Goal: Information Seeking & Learning: Learn about a topic

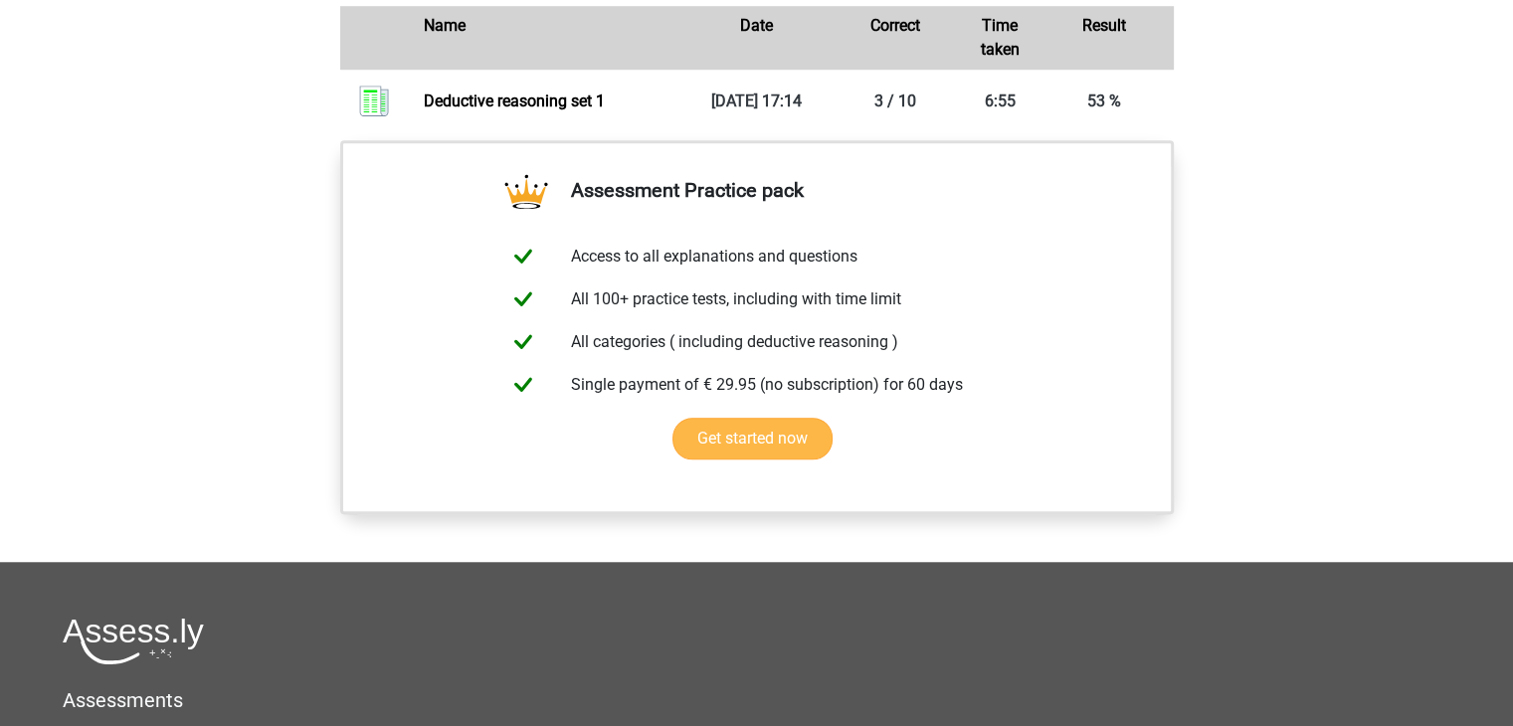
scroll to position [919, 0]
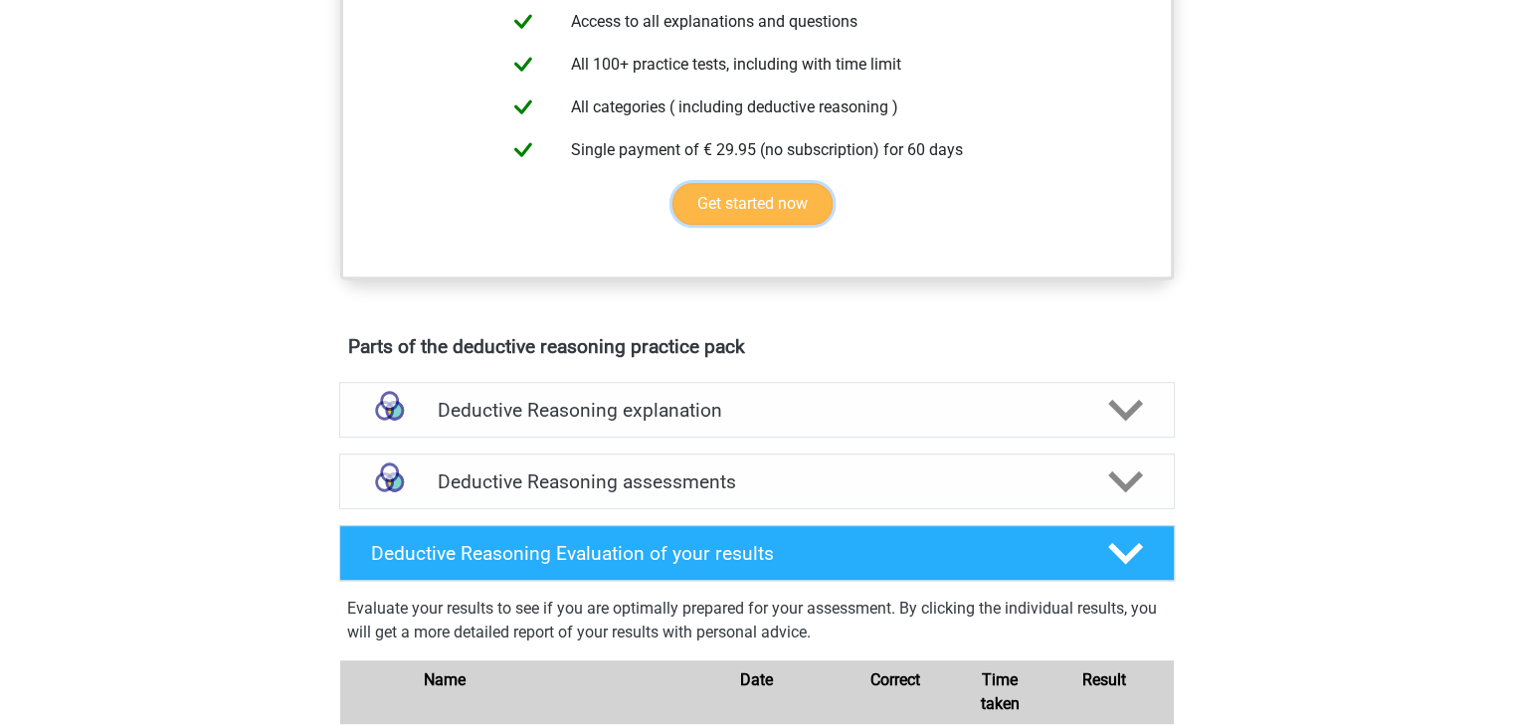
click at [702, 225] on link "Get started now" at bounding box center [753, 204] width 160 height 42
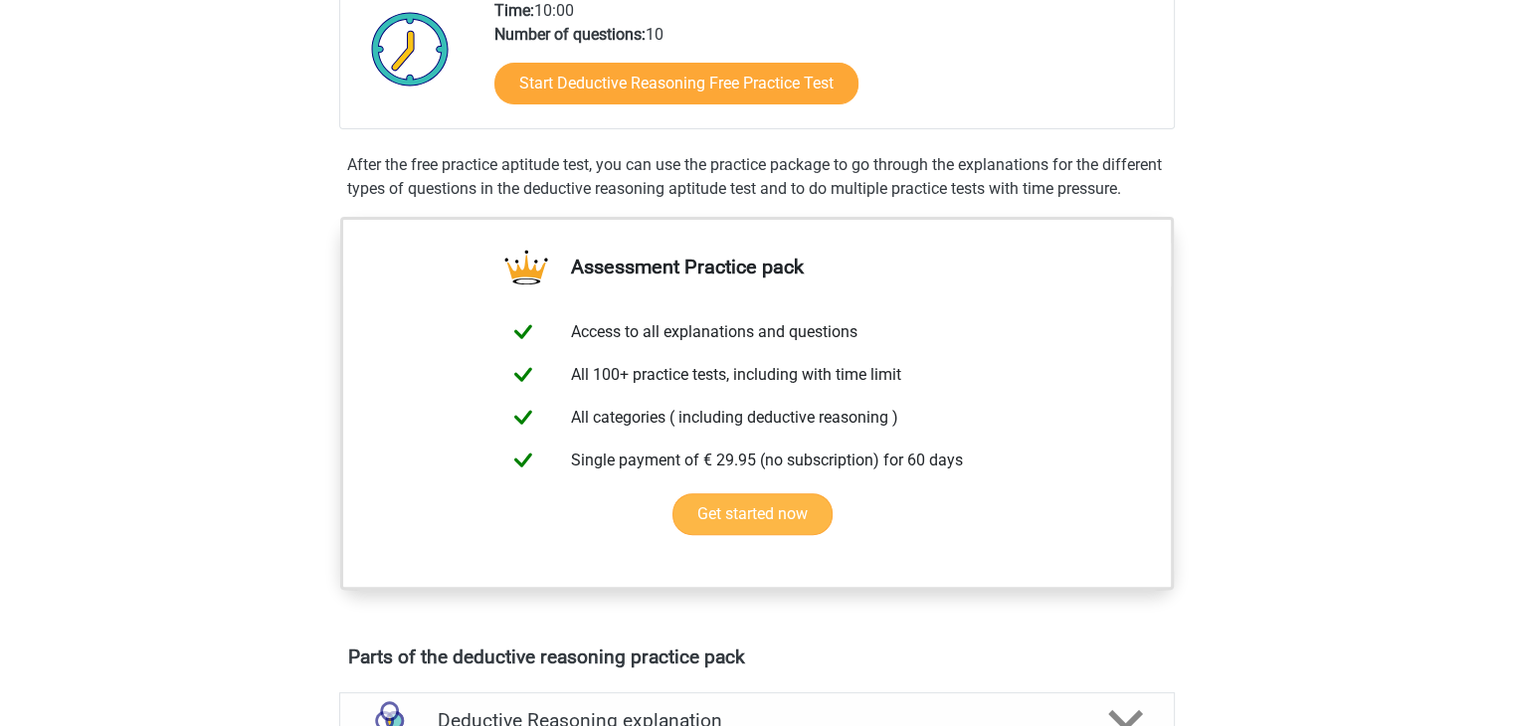
scroll to position [322, 0]
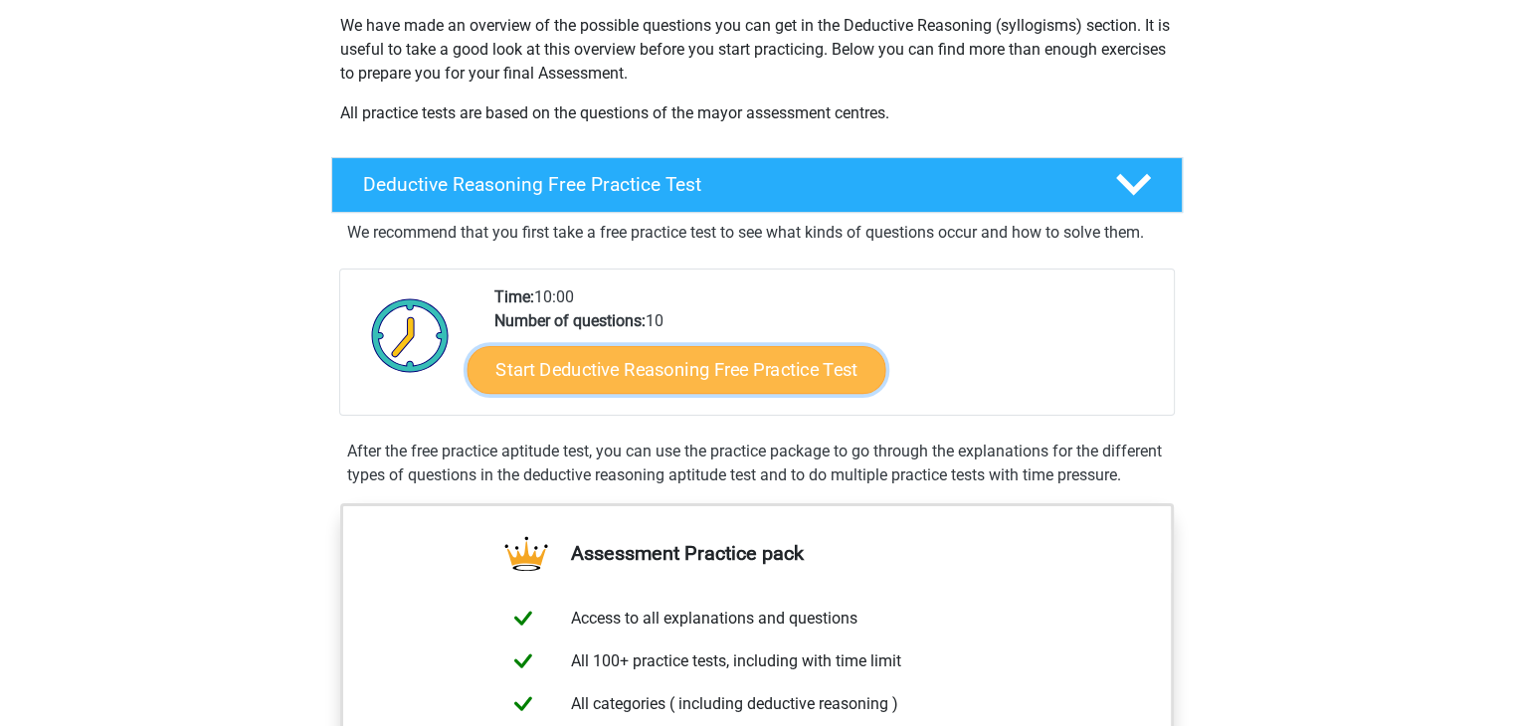
click at [636, 348] on link "Start Deductive Reasoning Free Practice Test" at bounding box center [676, 369] width 419 height 48
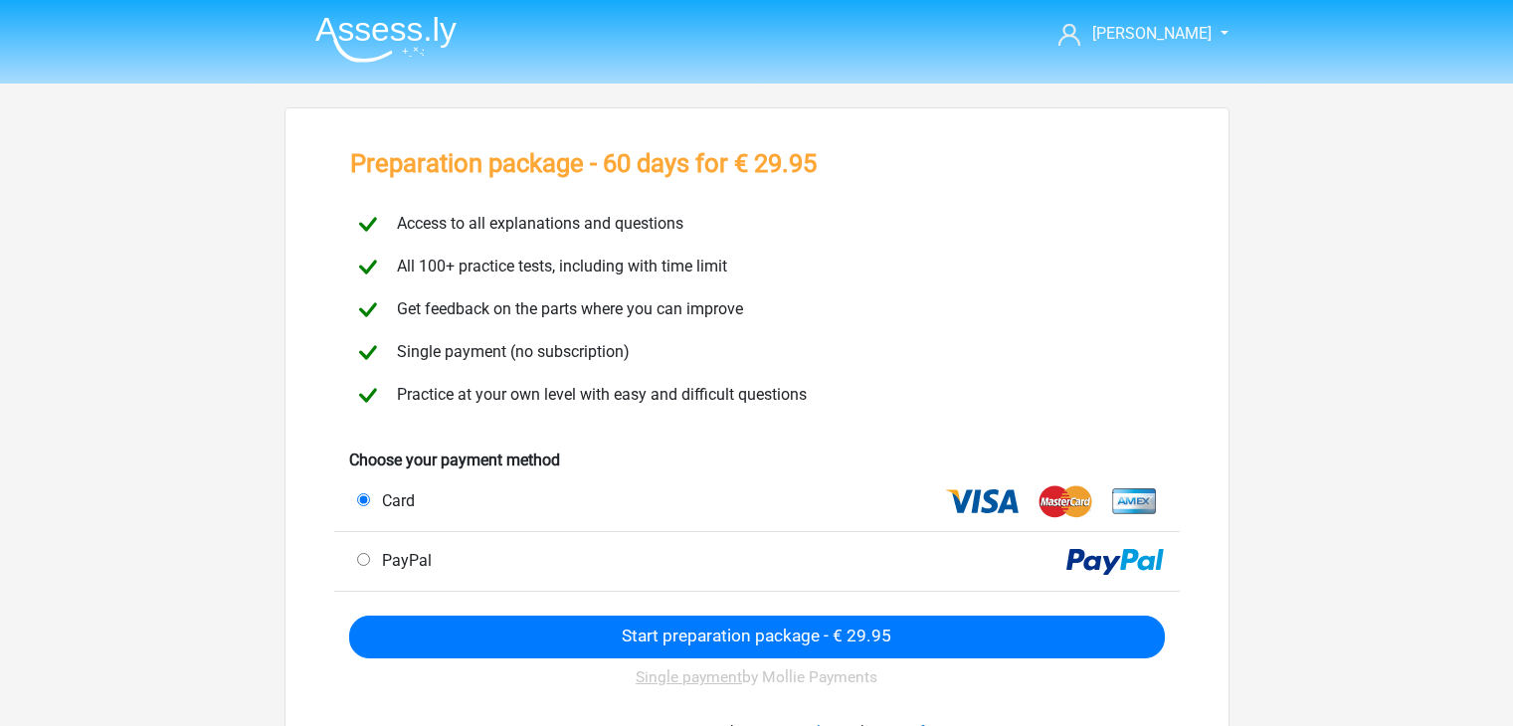
scroll to position [639, 0]
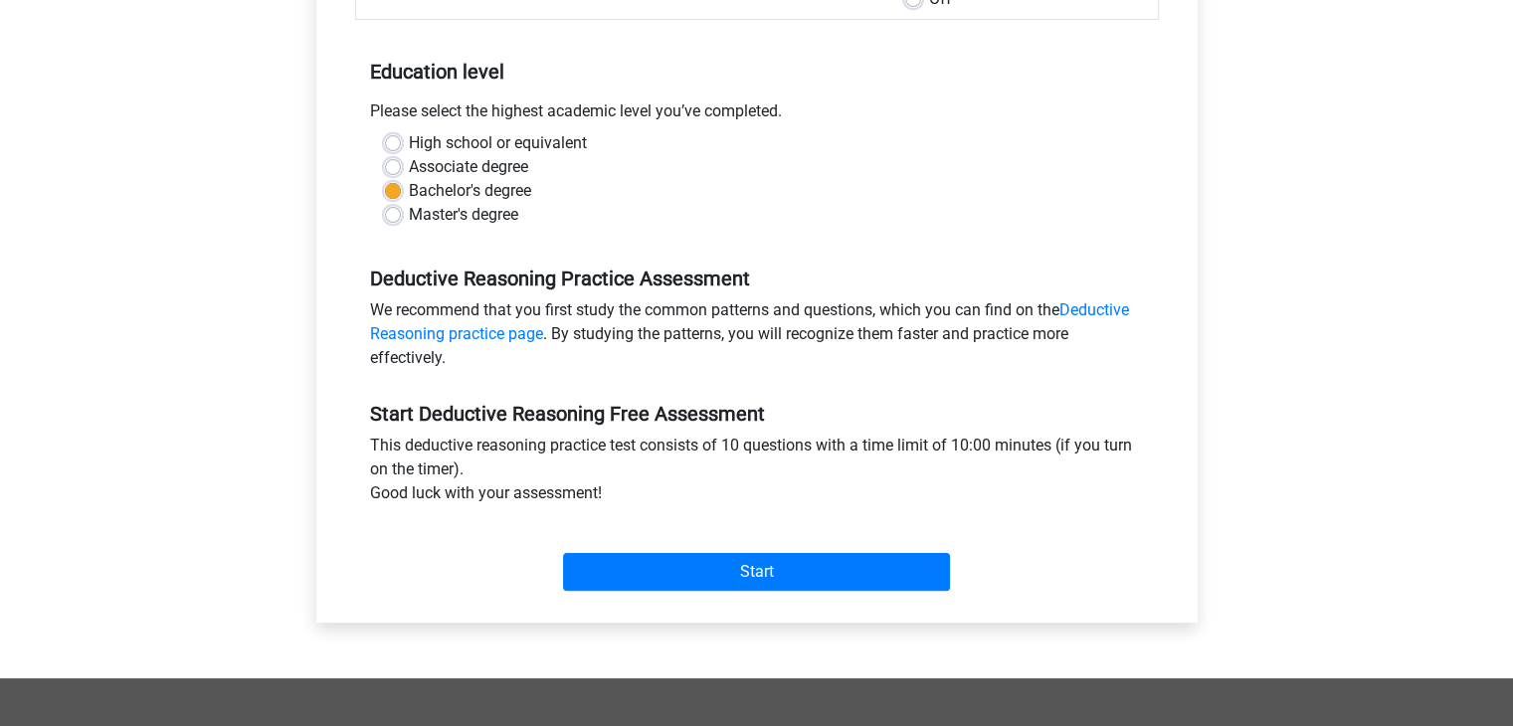
scroll to position [398, 0]
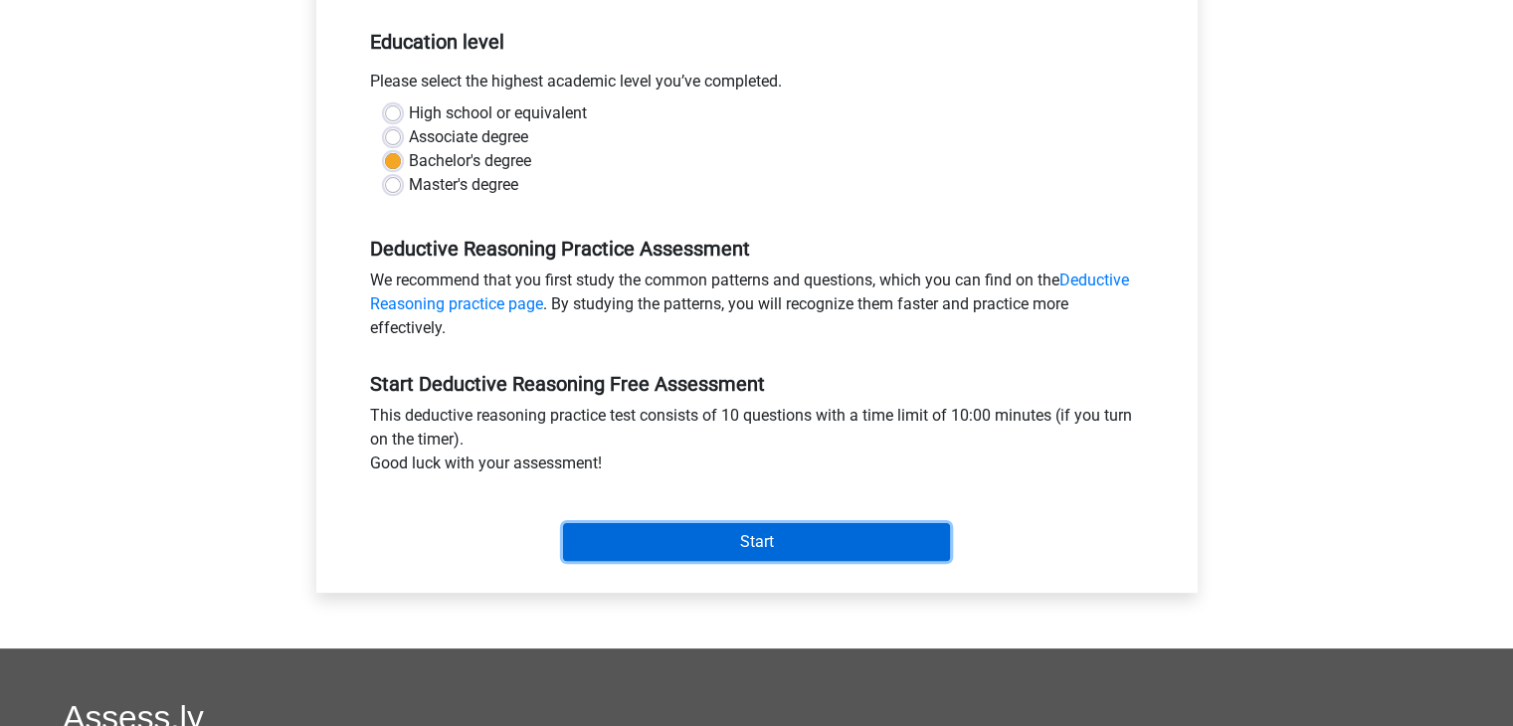
click at [668, 551] on input "Start" at bounding box center [756, 542] width 387 height 38
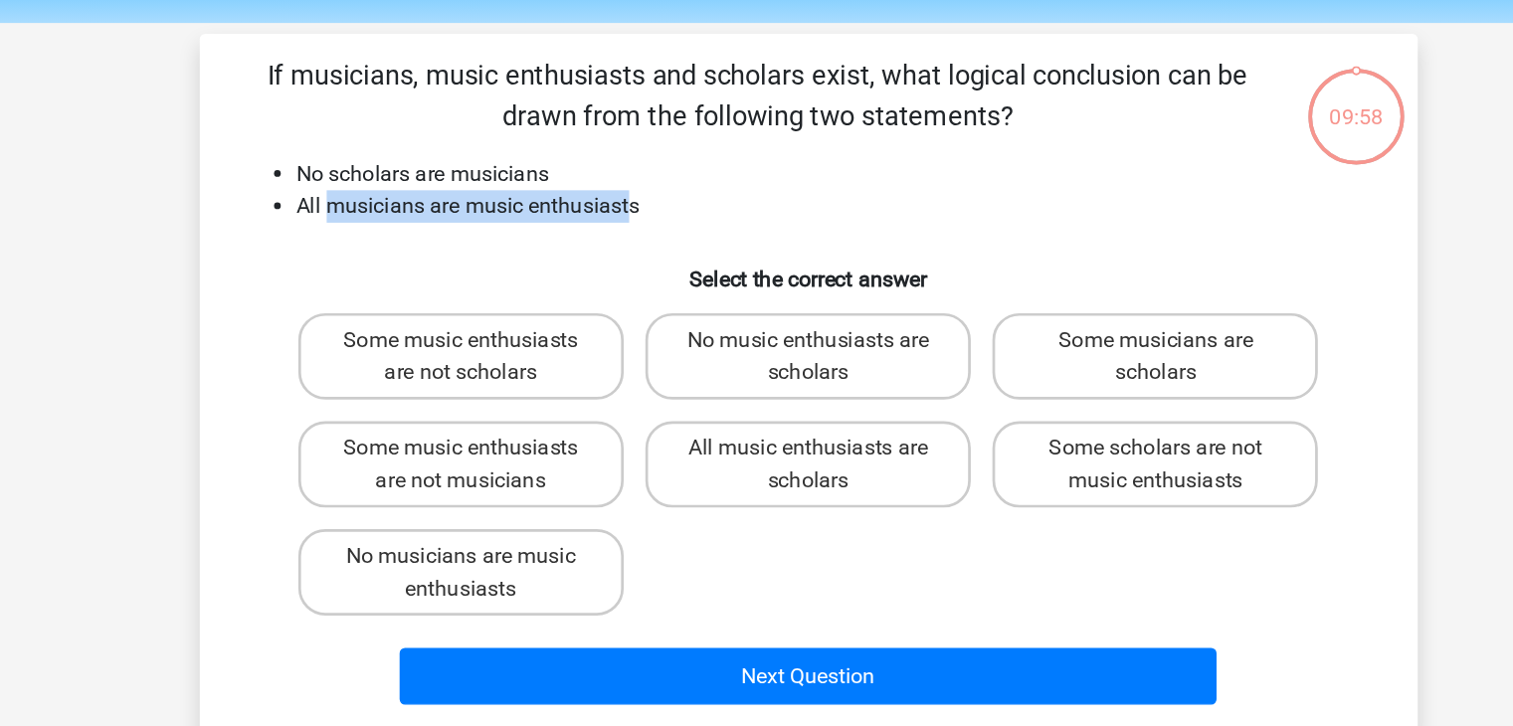
drag, startPoint x: 405, startPoint y: 220, endPoint x: 629, endPoint y: 227, distance: 224.0
click at [629, 227] on li "All musicians are music enthusiasts" at bounding box center [777, 219] width 794 height 24
drag, startPoint x: 629, startPoint y: 227, endPoint x: 512, endPoint y: 226, distance: 116.4
click at [512, 226] on li "All musicians are music enthusiasts" at bounding box center [777, 219] width 794 height 24
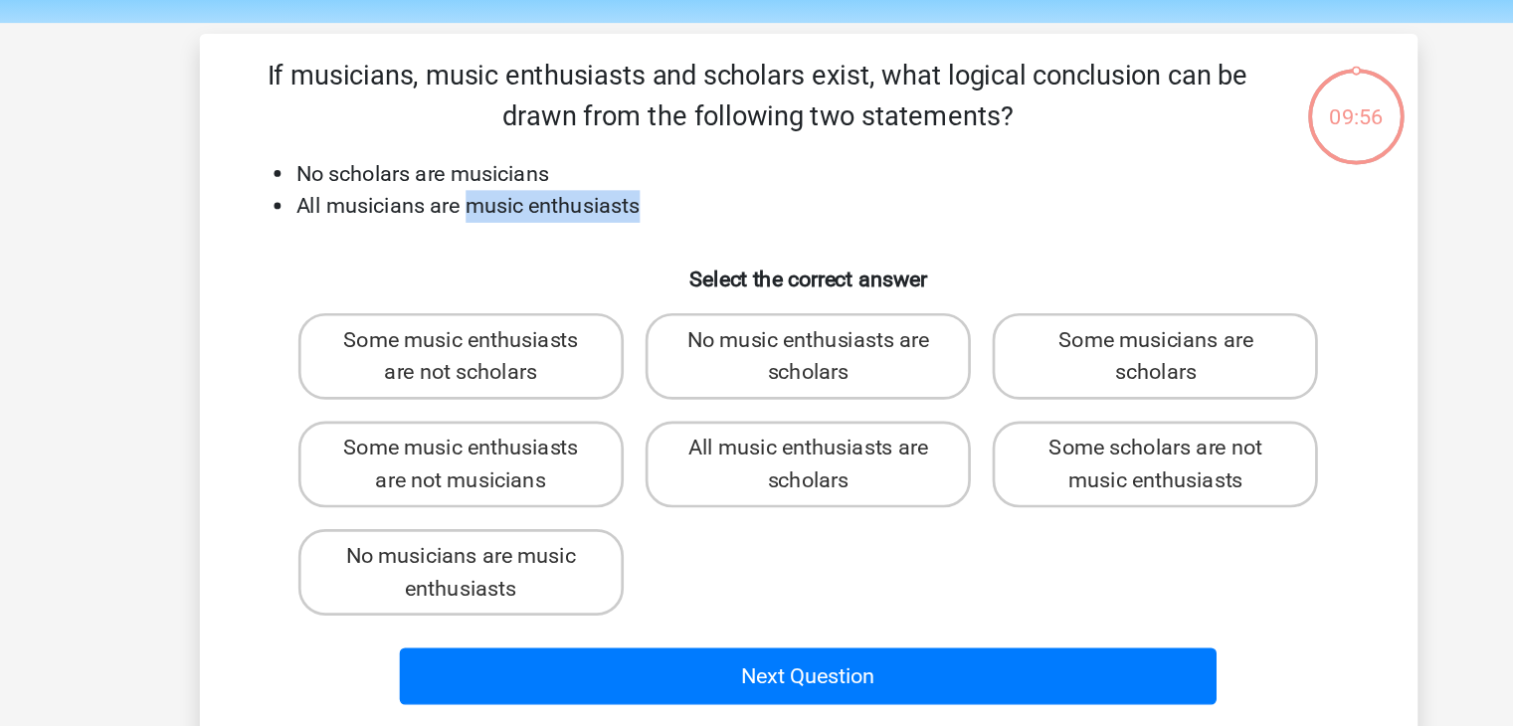
click at [512, 226] on li "All musicians are music enthusiasts" at bounding box center [777, 219] width 794 height 24
drag, startPoint x: 512, startPoint y: 226, endPoint x: 665, endPoint y: 227, distance: 152.2
click at [665, 227] on li "All musicians are music enthusiasts" at bounding box center [777, 219] width 794 height 24
click at [761, 403] on input "All music enthusiasts are scholars" at bounding box center [762, 403] width 13 height 13
radio input "true"
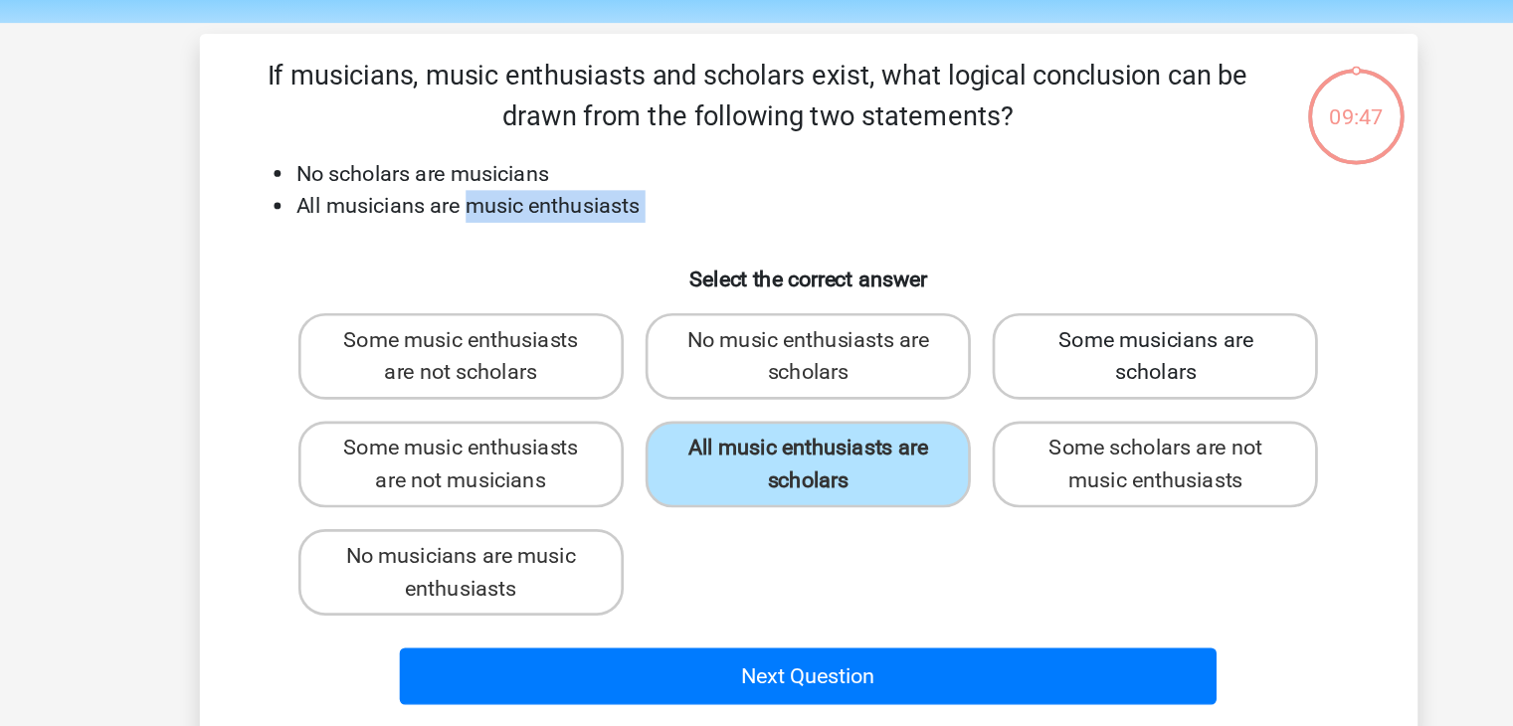
click at [999, 340] on label "Some musicians are scholars" at bounding box center [1013, 330] width 240 height 64
click at [1013, 330] on input "Some musicians are scholars" at bounding box center [1019, 323] width 13 height 13
radio input "true"
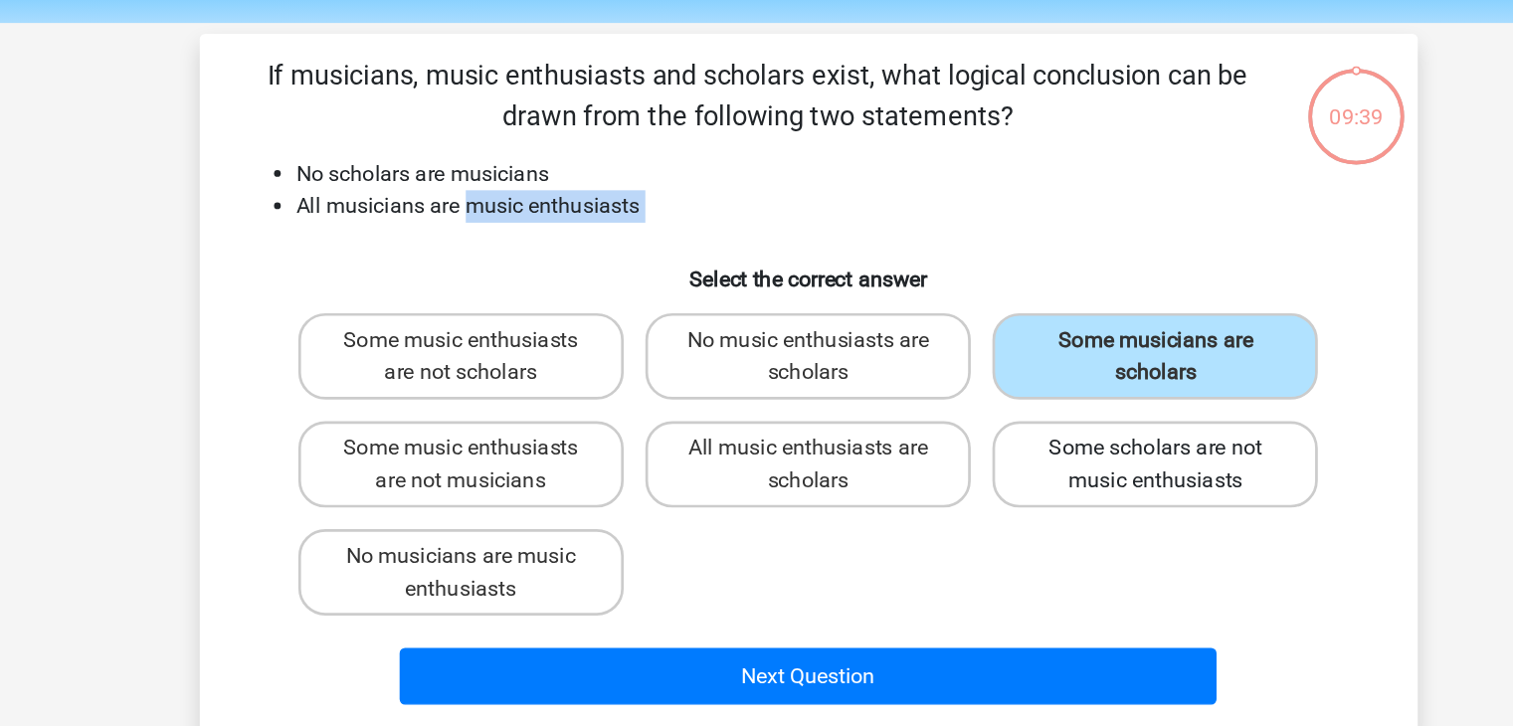
click at [976, 407] on label "Some scholars are not music enthusiasts" at bounding box center [1013, 409] width 240 height 64
click at [1013, 407] on input "Some scholars are not music enthusiasts" at bounding box center [1019, 403] width 13 height 13
radio input "true"
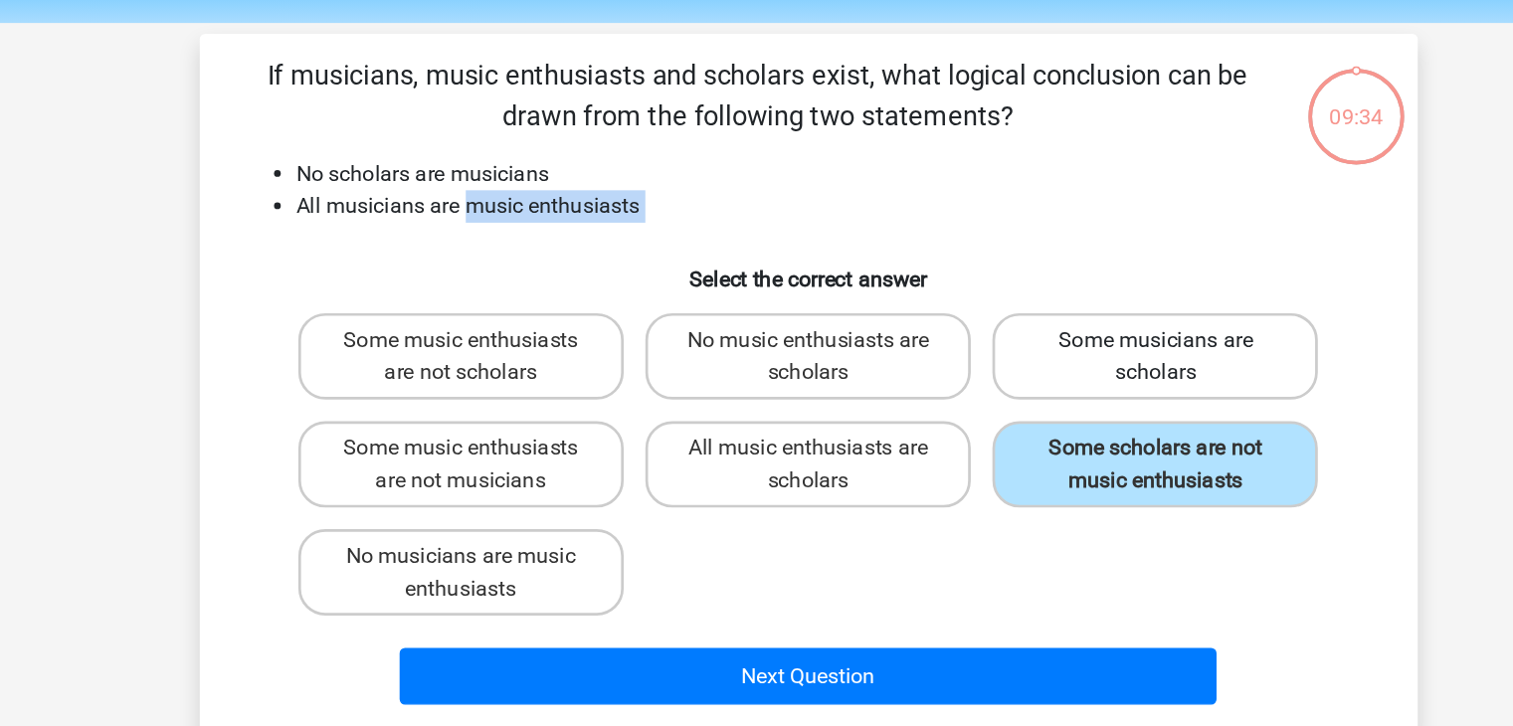
click at [986, 347] on label "Some musicians are scholars" at bounding box center [1013, 330] width 240 height 64
click at [1013, 330] on input "Some musicians are scholars" at bounding box center [1019, 323] width 13 height 13
radio input "true"
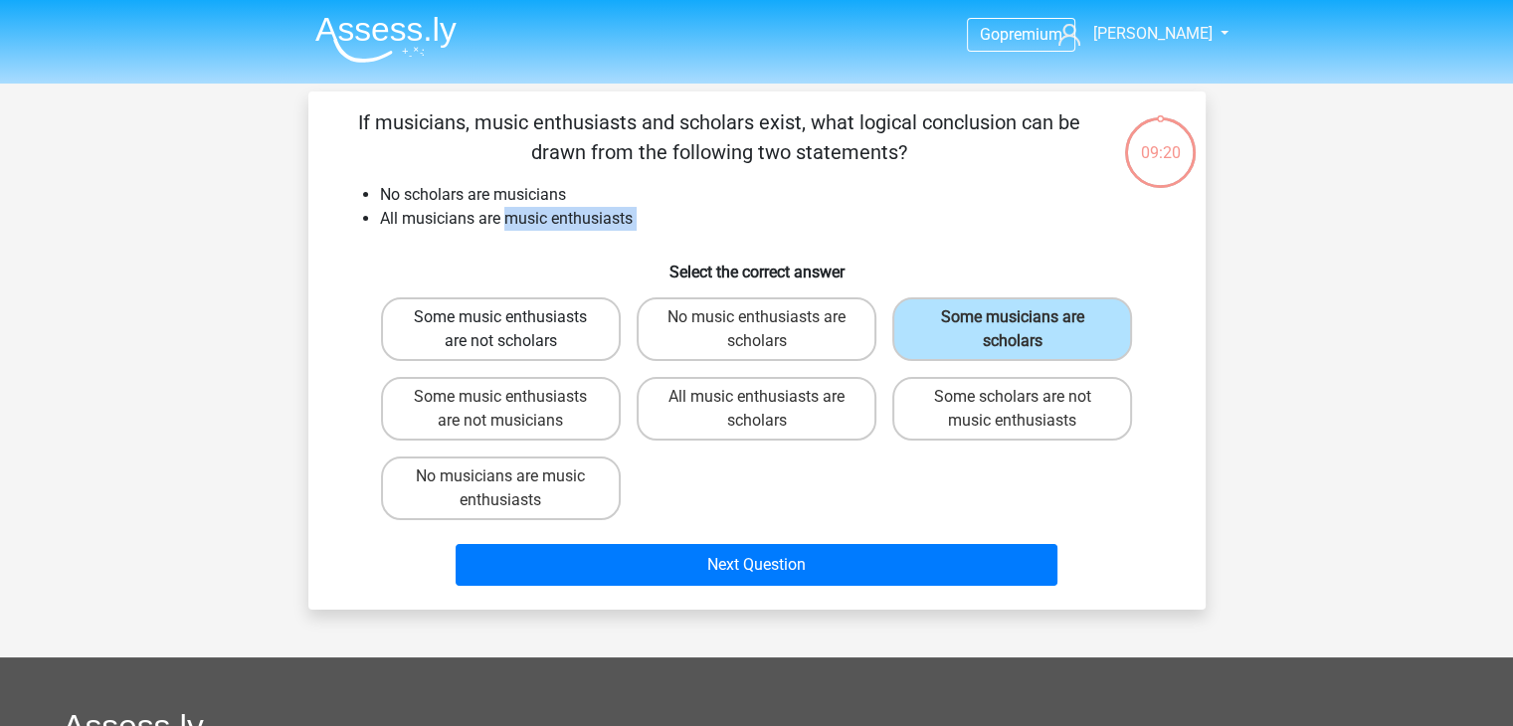
click at [494, 330] on label "Some music enthusiasts are not scholars" at bounding box center [501, 330] width 240 height 64
click at [500, 330] on input "Some music enthusiasts are not scholars" at bounding box center [506, 323] width 13 height 13
radio input "true"
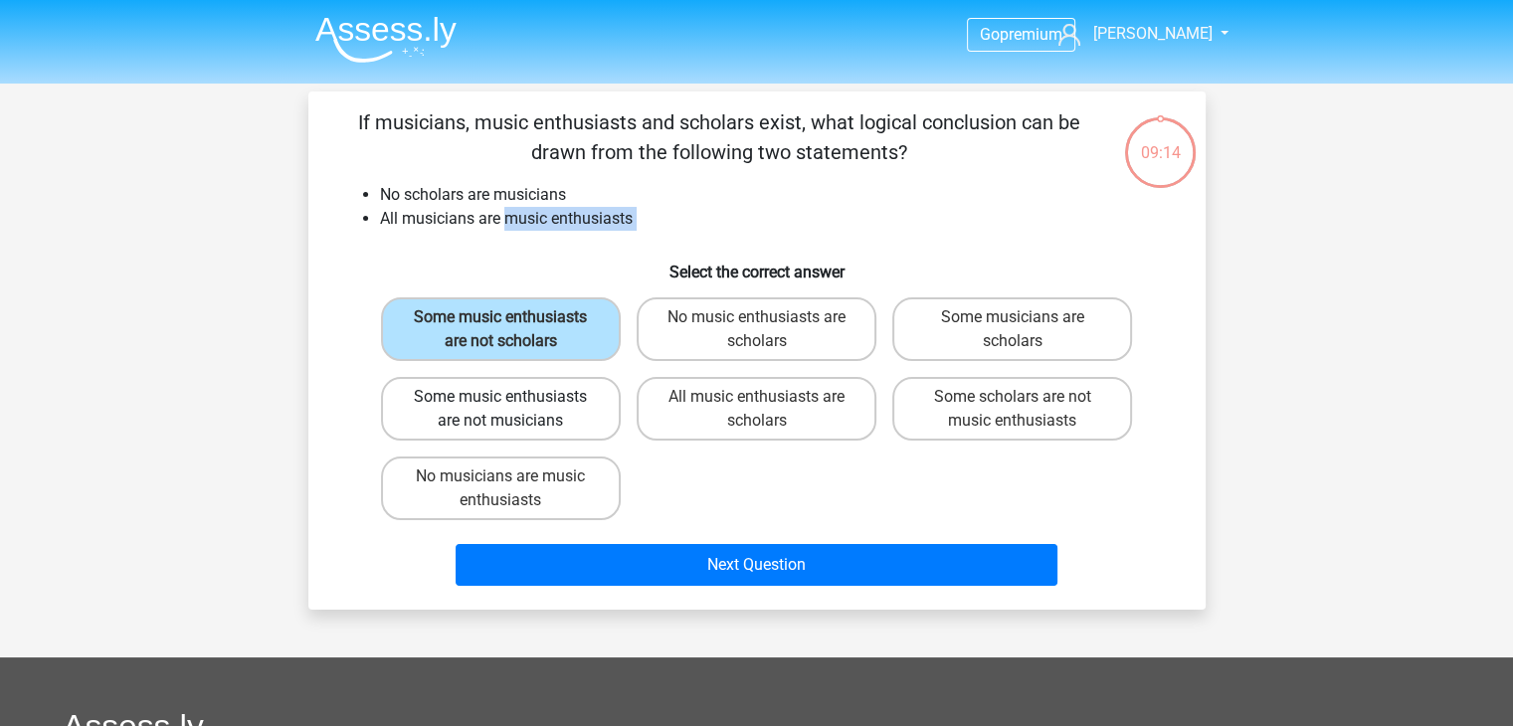
click at [494, 391] on label "Some music enthusiasts are not musicians" at bounding box center [501, 409] width 240 height 64
click at [500, 397] on input "Some music enthusiasts are not musicians" at bounding box center [506, 403] width 13 height 13
radio input "true"
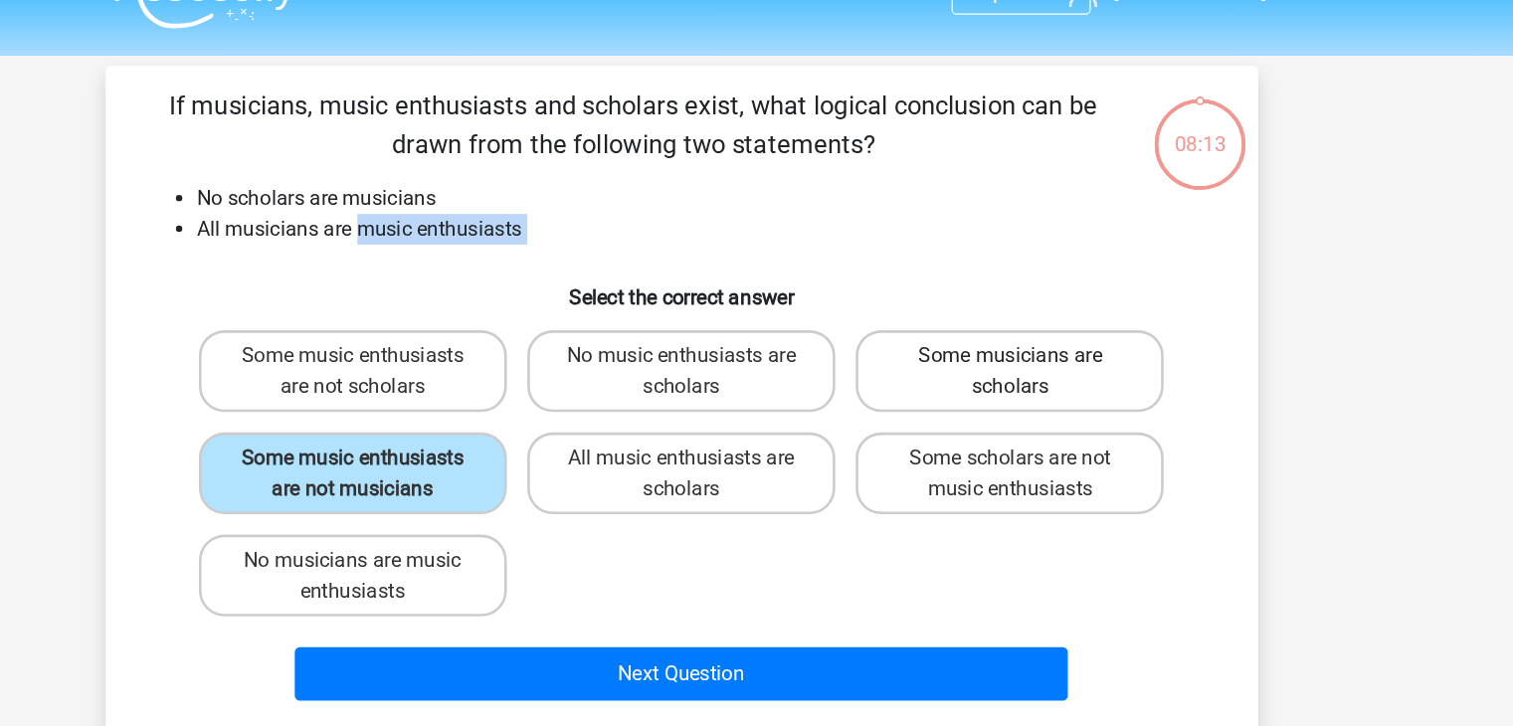
click at [1068, 315] on label "Some musicians are scholars" at bounding box center [1013, 330] width 240 height 64
click at [1026, 317] on input "Some musicians are scholars" at bounding box center [1019, 323] width 13 height 13
radio input "true"
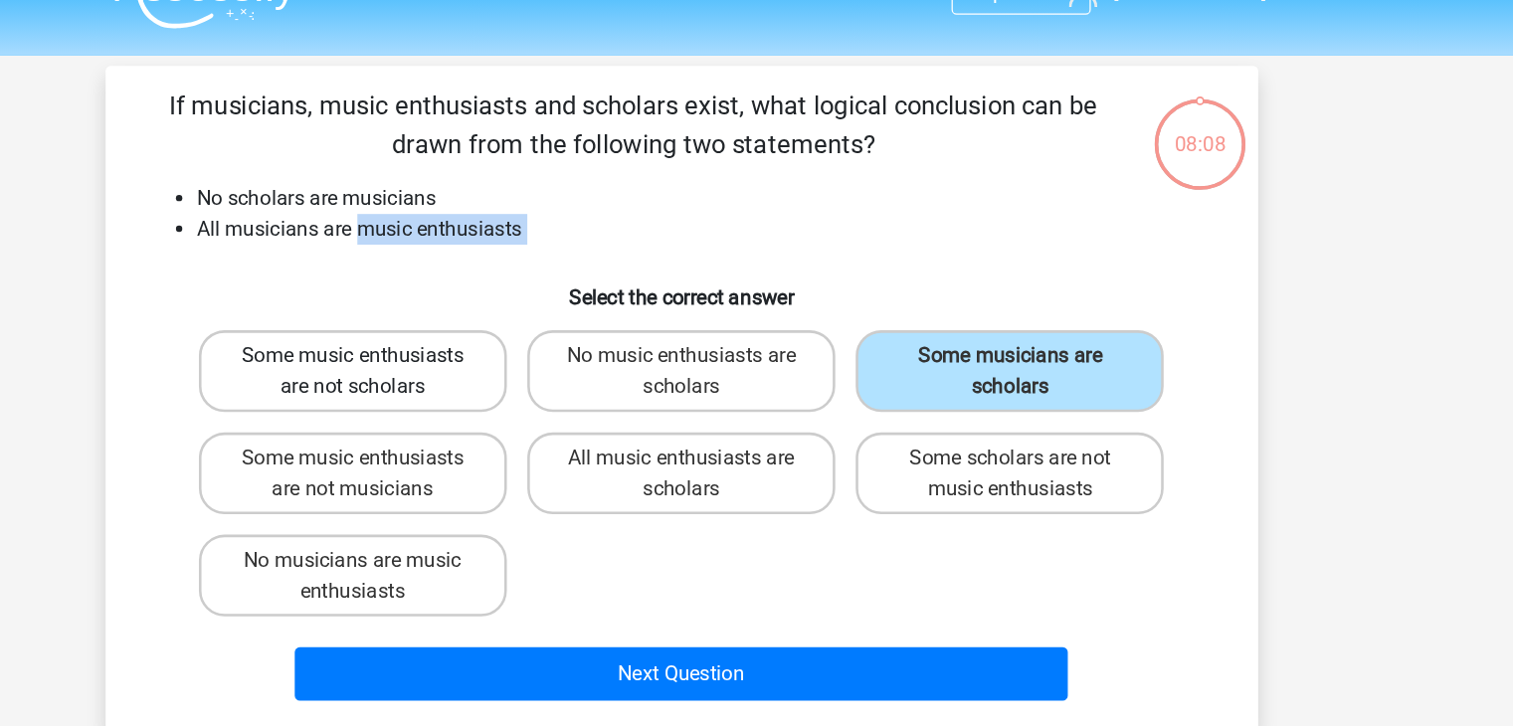
click at [576, 339] on label "Some music enthusiasts are not scholars" at bounding box center [501, 330] width 240 height 64
click at [513, 330] on input "Some music enthusiasts are not scholars" at bounding box center [506, 323] width 13 height 13
radio input "true"
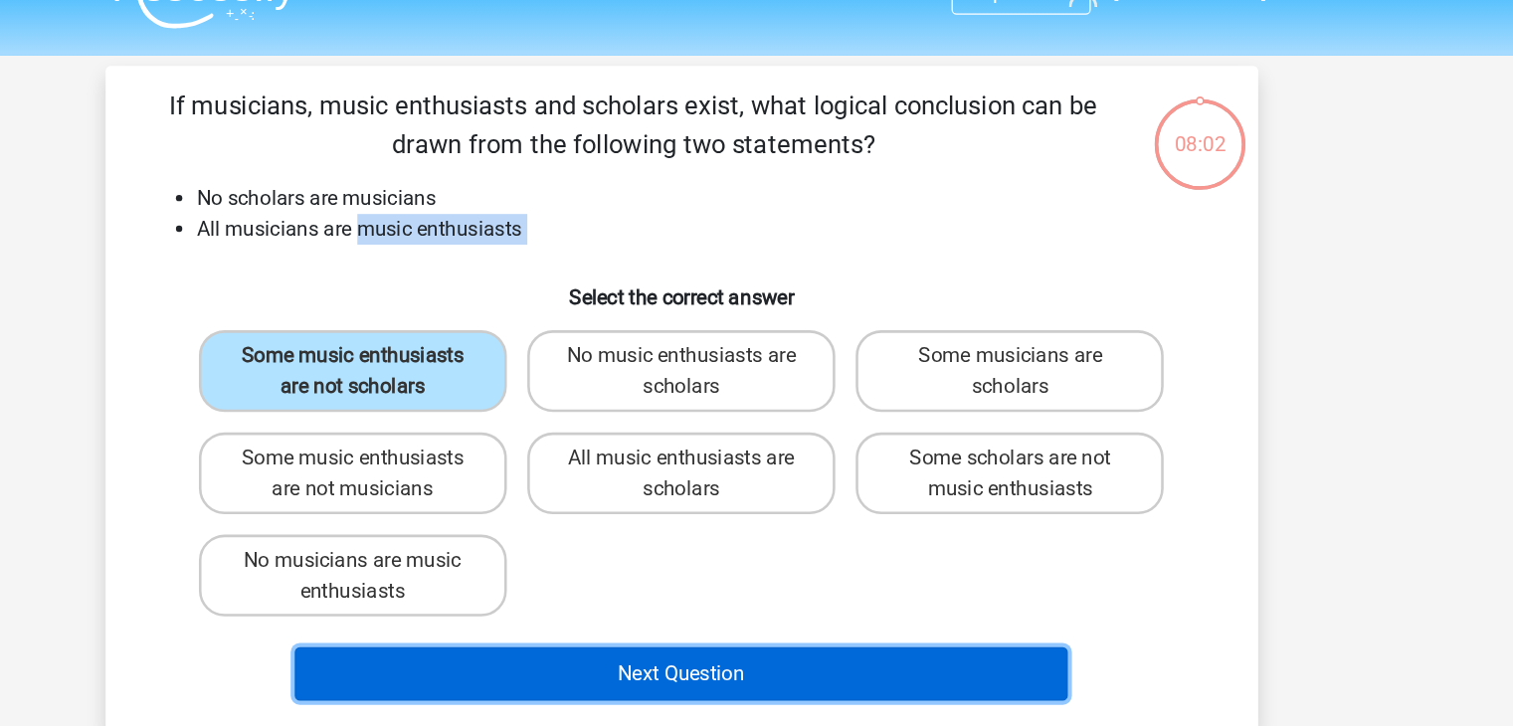
click at [688, 571] on button "Next Question" at bounding box center [757, 565] width 602 height 42
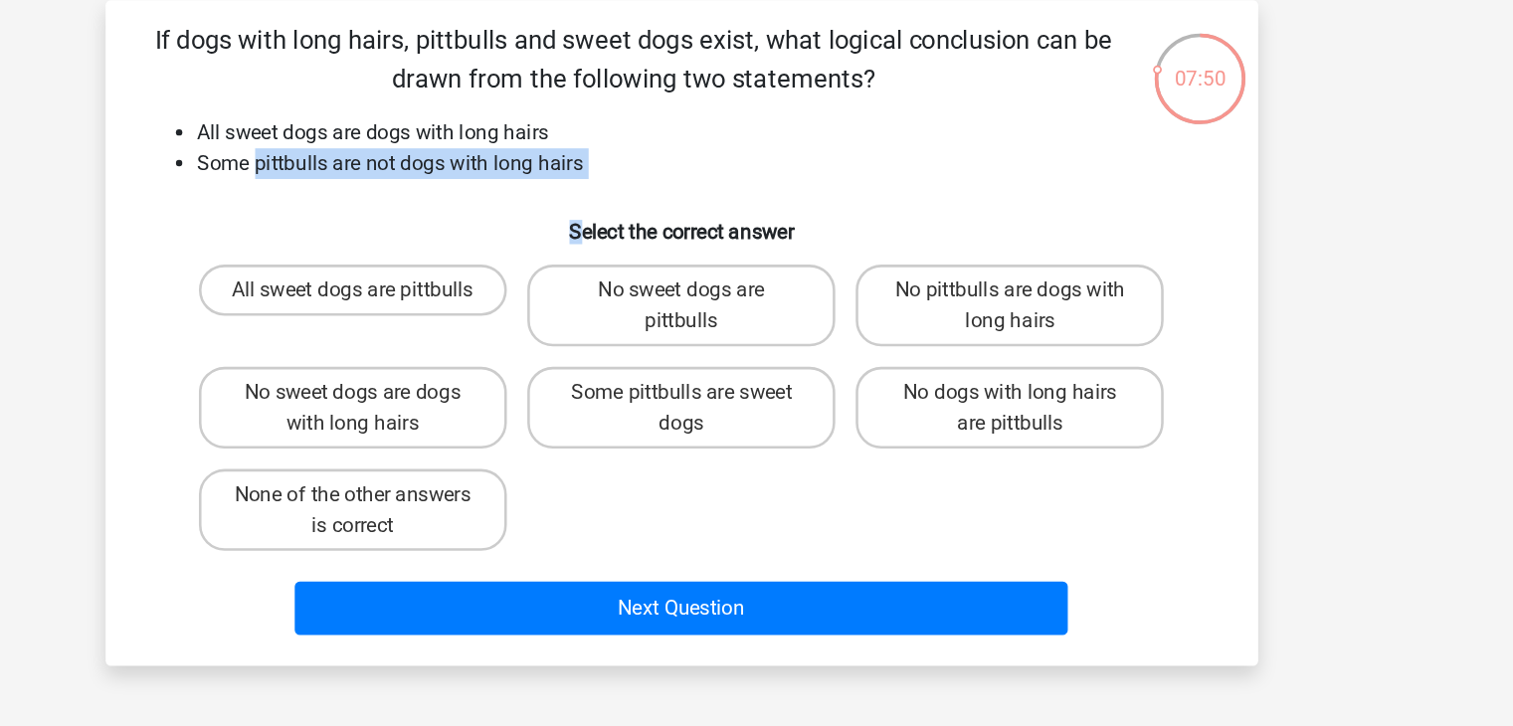
drag, startPoint x: 427, startPoint y: 218, endPoint x: 680, endPoint y: 241, distance: 253.8
click at [680, 241] on div "If dogs with long hairs, pittbulls and sweet dogs exist, what logical conclusio…" at bounding box center [757, 350] width 882 height 487
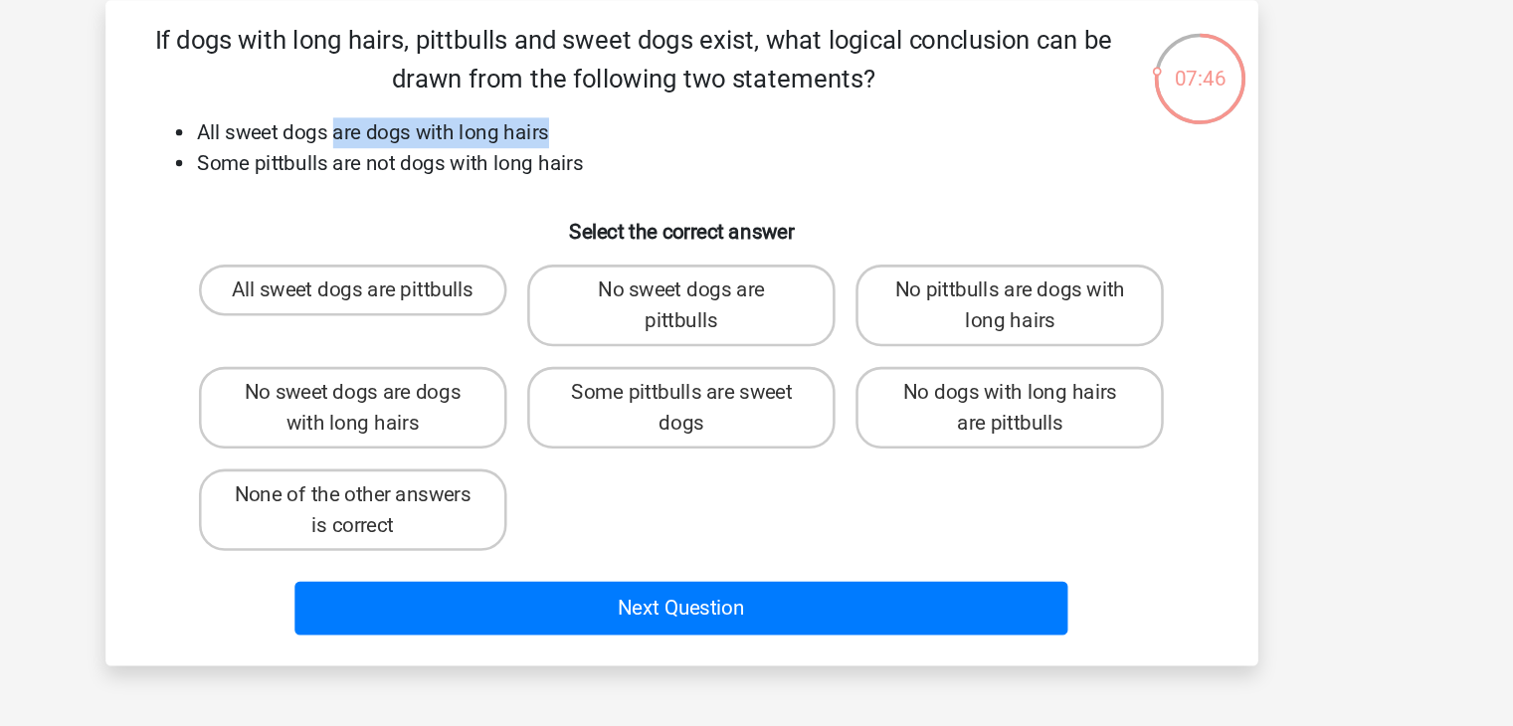
drag, startPoint x: 486, startPoint y: 192, endPoint x: 657, endPoint y: 197, distance: 171.2
click at [657, 197] on li "All sweet dogs are dogs with long hairs" at bounding box center [777, 195] width 794 height 24
click at [748, 419] on label "Some pittbulls are sweet dogs" at bounding box center [757, 409] width 240 height 64
click at [756, 410] on input "Some pittbulls are sweet dogs" at bounding box center [762, 403] width 13 height 13
radio input "true"
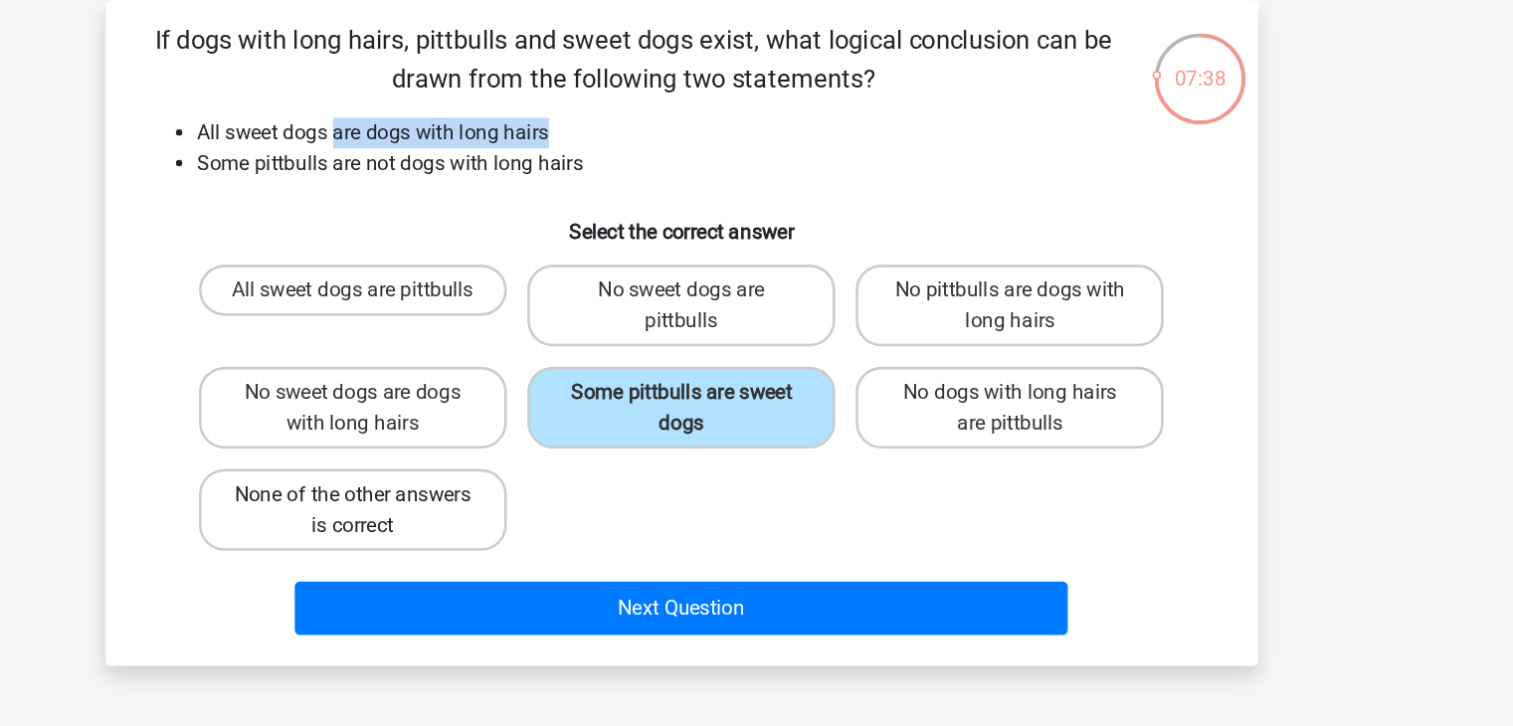
click at [560, 475] on label "None of the other answers is correct" at bounding box center [501, 489] width 240 height 64
click at [513, 477] on input "None of the other answers is correct" at bounding box center [506, 483] width 13 height 13
radio input "true"
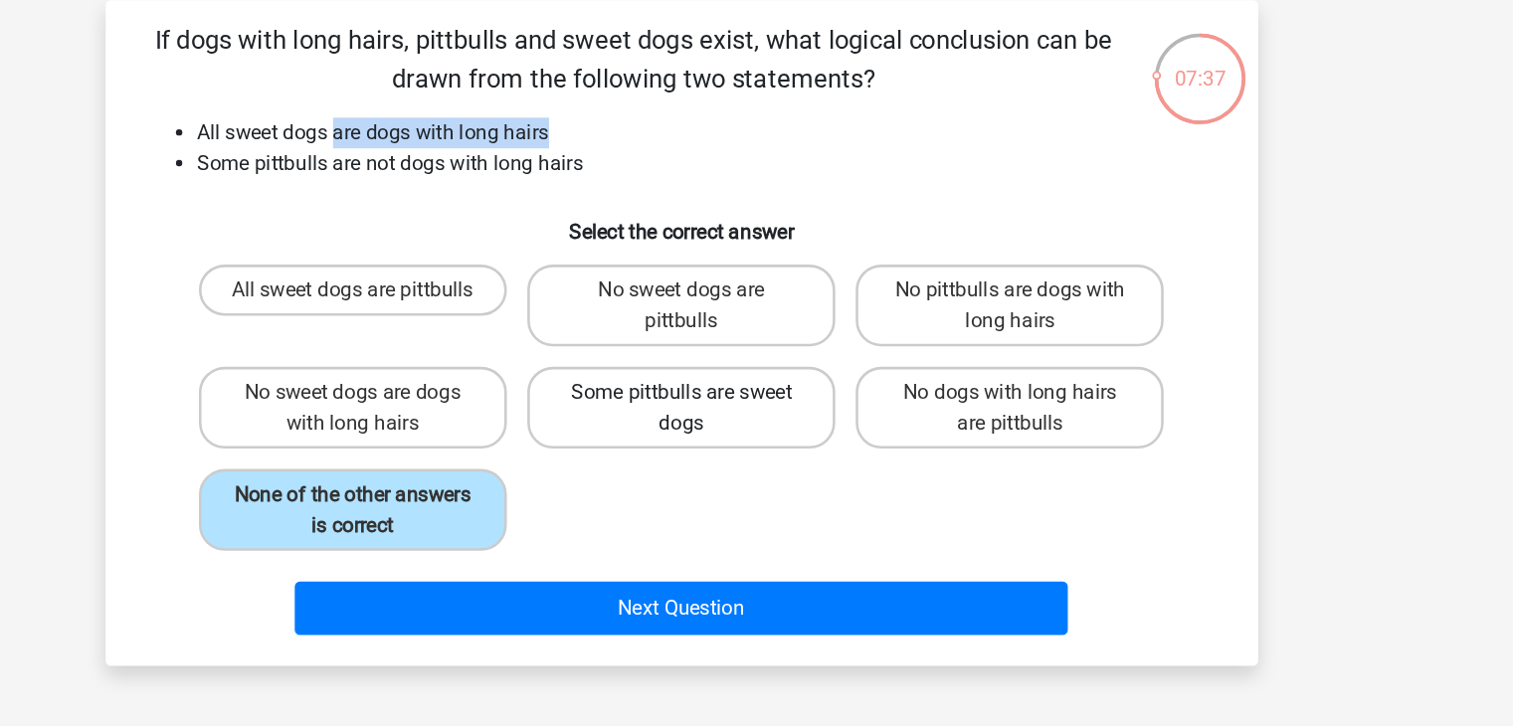
click at [673, 412] on label "Some pittbulls are sweet dogs" at bounding box center [757, 409] width 240 height 64
click at [756, 410] on input "Some pittbulls are sweet dogs" at bounding box center [762, 403] width 13 height 13
radio input "true"
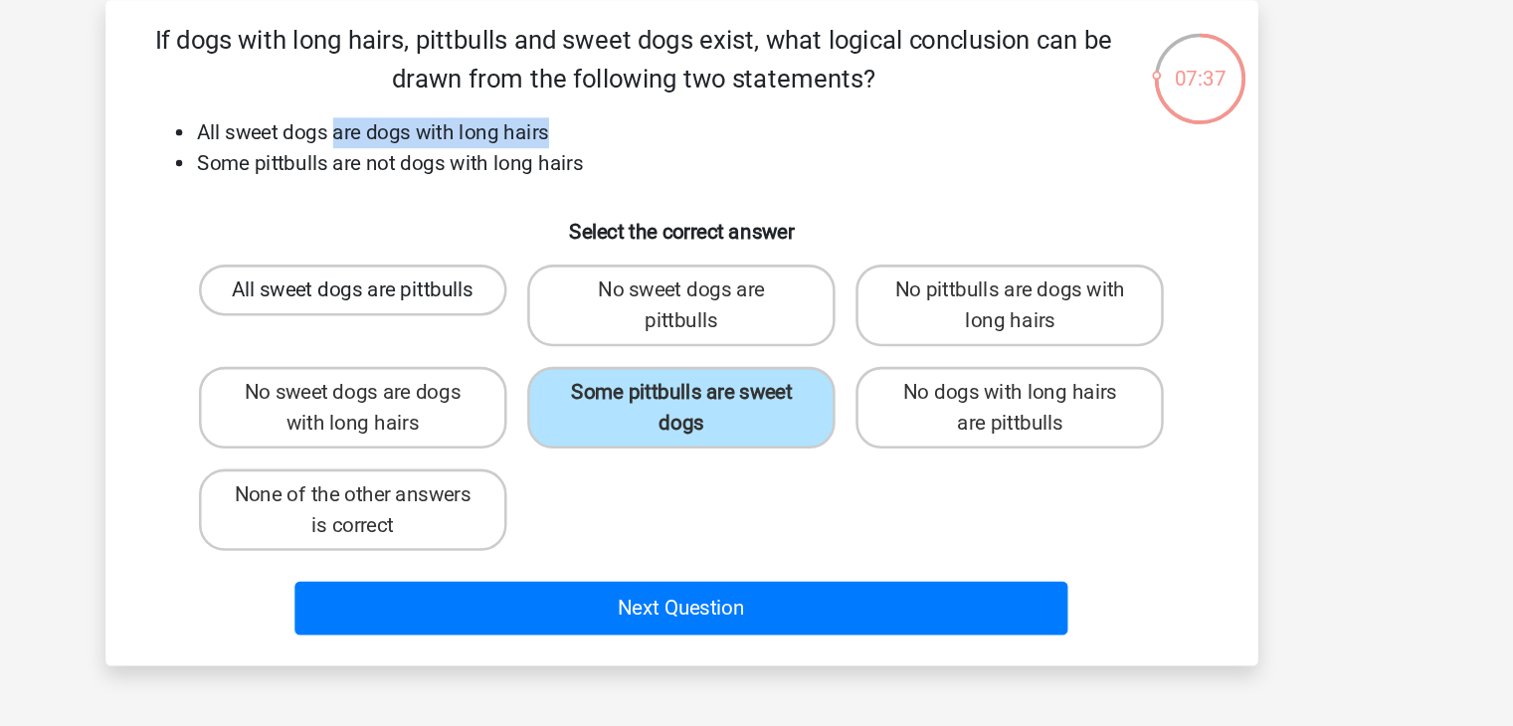
click at [497, 310] on label "All sweet dogs are pittbulls" at bounding box center [501, 318] width 240 height 40
click at [500, 317] on input "All sweet dogs are pittbulls" at bounding box center [506, 323] width 13 height 13
radio input "true"
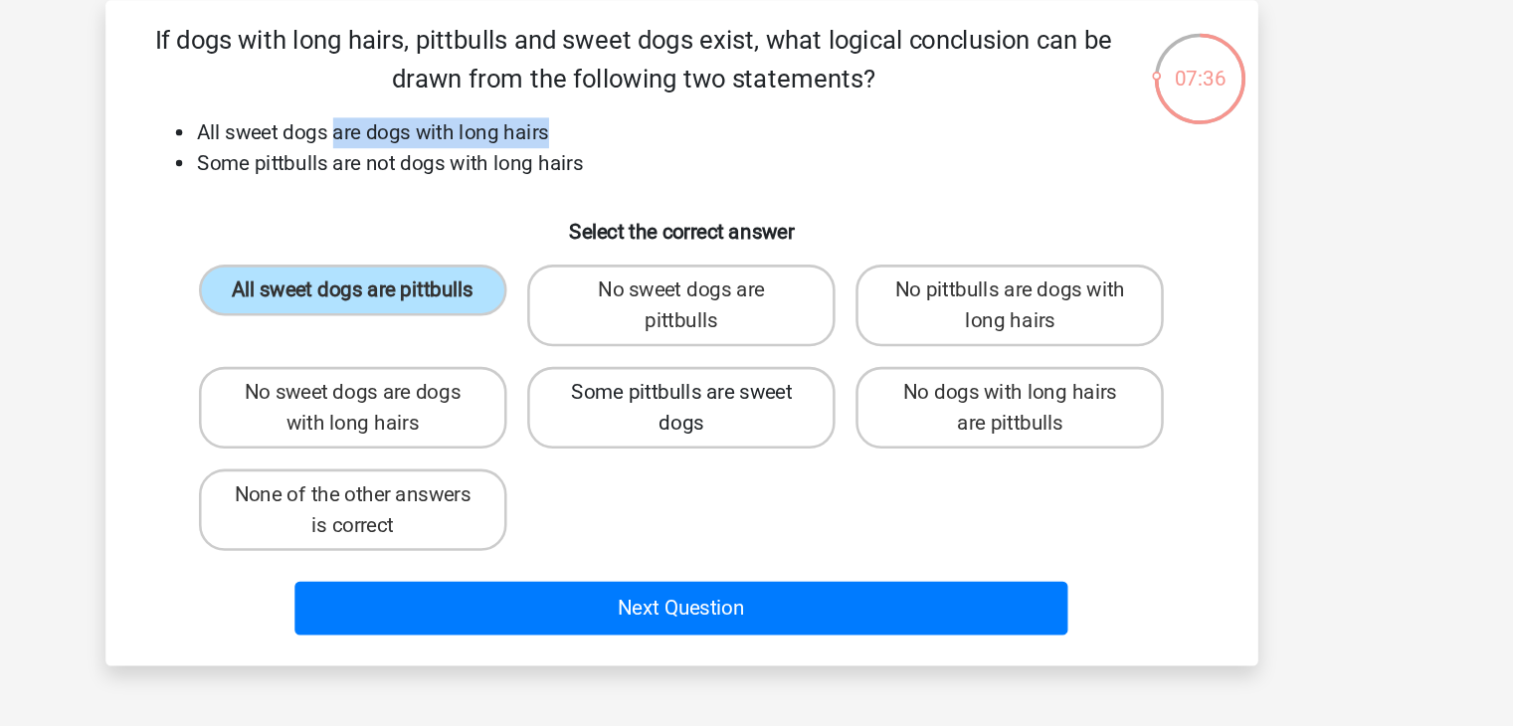
click at [651, 386] on label "Some pittbulls are sweet dogs" at bounding box center [757, 409] width 240 height 64
click at [756, 397] on input "Some pittbulls are sweet dogs" at bounding box center [762, 403] width 13 height 13
radio input "true"
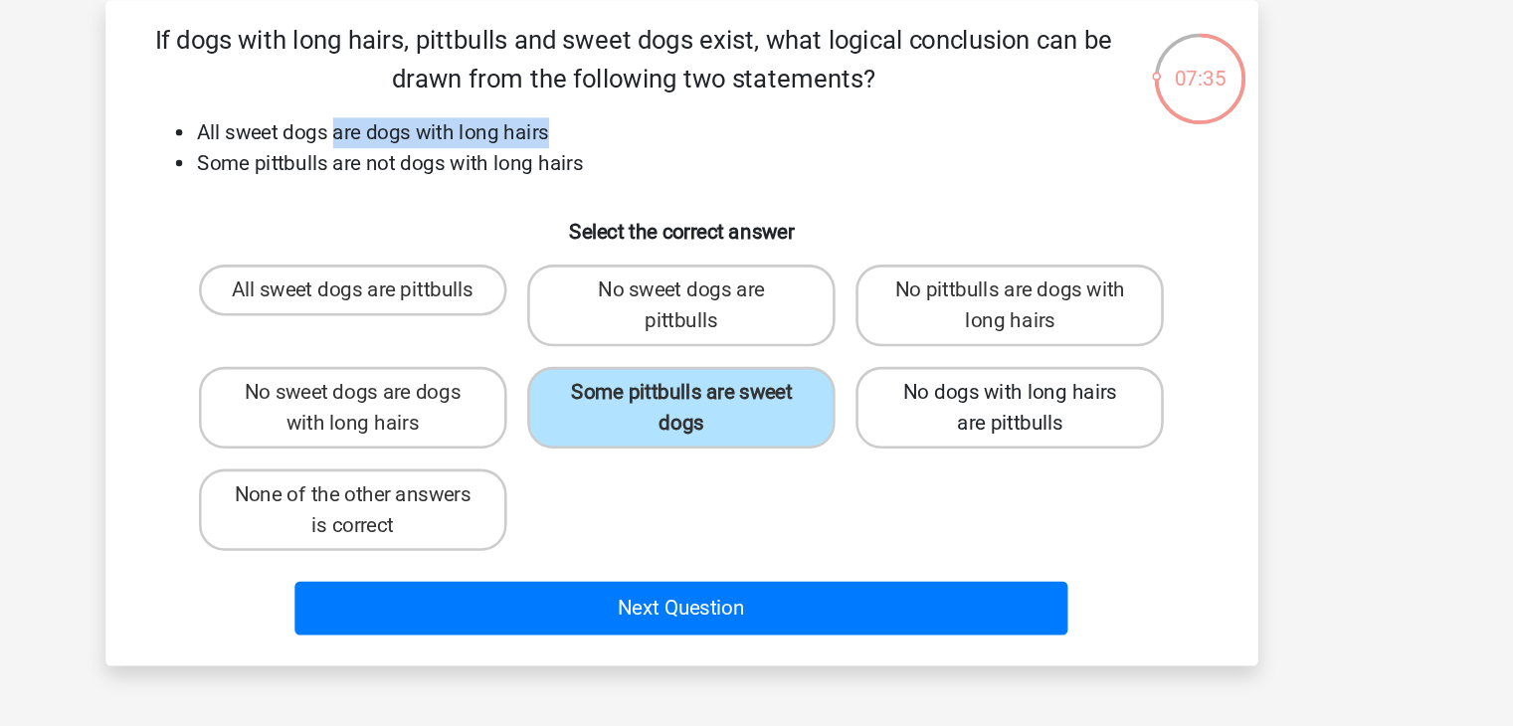
click at [1038, 410] on label "No dogs with long hairs are pittbulls" at bounding box center [1013, 409] width 240 height 64
click at [1026, 410] on input "No dogs with long hairs are pittbulls" at bounding box center [1019, 403] width 13 height 13
radio input "true"
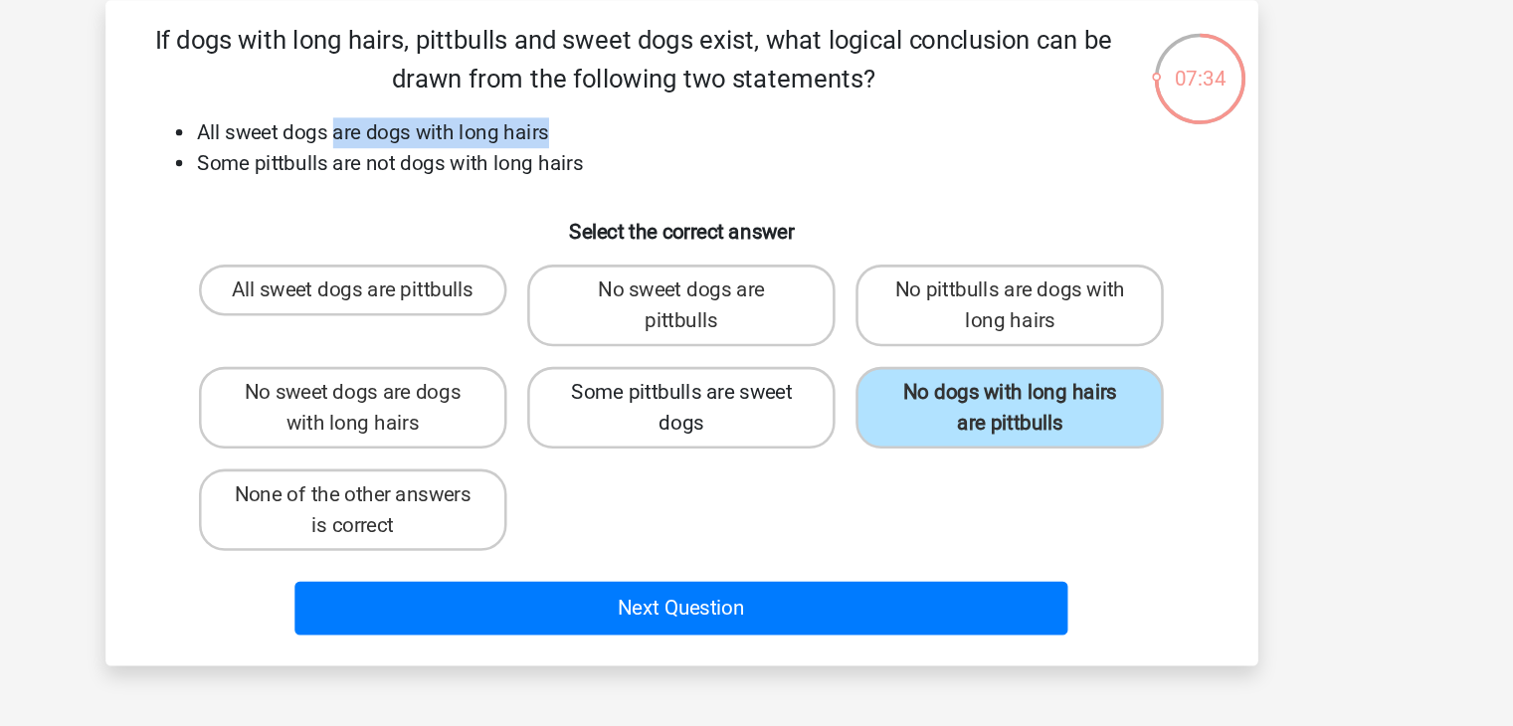
click at [876, 414] on label "Some pittbulls are sweet dogs" at bounding box center [757, 409] width 240 height 64
click at [769, 410] on input "Some pittbulls are sweet dogs" at bounding box center [762, 403] width 13 height 13
radio input "true"
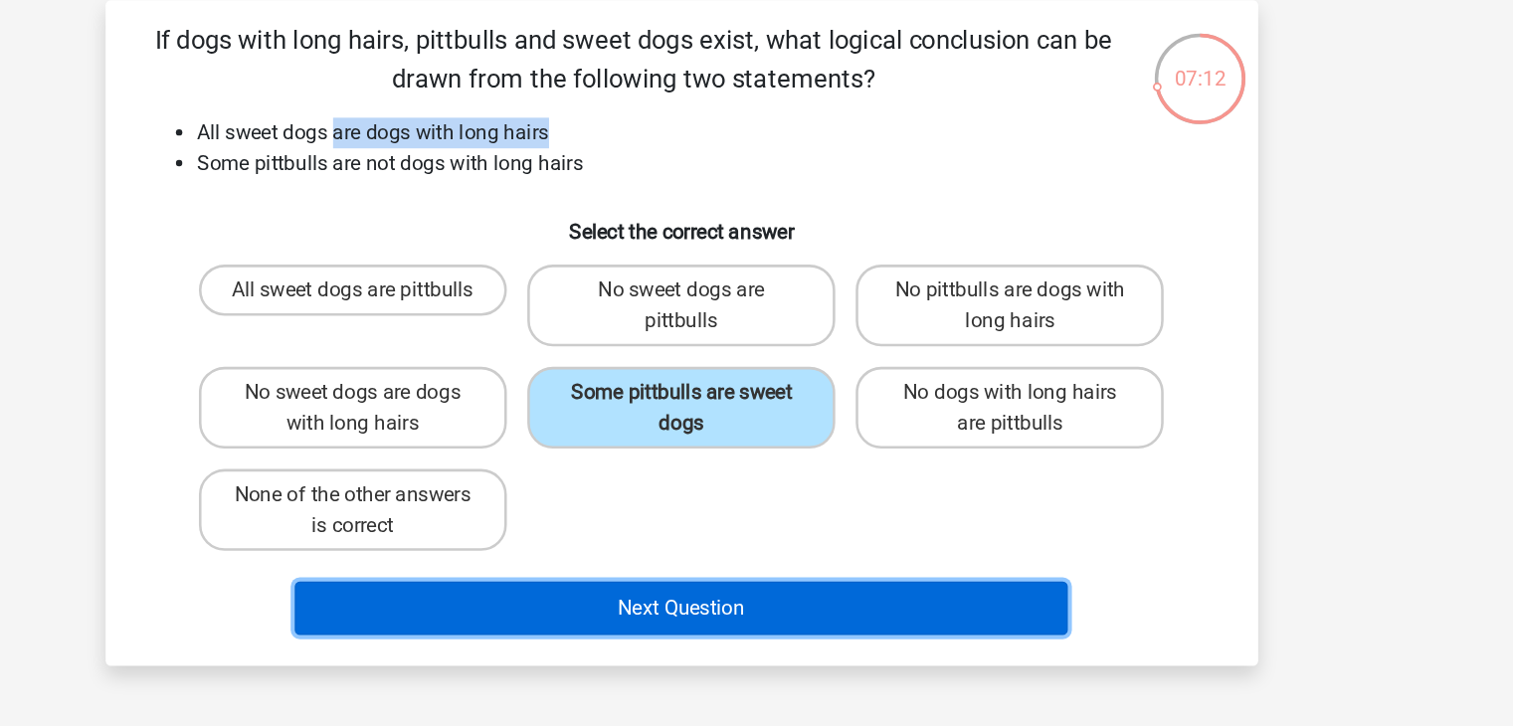
click at [757, 558] on button "Next Question" at bounding box center [757, 565] width 602 height 42
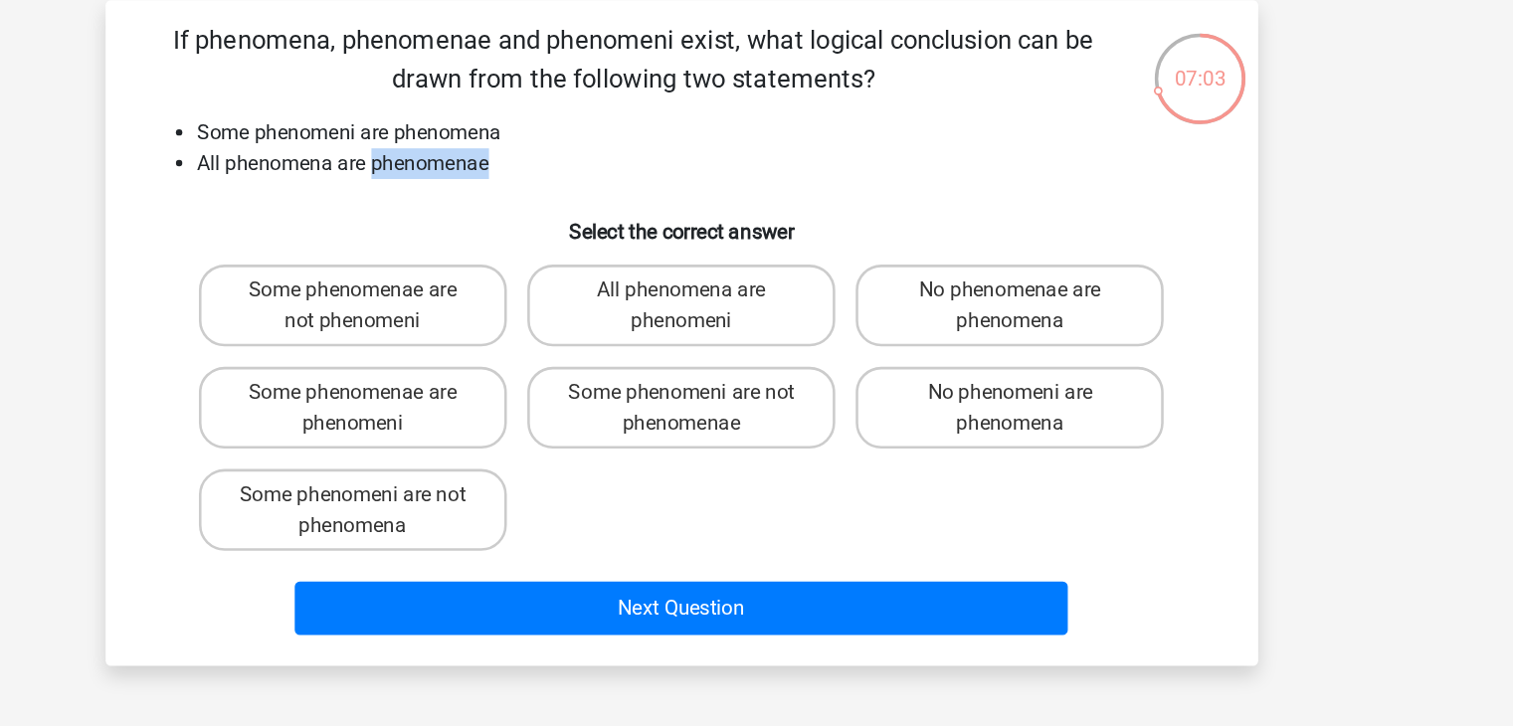
drag, startPoint x: 613, startPoint y: 225, endPoint x: 513, endPoint y: 223, distance: 99.5
click at [513, 223] on li "All phenomena are phenomenae" at bounding box center [777, 219] width 794 height 24
drag, startPoint x: 501, startPoint y: 200, endPoint x: 429, endPoint y: 195, distance: 72.8
click at [429, 195] on li "Some phenomeni are phenomena" at bounding box center [777, 195] width 794 height 24
click at [527, 411] on label "Some phenomenae are phenomeni" at bounding box center [501, 409] width 240 height 64
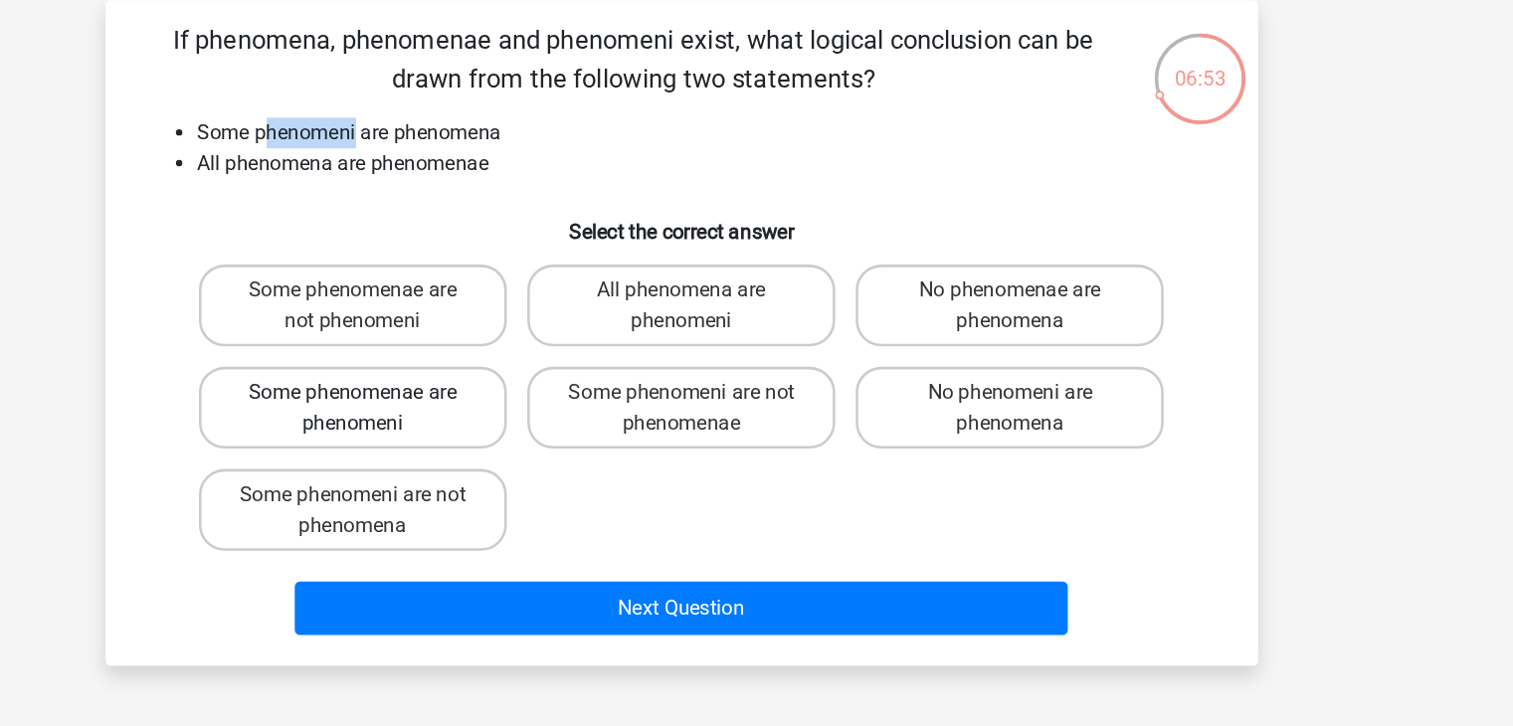
click at [513, 410] on input "Some phenomenae are phenomeni" at bounding box center [506, 403] width 13 height 13
radio input "true"
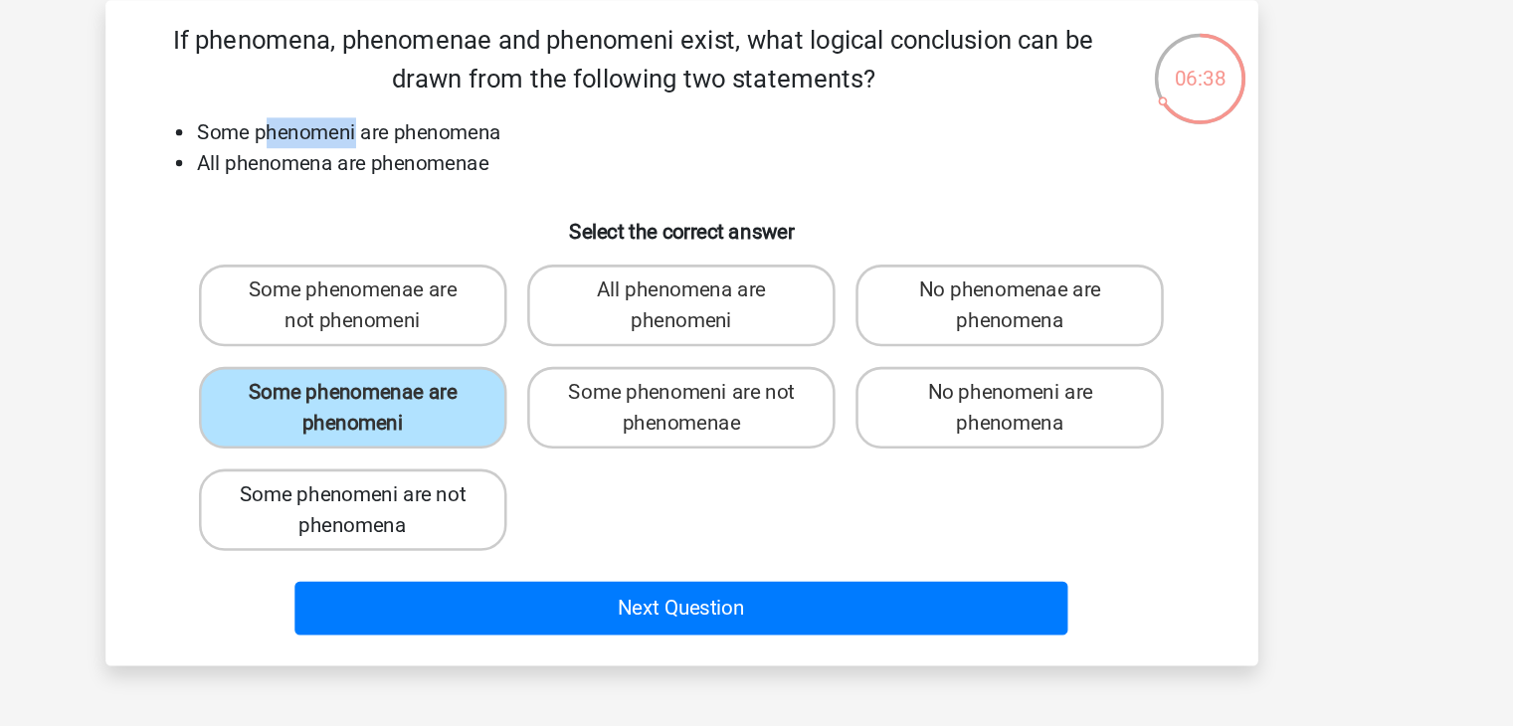
click at [591, 480] on label "Some phenomeni are not phenomena" at bounding box center [501, 489] width 240 height 64
click at [513, 480] on input "Some phenomeni are not phenomena" at bounding box center [506, 483] width 13 height 13
radio input "true"
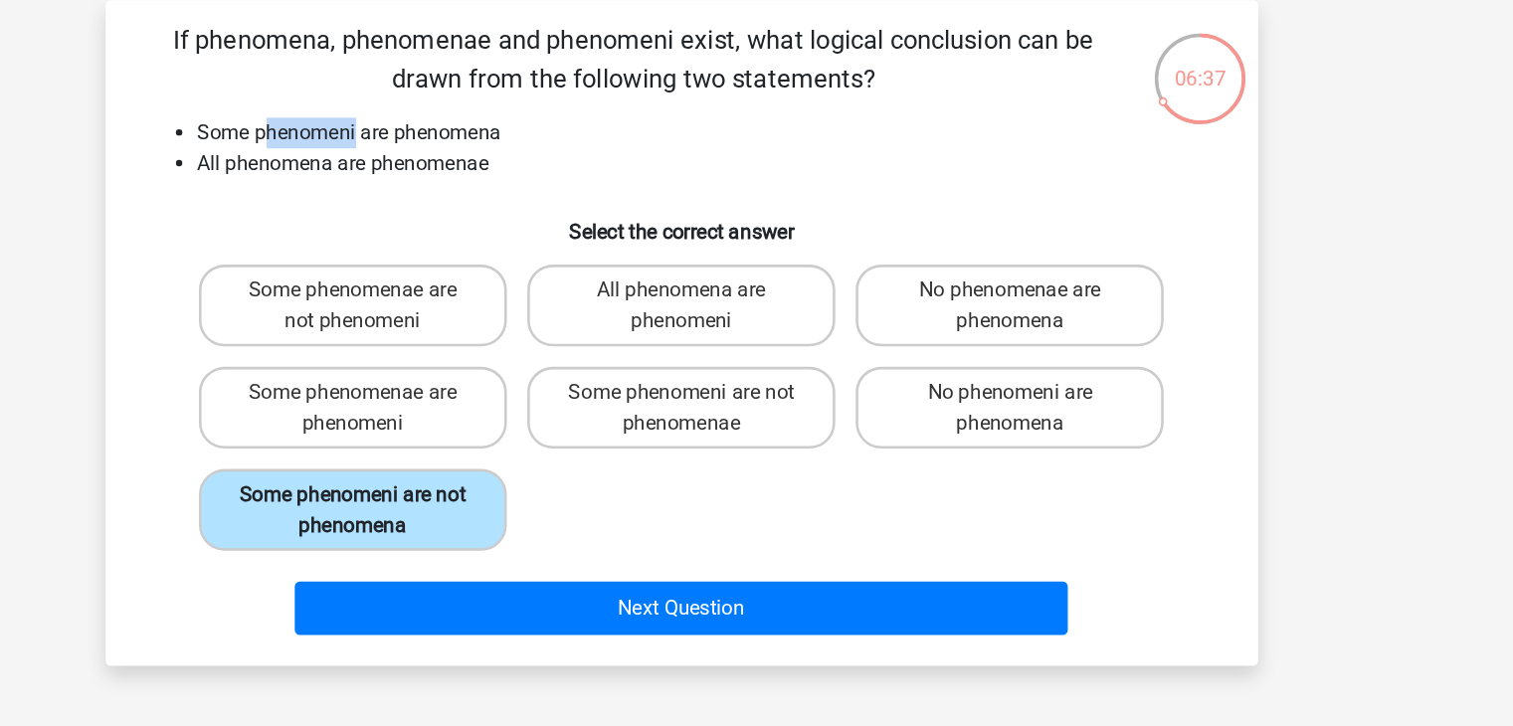
drag, startPoint x: 584, startPoint y: 425, endPoint x: 559, endPoint y: 506, distance: 85.3
click at [559, 506] on div "Some phenomenae are not phenomeni All phenomena are phenomeni No phenomenae are…" at bounding box center [757, 409] width 768 height 239
drag, startPoint x: 559, startPoint y: 506, endPoint x: 543, endPoint y: 411, distance: 96.8
click at [543, 411] on div "Some phenomenae are not phenomeni All phenomena are phenomeni No phenomenae are…" at bounding box center [757, 409] width 768 height 239
click at [543, 411] on label "Some phenomenae are phenomeni" at bounding box center [501, 409] width 240 height 64
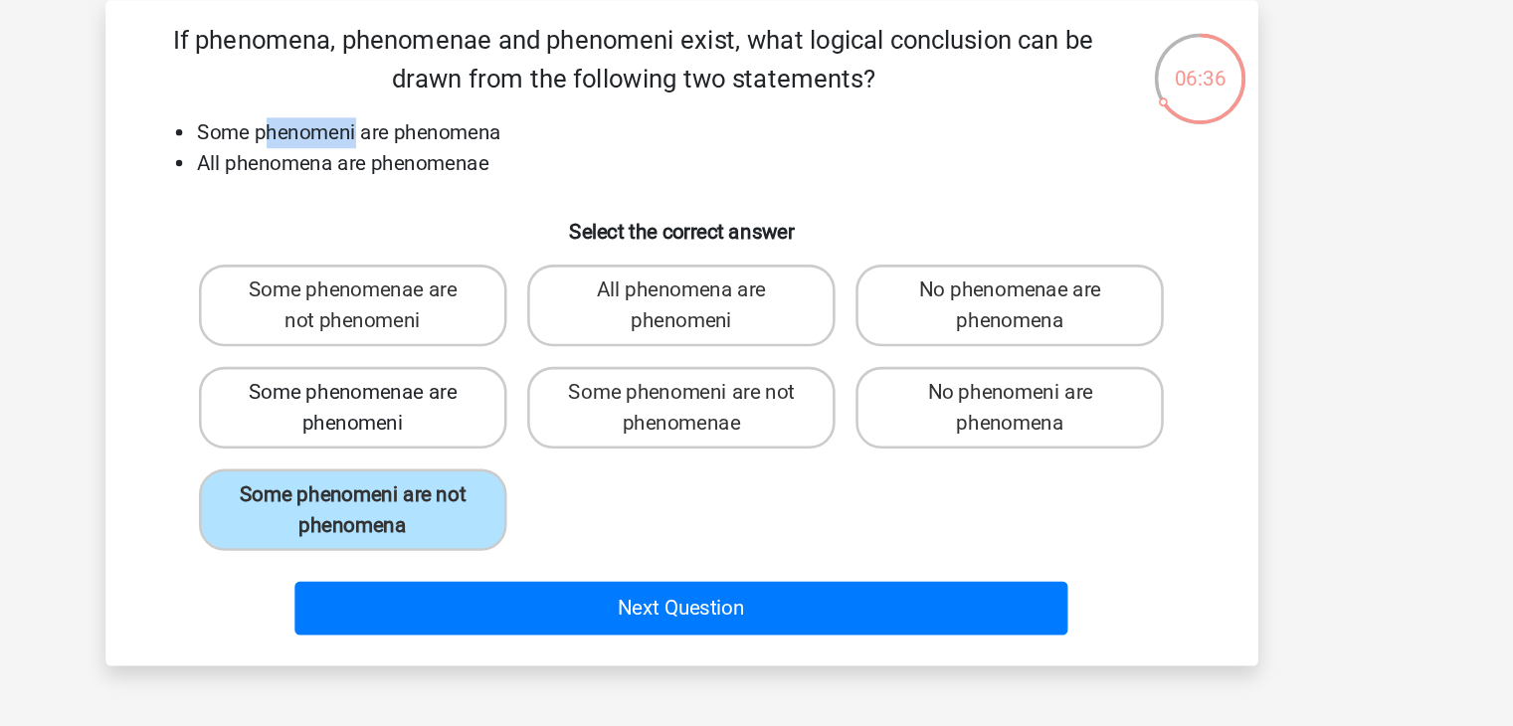
click at [513, 410] on input "Some phenomenae are phenomeni" at bounding box center [506, 403] width 13 height 13
radio input "true"
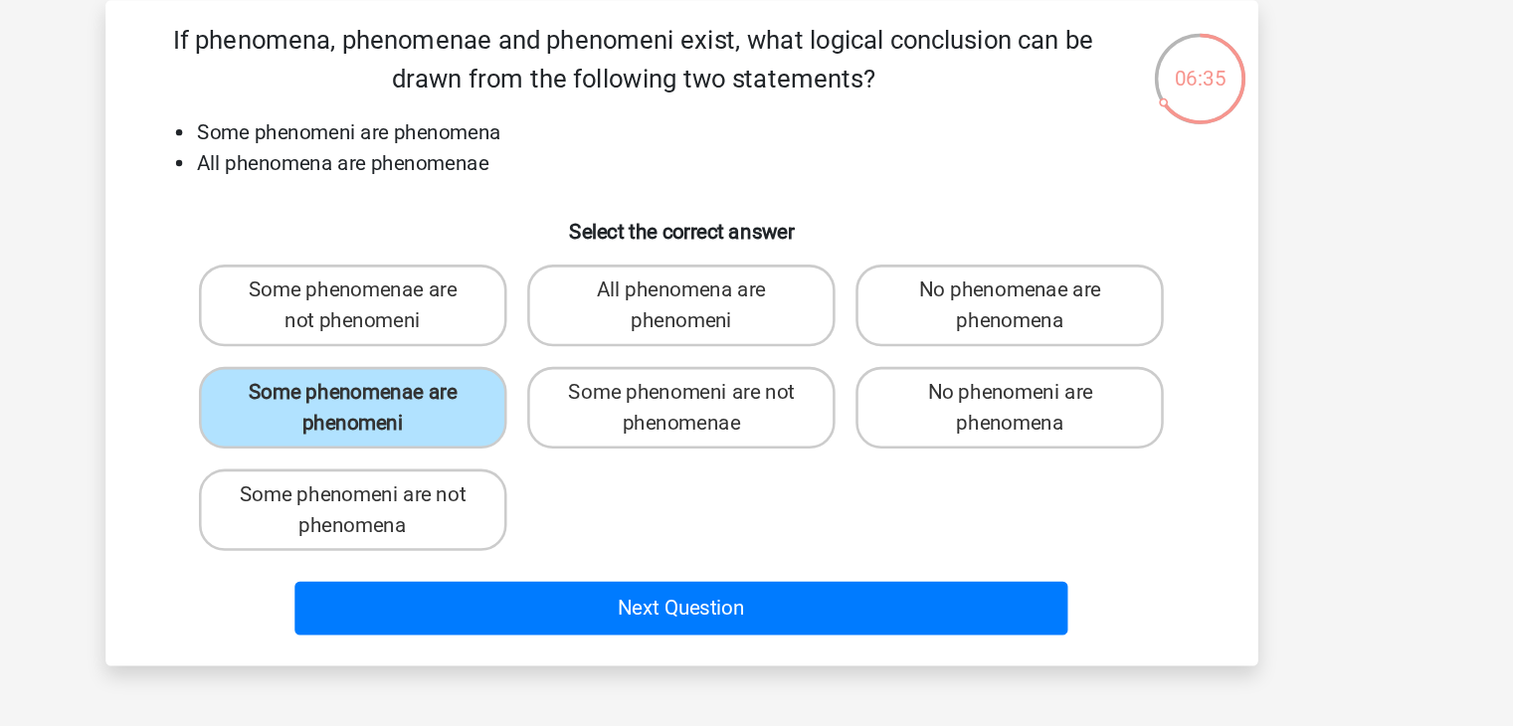
click at [537, 451] on div "Some phenomeni are not phenomena" at bounding box center [501, 489] width 256 height 80
click at [546, 472] on label "Some phenomeni are not phenomena" at bounding box center [501, 489] width 240 height 64
click at [513, 477] on input "Some phenomeni are not phenomena" at bounding box center [506, 483] width 13 height 13
radio input "true"
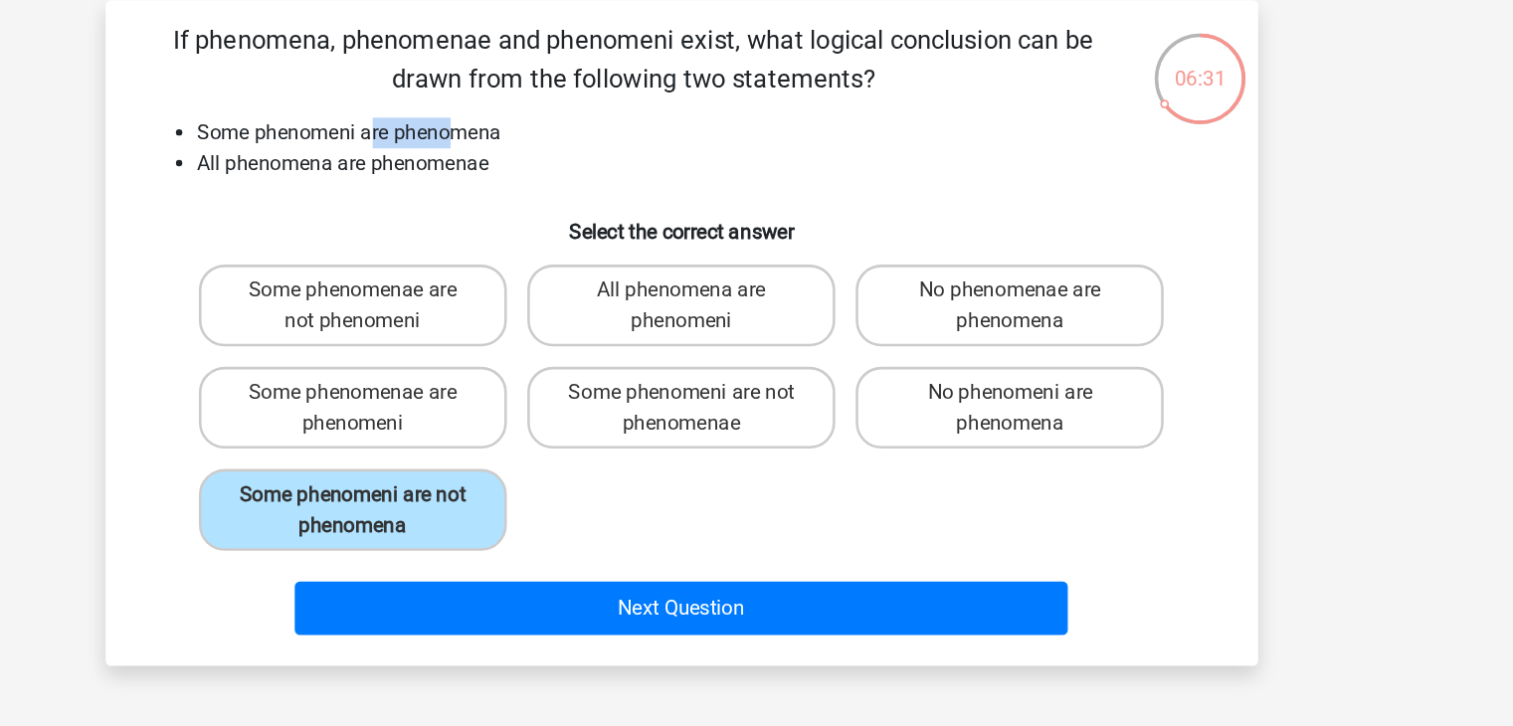
drag, startPoint x: 515, startPoint y: 198, endPoint x: 576, endPoint y: 205, distance: 61.1
click at [576, 205] on li "Some phenomeni are phenomena" at bounding box center [777, 195] width 794 height 24
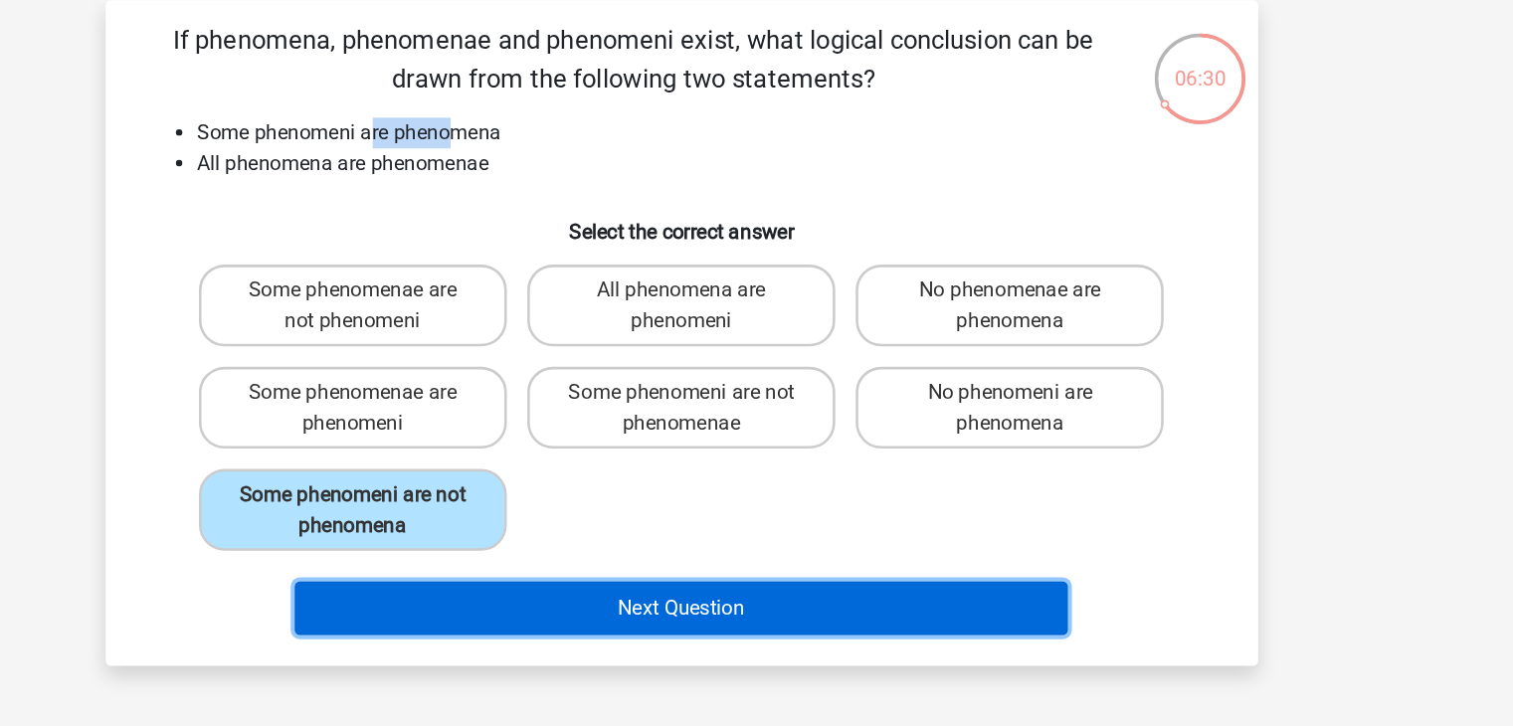
click at [678, 569] on button "Next Question" at bounding box center [757, 565] width 602 height 42
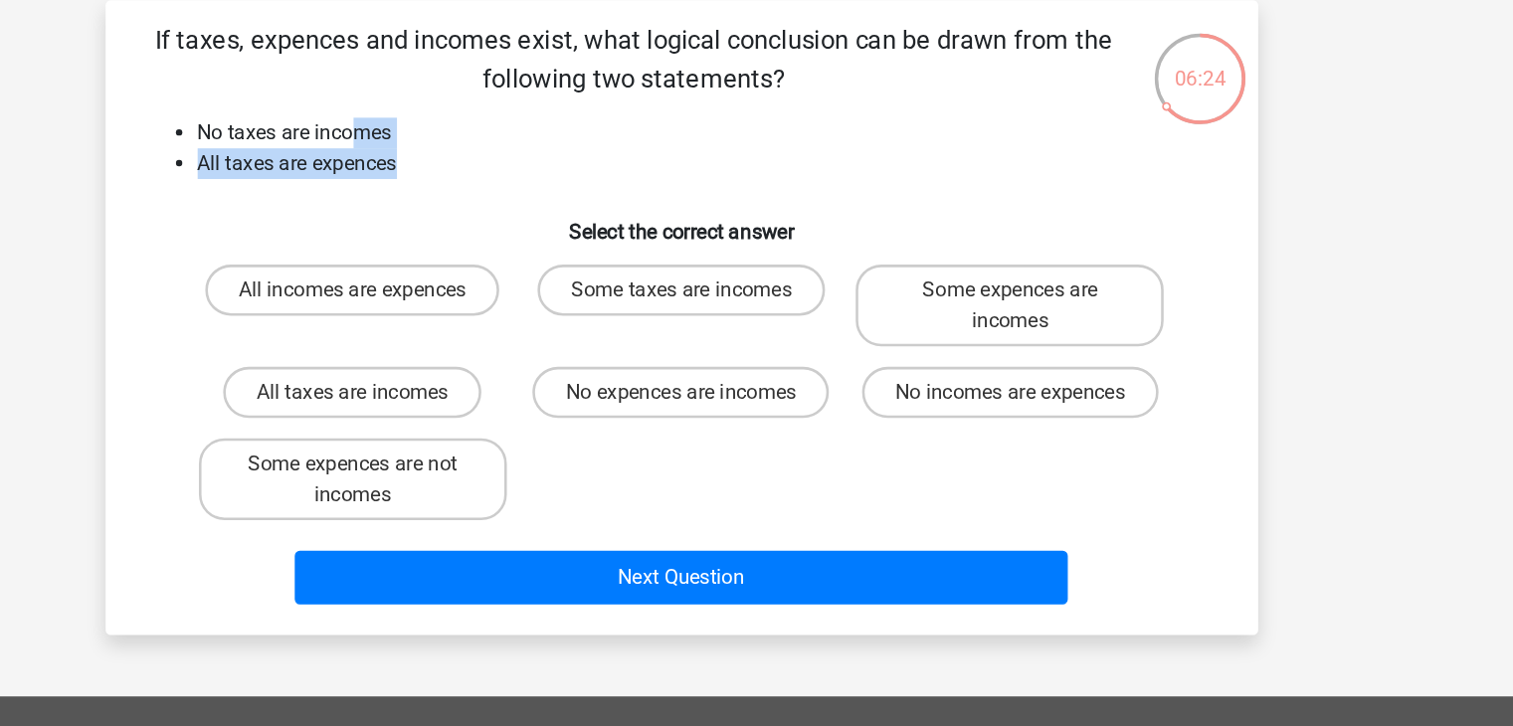
drag, startPoint x: 535, startPoint y: 216, endPoint x: 498, endPoint y: 195, distance: 42.3
click at [498, 195] on ul "No taxes are incomes All taxes are expences" at bounding box center [757, 207] width 834 height 48
click at [498, 195] on li "No taxes are incomes" at bounding box center [777, 195] width 794 height 24
click at [494, 201] on li "No taxes are incomes" at bounding box center [777, 195] width 794 height 24
click at [486, 203] on li "No taxes are incomes" at bounding box center [777, 195] width 794 height 24
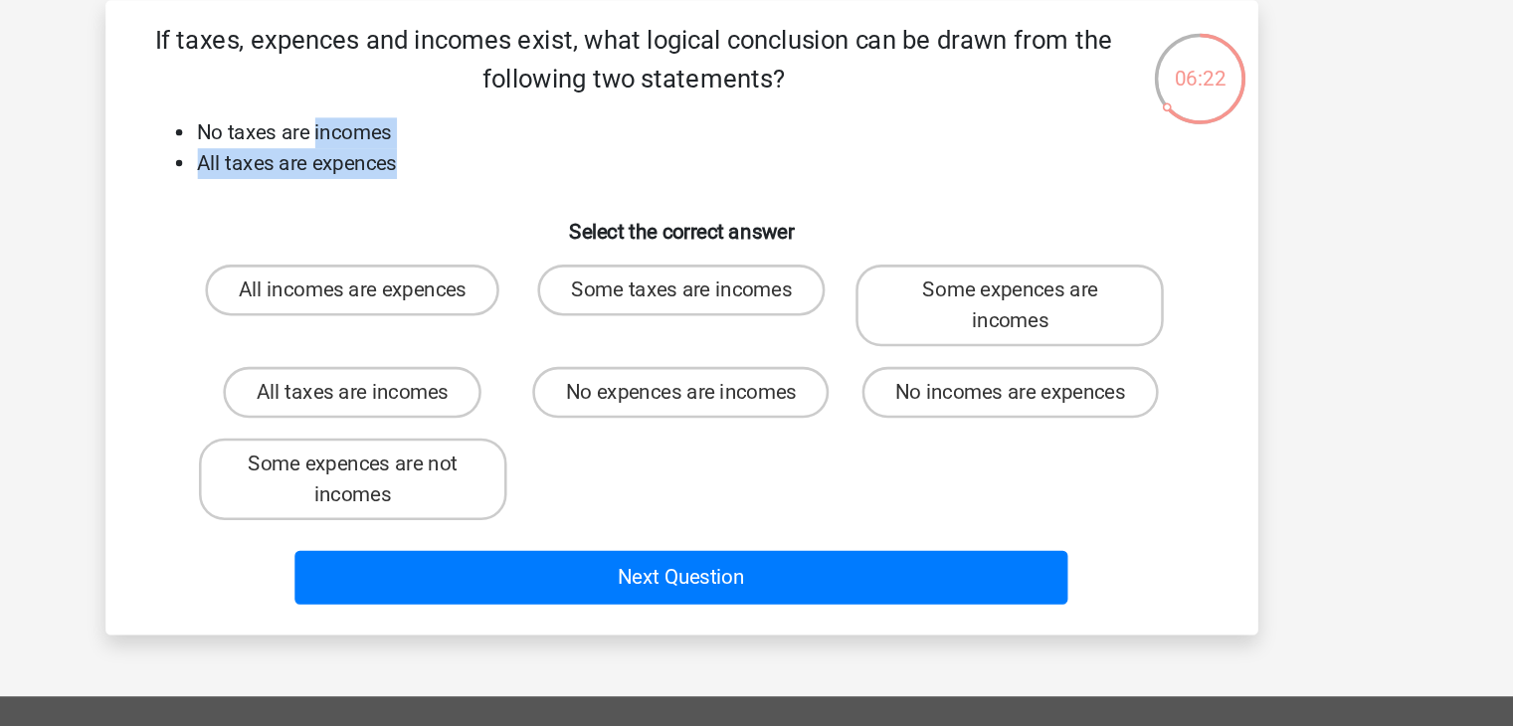
drag, startPoint x: 487, startPoint y: 203, endPoint x: 520, endPoint y: 217, distance: 36.6
click at [520, 217] on ul "No taxes are incomes All taxes are expences" at bounding box center [757, 207] width 834 height 48
click at [520, 217] on li "All taxes are expences" at bounding box center [777, 219] width 794 height 24
click at [1002, 388] on label "No incomes are expences" at bounding box center [1012, 397] width 231 height 40
click at [1013, 397] on input "No incomes are expences" at bounding box center [1019, 403] width 13 height 13
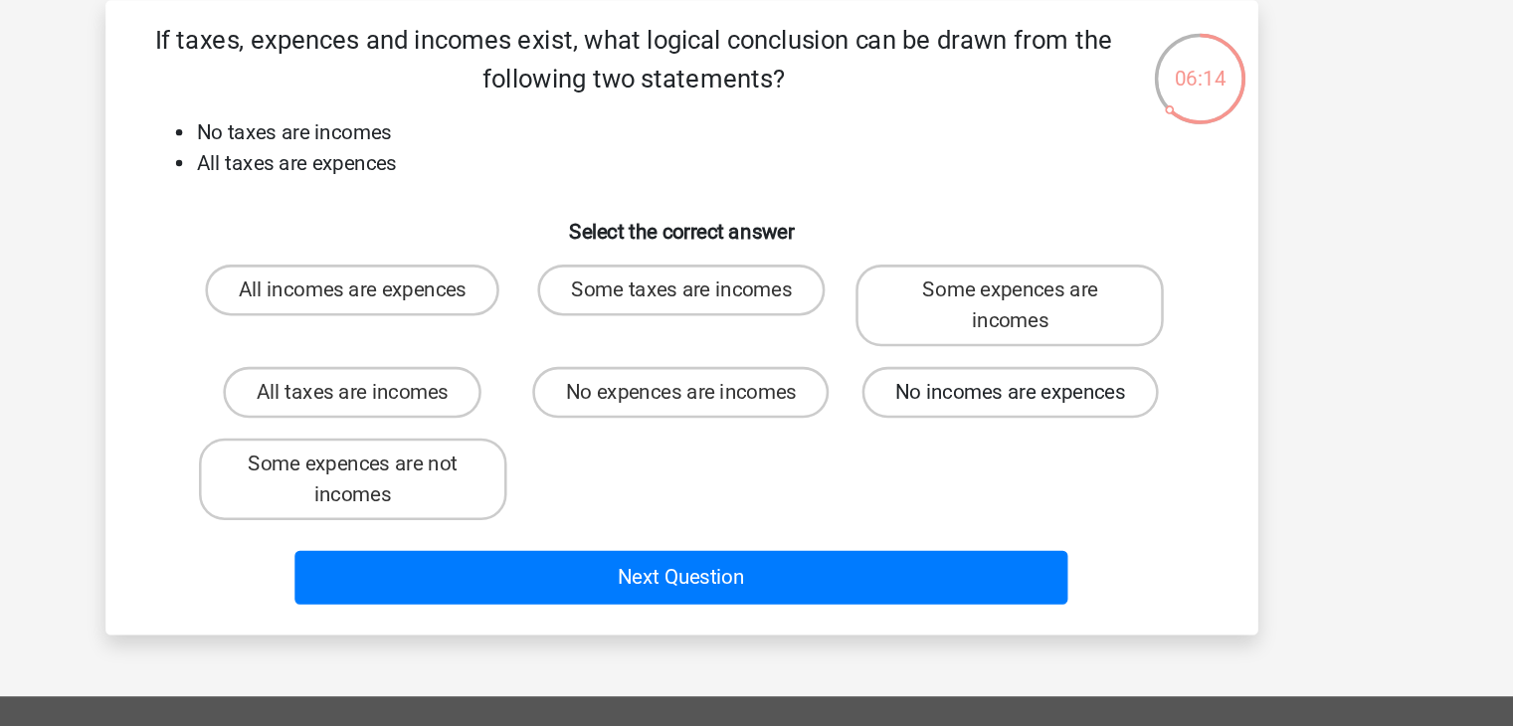
radio input "true"
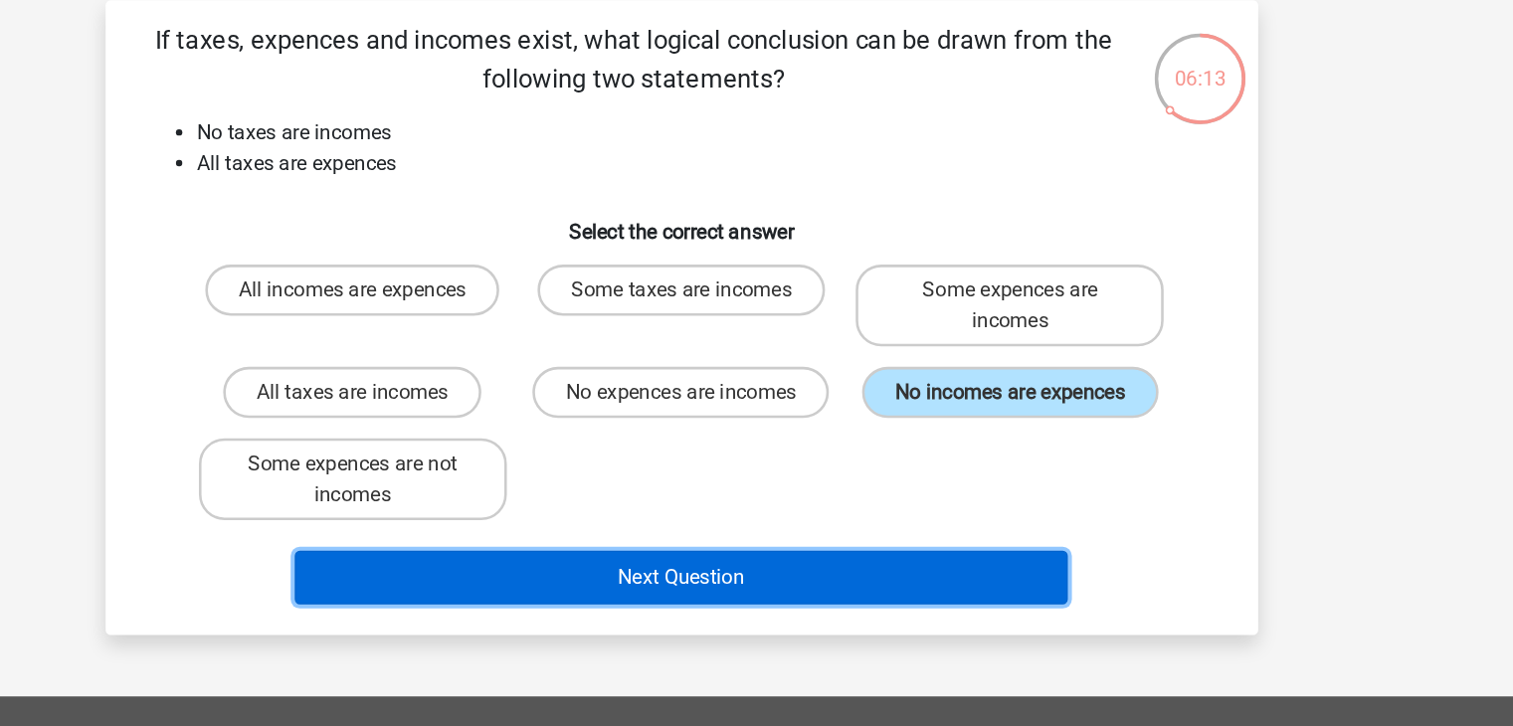
click at [909, 542] on button "Next Question" at bounding box center [757, 541] width 602 height 42
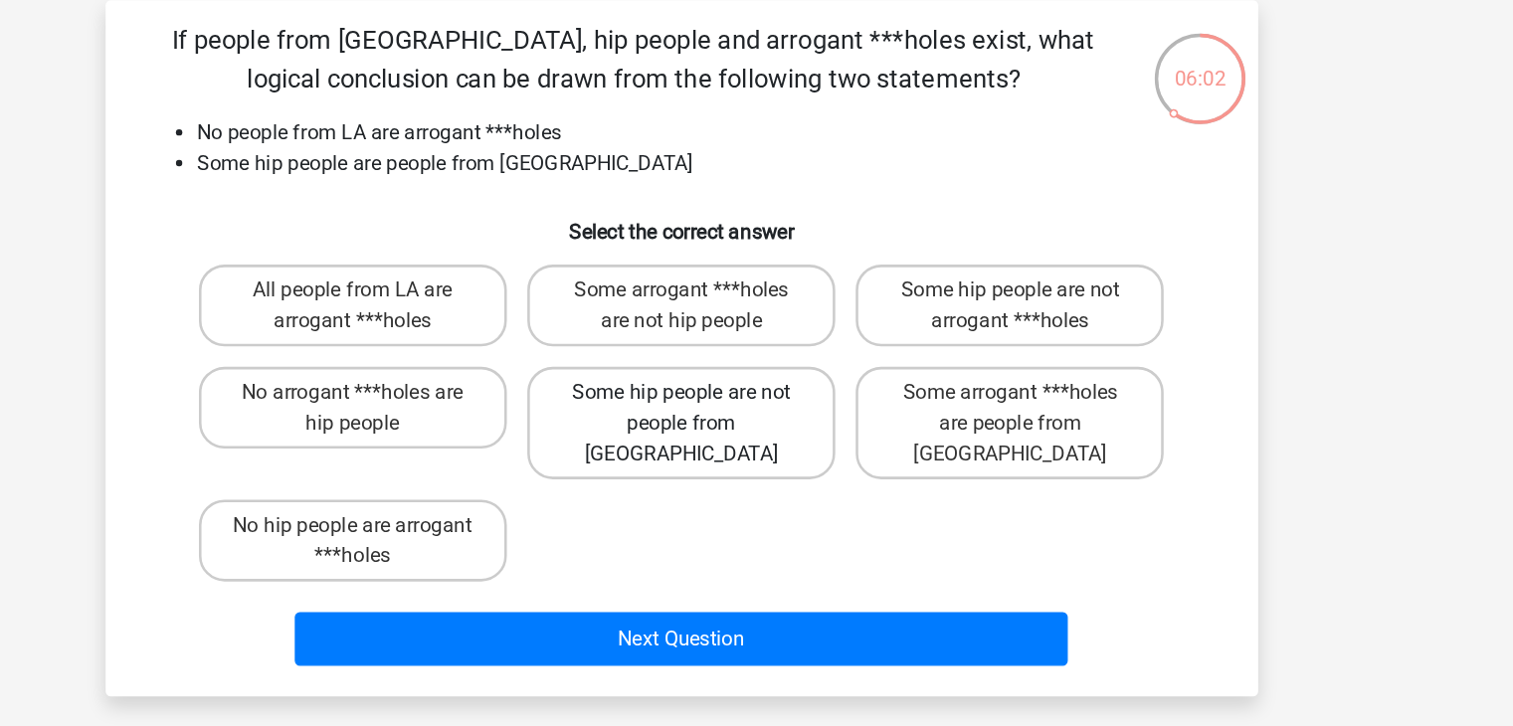
click at [803, 418] on label "Some hip people are not people from [GEOGRAPHIC_DATA]" at bounding box center [757, 421] width 240 height 88
click at [769, 410] on input "Some hip people are not people from [GEOGRAPHIC_DATA]" at bounding box center [762, 403] width 13 height 13
radio input "true"
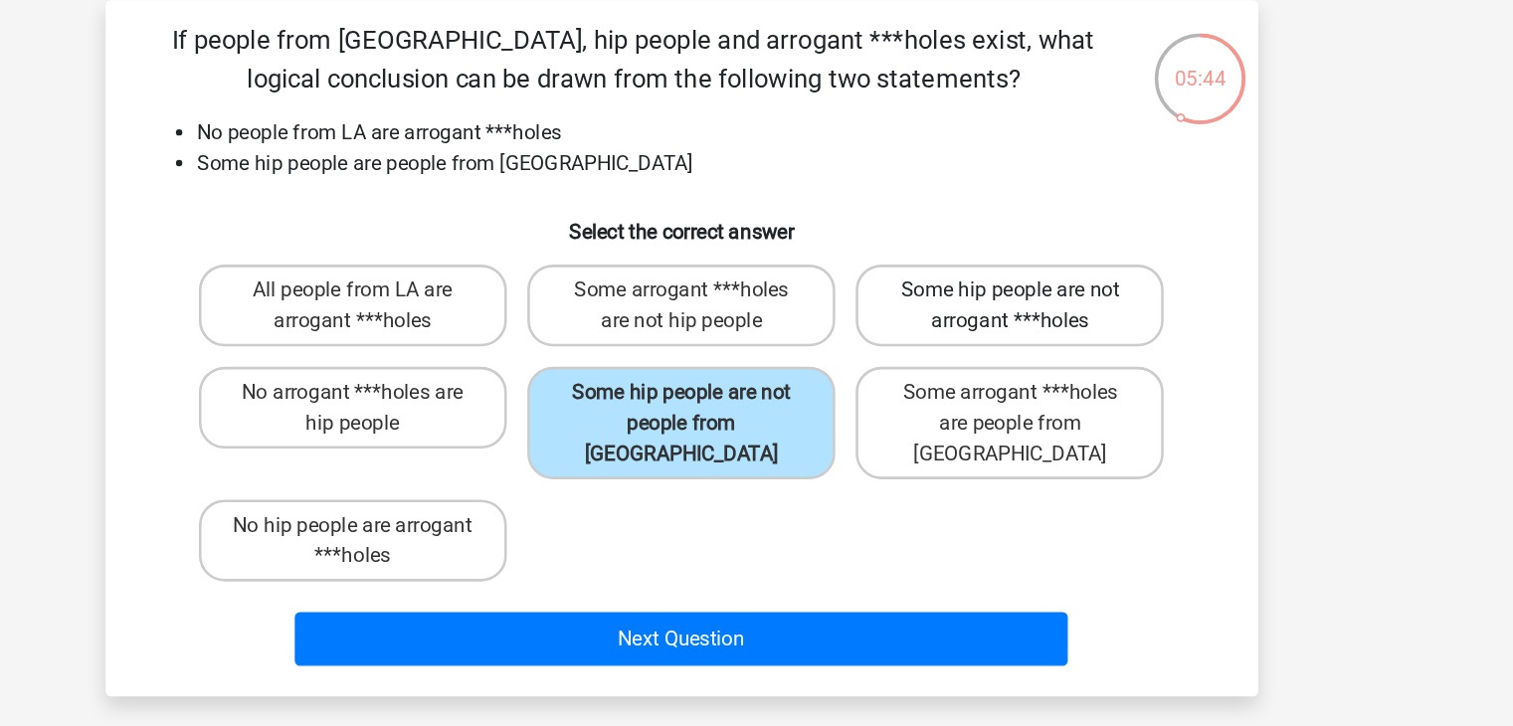
click at [985, 335] on label "Some hip people are not arrogant ***holes" at bounding box center [1013, 330] width 240 height 64
click at [1013, 330] on input "Some hip people are not arrogant ***holes" at bounding box center [1019, 323] width 13 height 13
radio input "true"
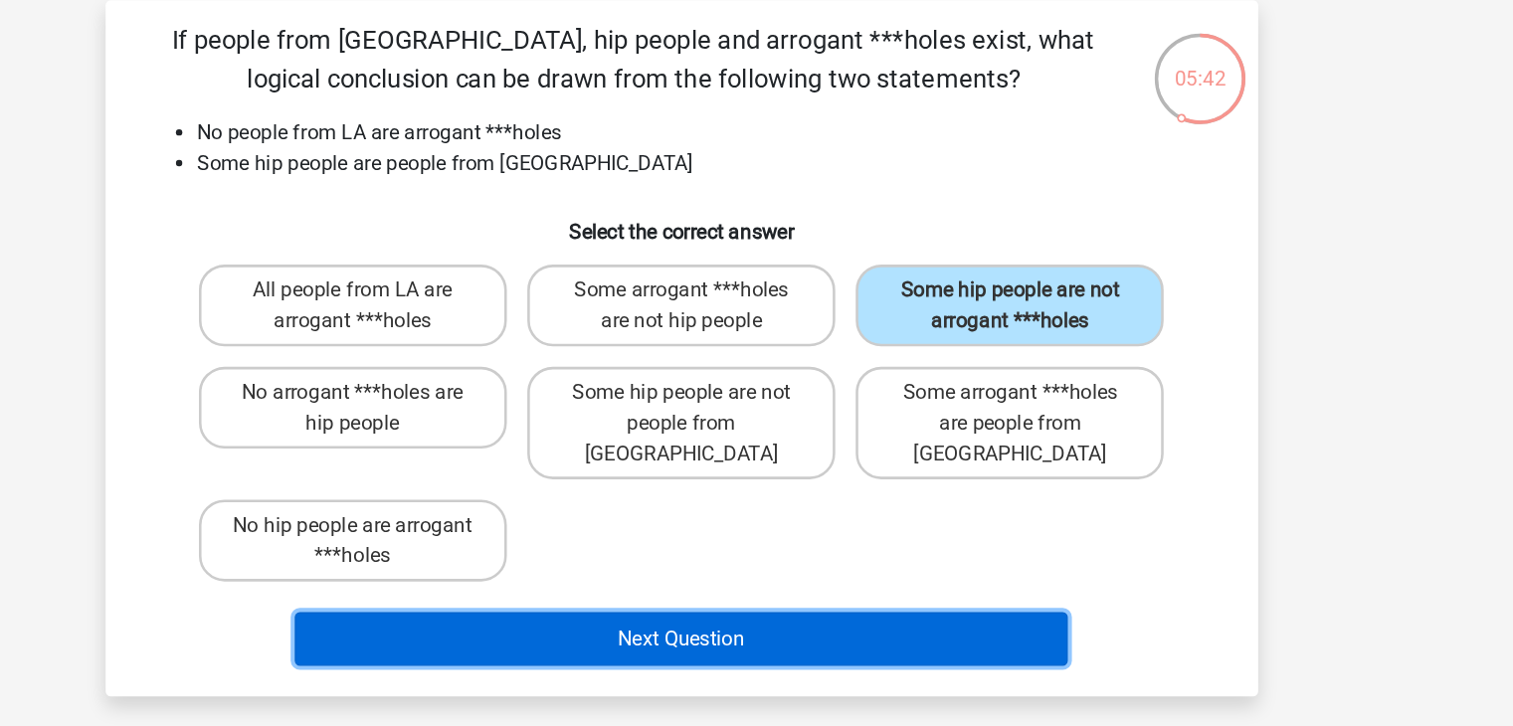
click at [842, 581] on button "Next Question" at bounding box center [757, 589] width 602 height 42
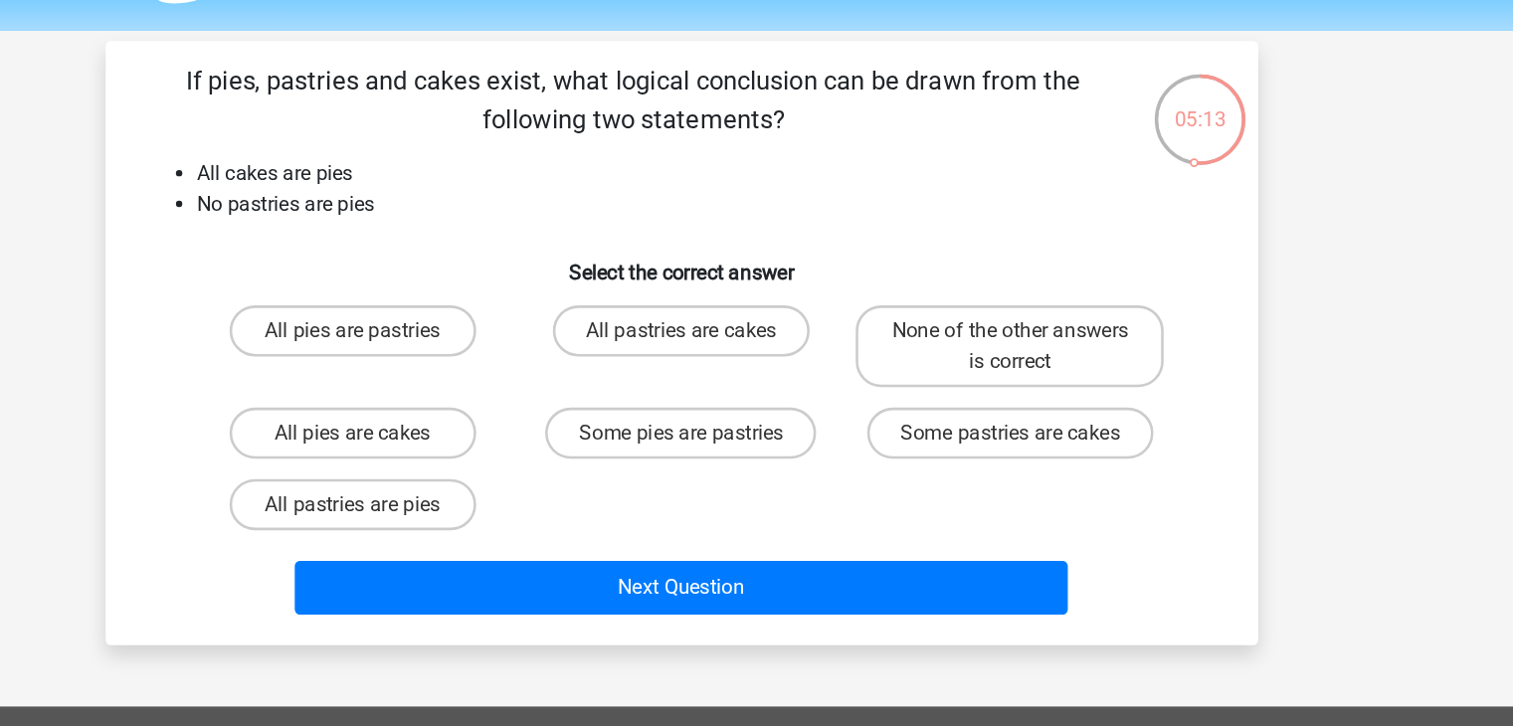
drag, startPoint x: 854, startPoint y: 144, endPoint x: 851, endPoint y: 124, distance: 20.1
click at [851, 124] on p "If pies, pastries and cakes exist, what logical conclusion can be drawn from th…" at bounding box center [719, 137] width 759 height 60
drag, startPoint x: 851, startPoint y: 124, endPoint x: 839, endPoint y: 153, distance: 31.2
click at [839, 153] on p "If pies, pastries and cakes exist, what logical conclusion can be drawn from th…" at bounding box center [719, 137] width 759 height 60
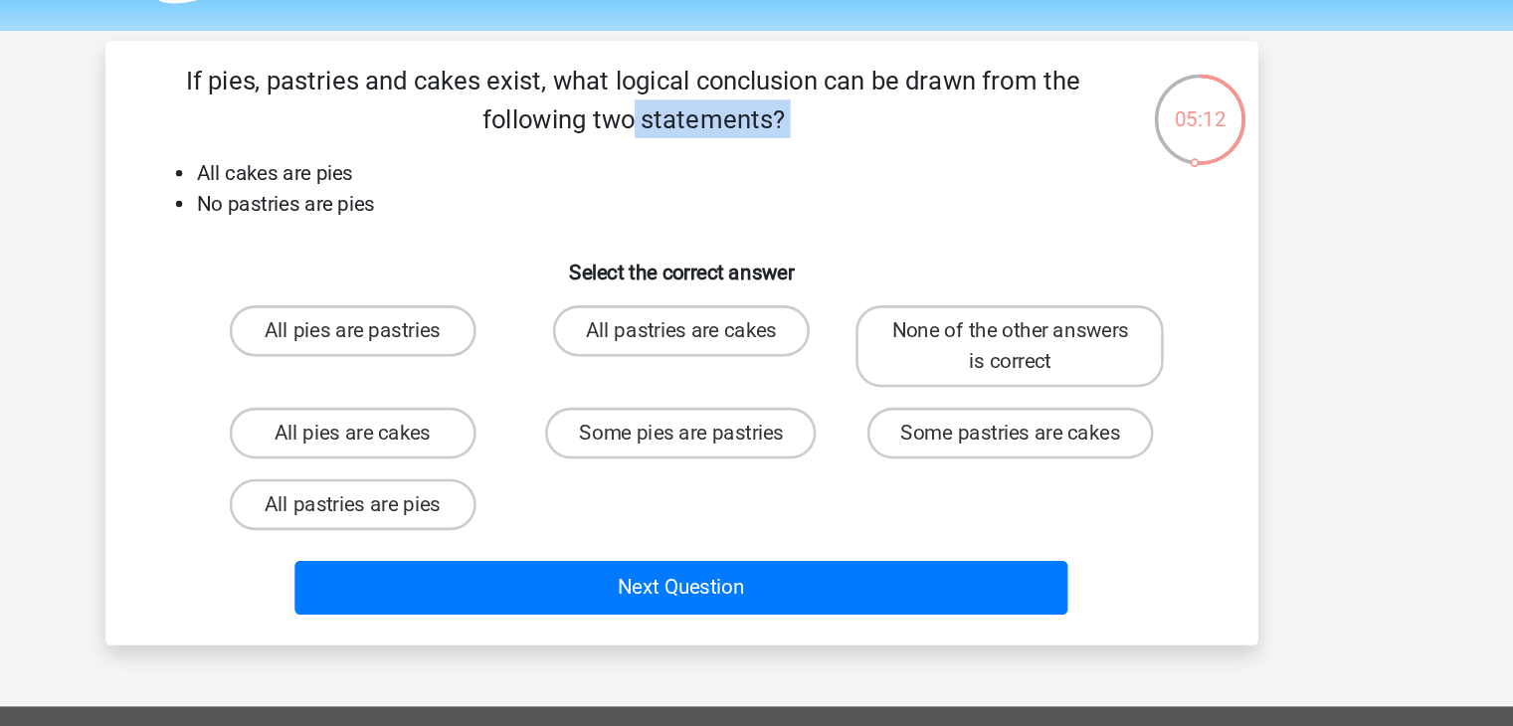
click at [839, 153] on p "If pies, pastries and cakes exist, what logical conclusion can be drawn from th…" at bounding box center [719, 137] width 759 height 60
drag, startPoint x: 839, startPoint y: 153, endPoint x: 837, endPoint y: 123, distance: 29.9
click at [837, 123] on p "If pies, pastries and cakes exist, what logical conclusion can be drawn from th…" at bounding box center [719, 137] width 759 height 60
drag, startPoint x: 837, startPoint y: 123, endPoint x: 776, endPoint y: 149, distance: 66.0
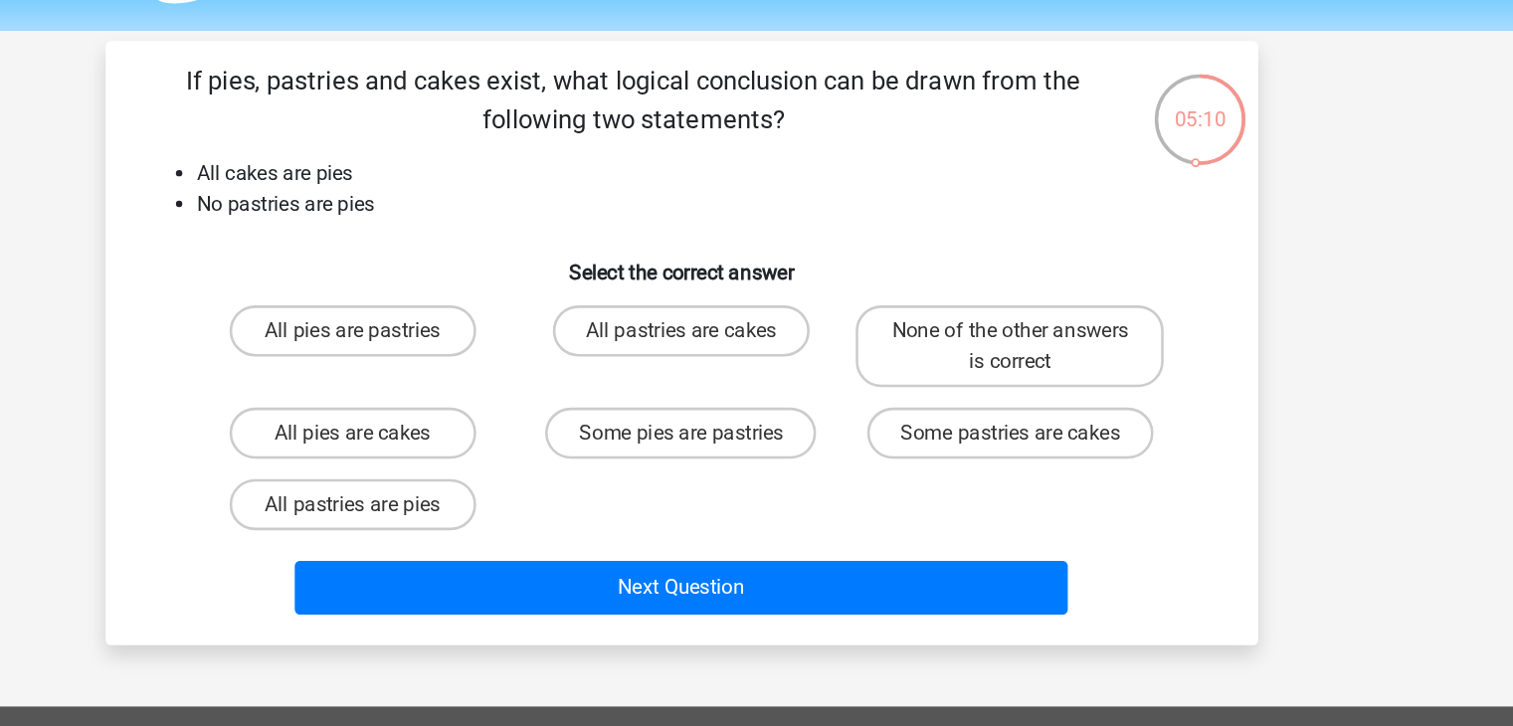
click at [776, 149] on p "If pies, pastries and cakes exist, what logical conclusion can be drawn from th…" at bounding box center [719, 137] width 759 height 60
drag, startPoint x: 776, startPoint y: 149, endPoint x: 755, endPoint y: 121, distance: 34.8
click at [755, 121] on p "If pies, pastries and cakes exist, what logical conclusion can be drawn from th…" at bounding box center [719, 137] width 759 height 60
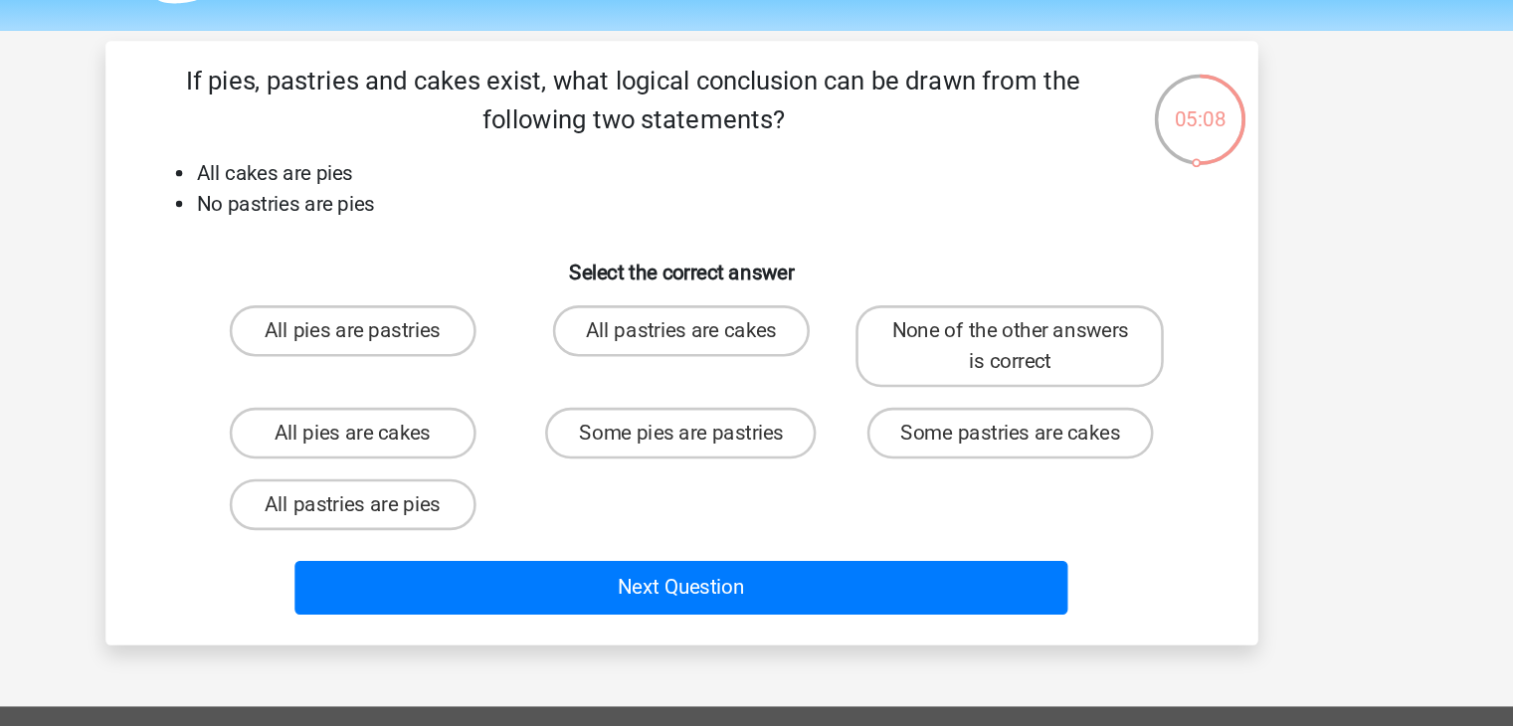
drag, startPoint x: 755, startPoint y: 121, endPoint x: 743, endPoint y: 150, distance: 31.2
click at [743, 150] on p "If pies, pastries and cakes exist, what logical conclusion can be drawn from th…" at bounding box center [719, 137] width 759 height 60
click at [717, 248] on h6 "Select the correct answer" at bounding box center [757, 264] width 834 height 35
drag, startPoint x: 516, startPoint y: 222, endPoint x: 459, endPoint y: 216, distance: 58.0
click at [459, 216] on li "No pastries are pies" at bounding box center [777, 219] width 794 height 24
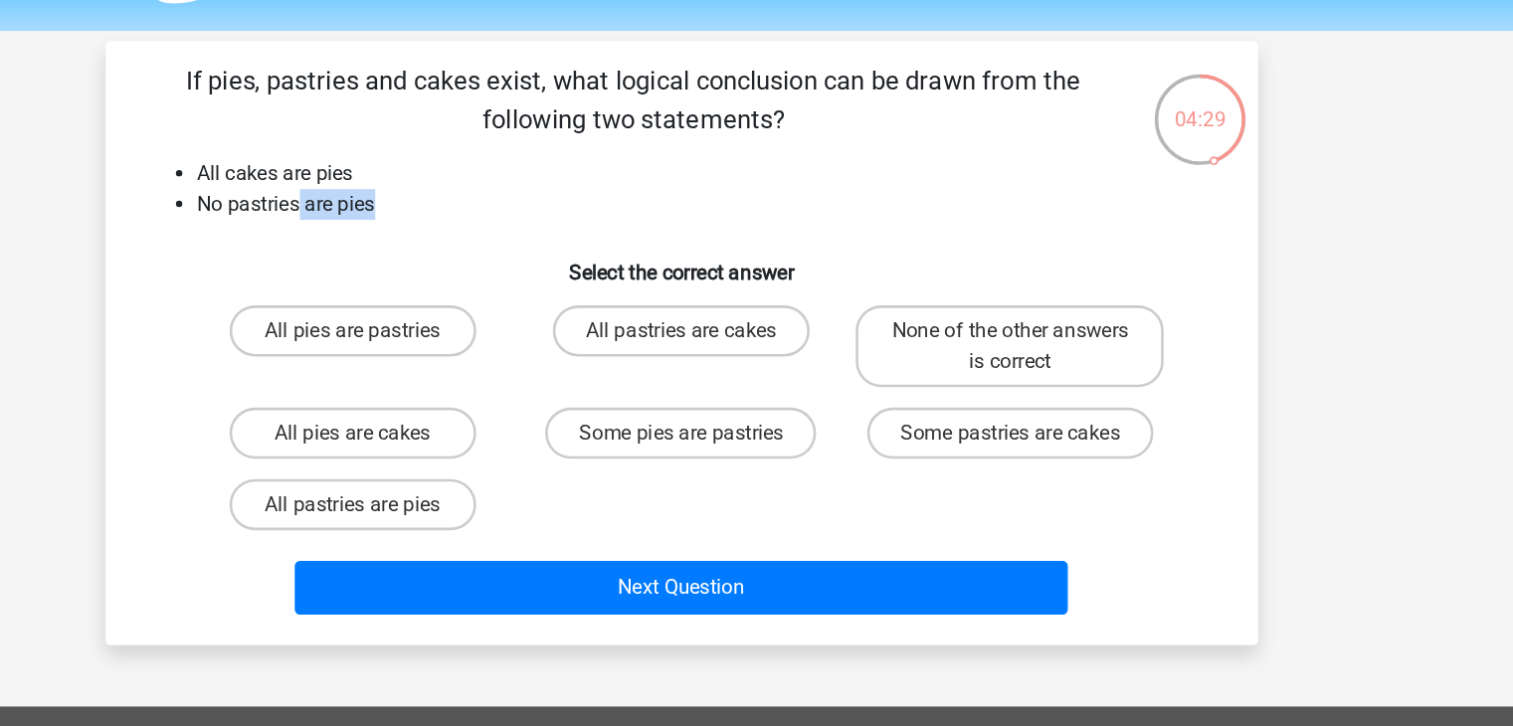
click at [459, 216] on li "No pastries are pies" at bounding box center [777, 219] width 794 height 24
drag, startPoint x: 459, startPoint y: 216, endPoint x: 520, endPoint y: 219, distance: 61.8
click at [520, 219] on li "No pastries are pies" at bounding box center [777, 219] width 794 height 24
click at [994, 327] on label "None of the other answers is correct" at bounding box center [1013, 330] width 240 height 64
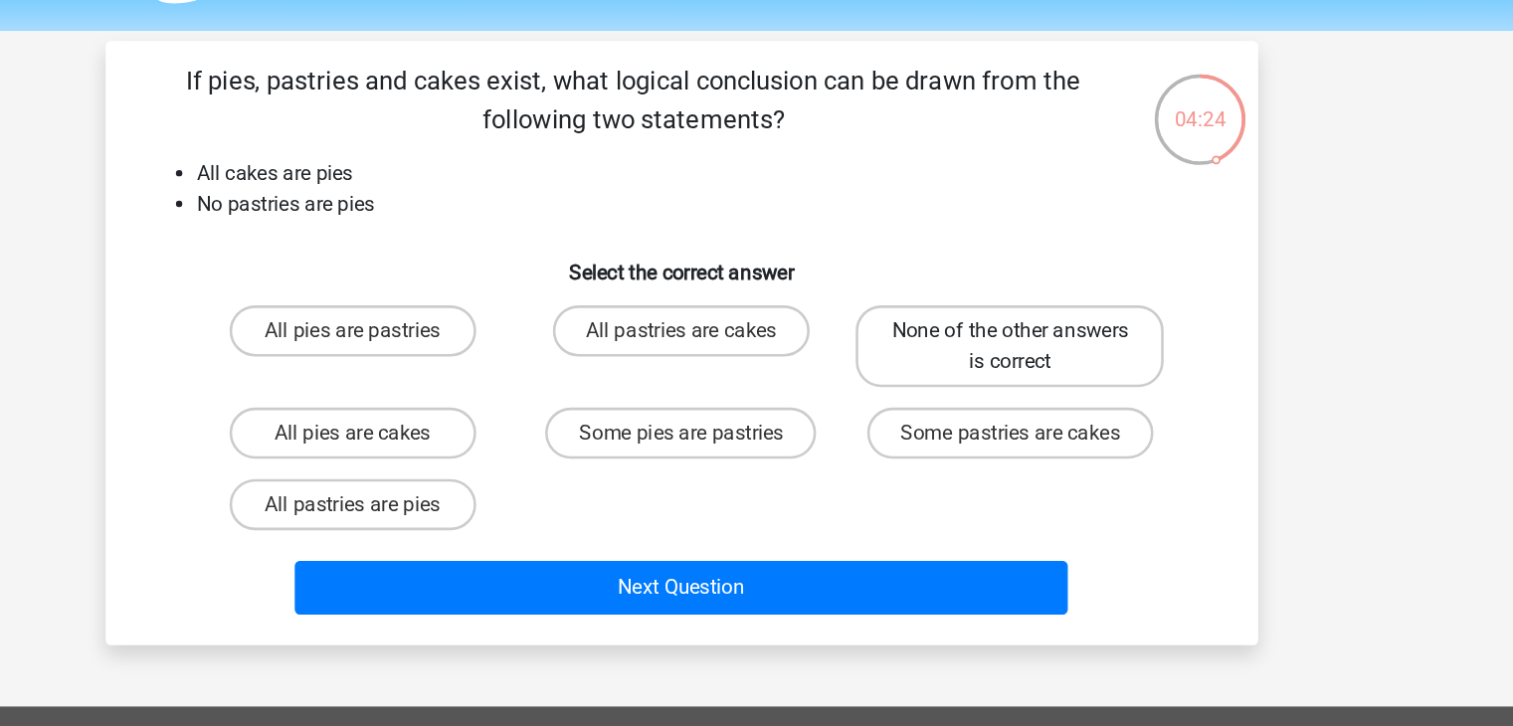
click at [1013, 327] on input "None of the other answers is correct" at bounding box center [1019, 323] width 13 height 13
radio input "true"
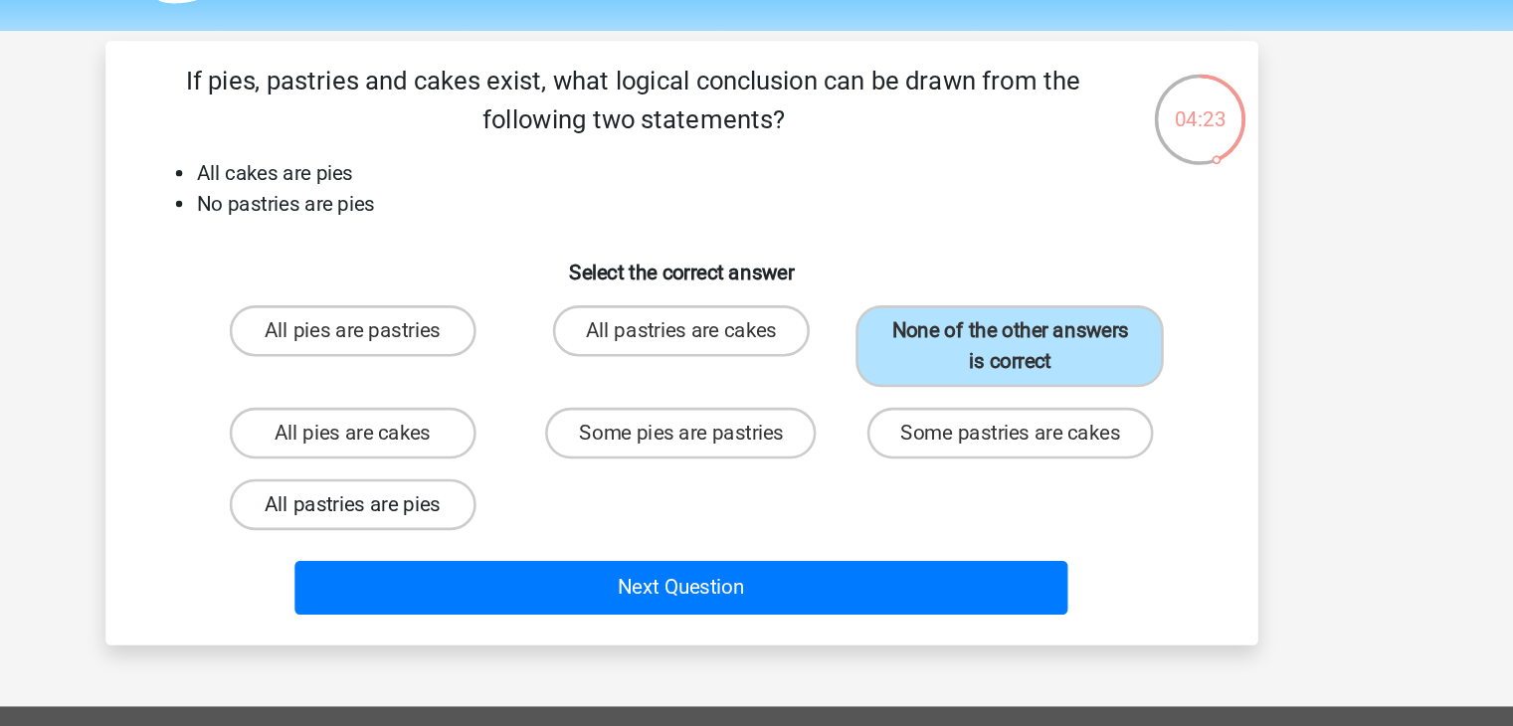
click at [531, 454] on label "All pastries are pies" at bounding box center [501, 453] width 192 height 40
click at [513, 454] on input "All pastries are pies" at bounding box center [506, 459] width 13 height 13
radio input "true"
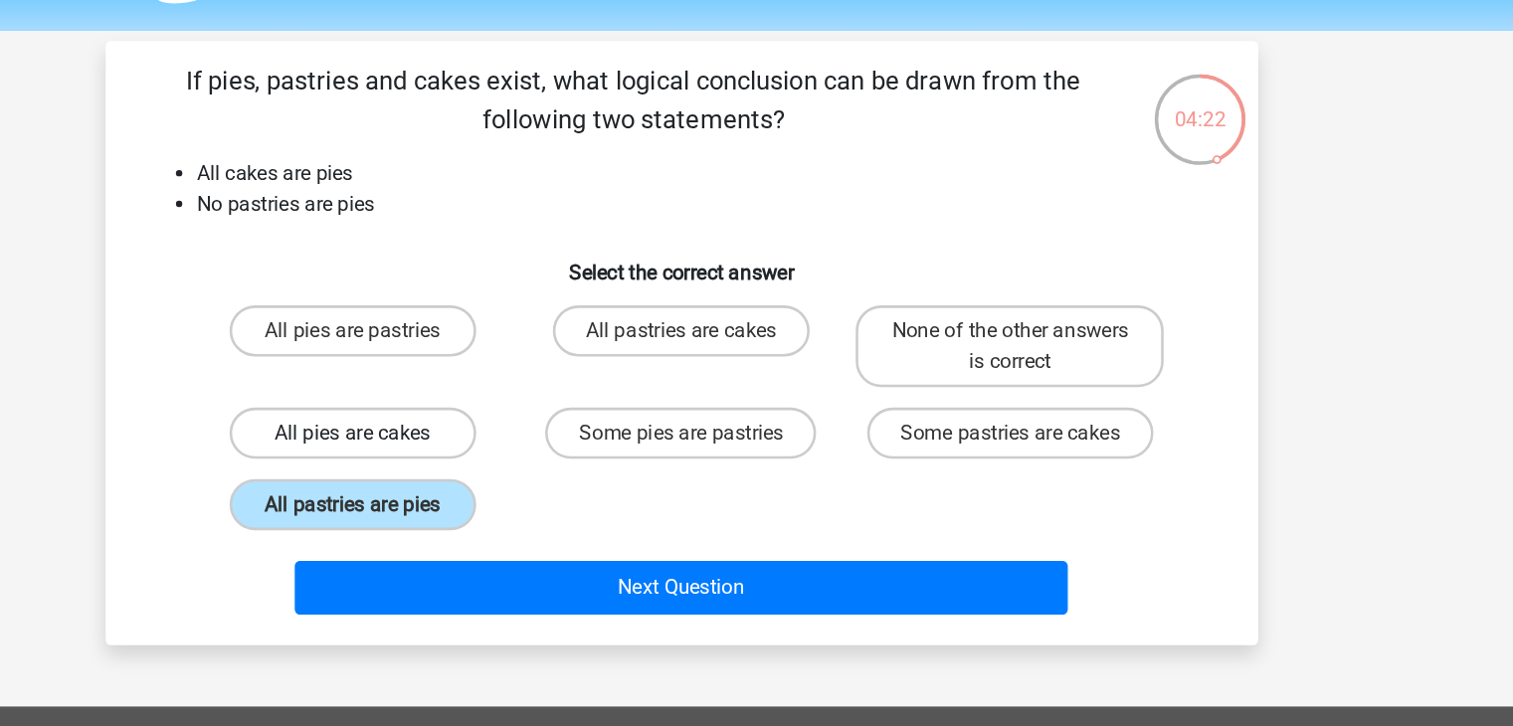
click at [545, 407] on label "All pies are cakes" at bounding box center [501, 397] width 192 height 40
click at [513, 407] on input "All pies are cakes" at bounding box center [506, 403] width 13 height 13
radio input "true"
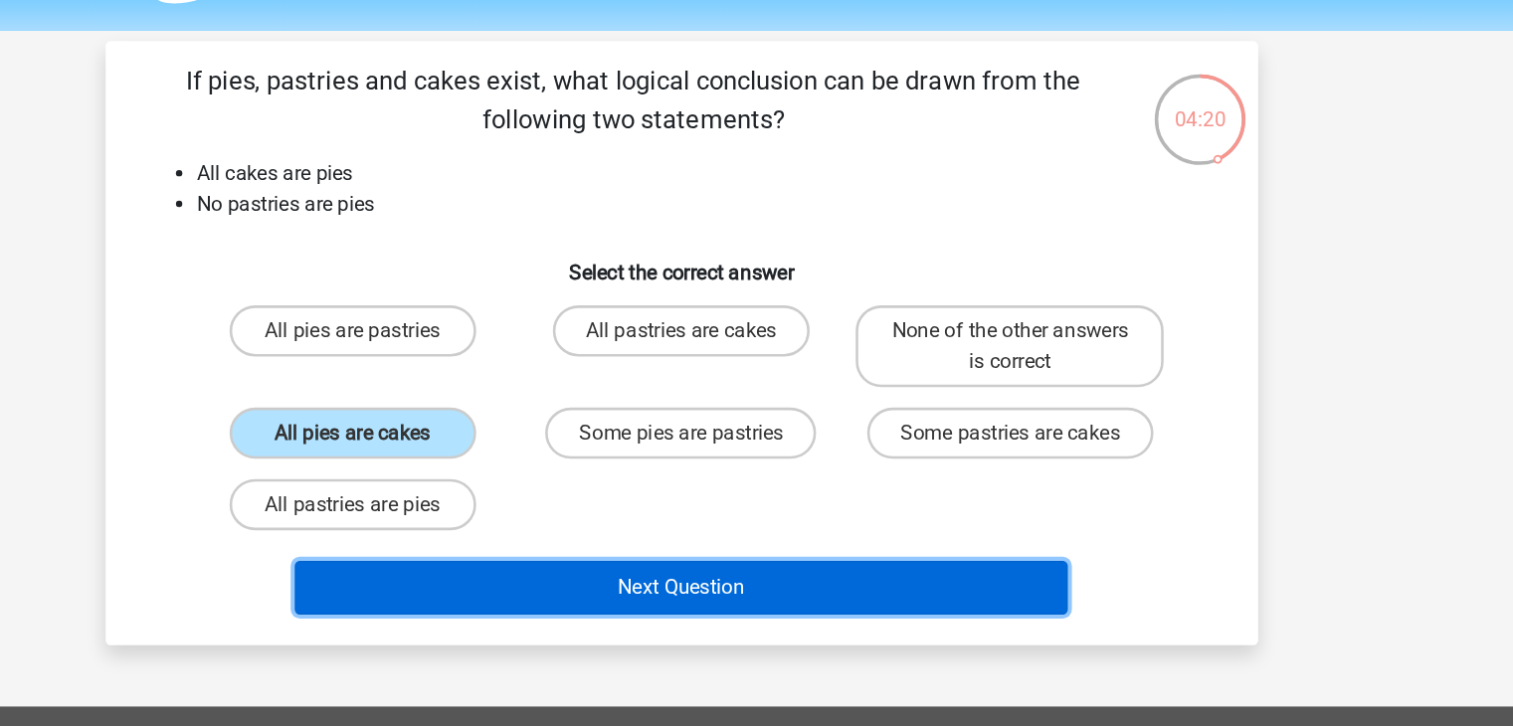
click at [675, 505] on button "Next Question" at bounding box center [757, 518] width 602 height 42
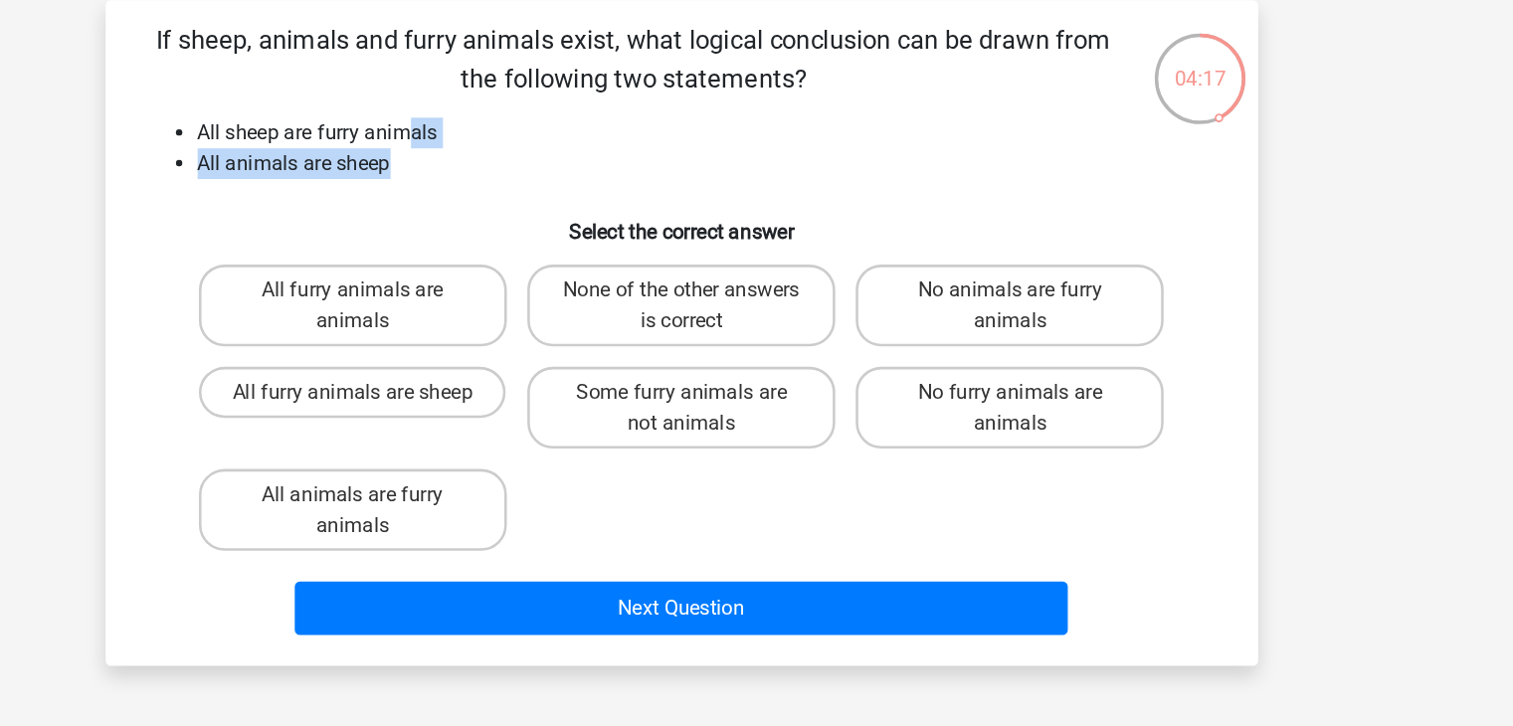
drag, startPoint x: 548, startPoint y: 213, endPoint x: 543, endPoint y: 194, distance: 19.5
click at [543, 194] on ul "All sheep are furry animals All animals are sheep" at bounding box center [757, 207] width 834 height 48
click at [543, 194] on li "All sheep are furry animals" at bounding box center [777, 195] width 794 height 24
drag, startPoint x: 543, startPoint y: 194, endPoint x: 541, endPoint y: 216, distance: 22.0
click at [541, 216] on ul "All sheep are furry animals All animals are sheep" at bounding box center [757, 207] width 834 height 48
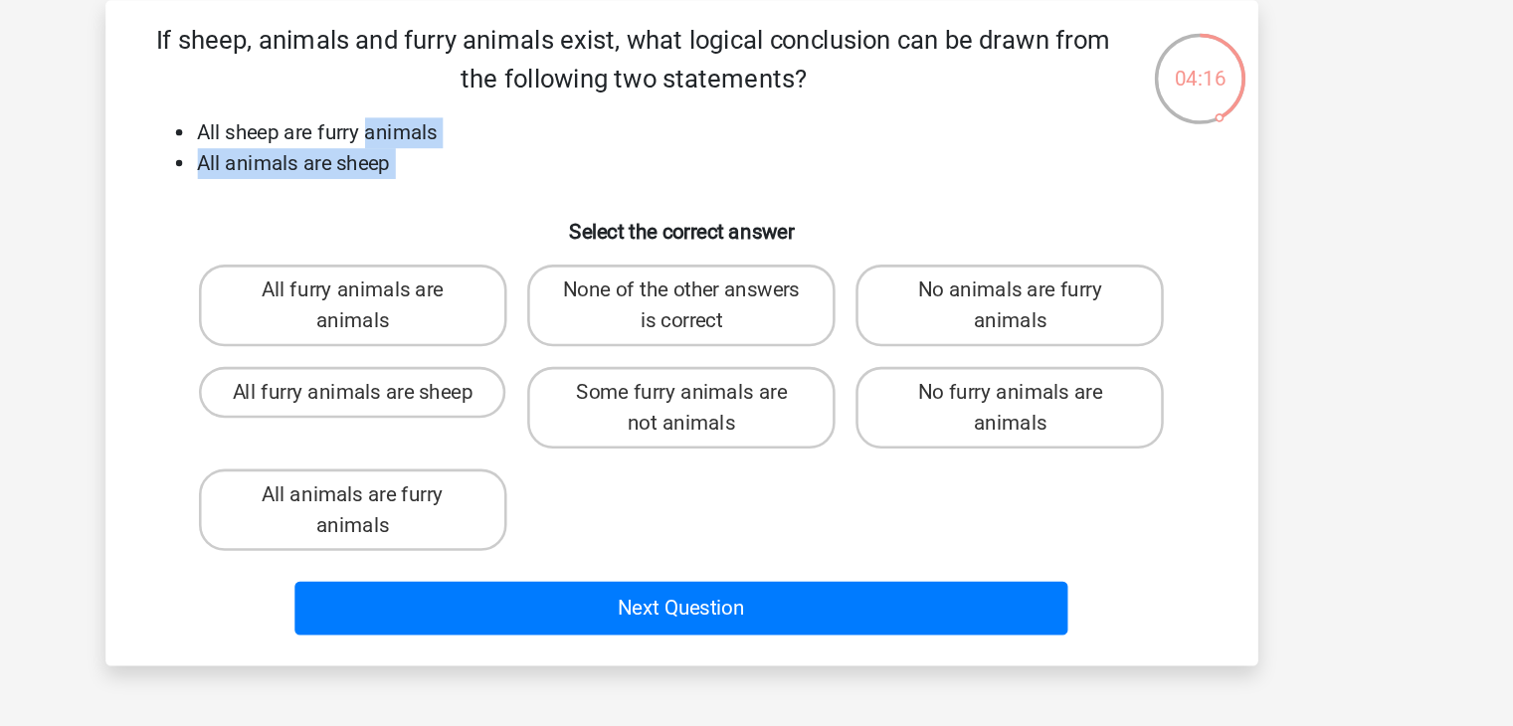
click at [541, 216] on li "All animals are sheep" at bounding box center [777, 219] width 794 height 24
click at [597, 485] on label "All animals are furry animals" at bounding box center [501, 489] width 240 height 64
click at [513, 485] on input "All animals are furry animals" at bounding box center [506, 483] width 13 height 13
radio input "true"
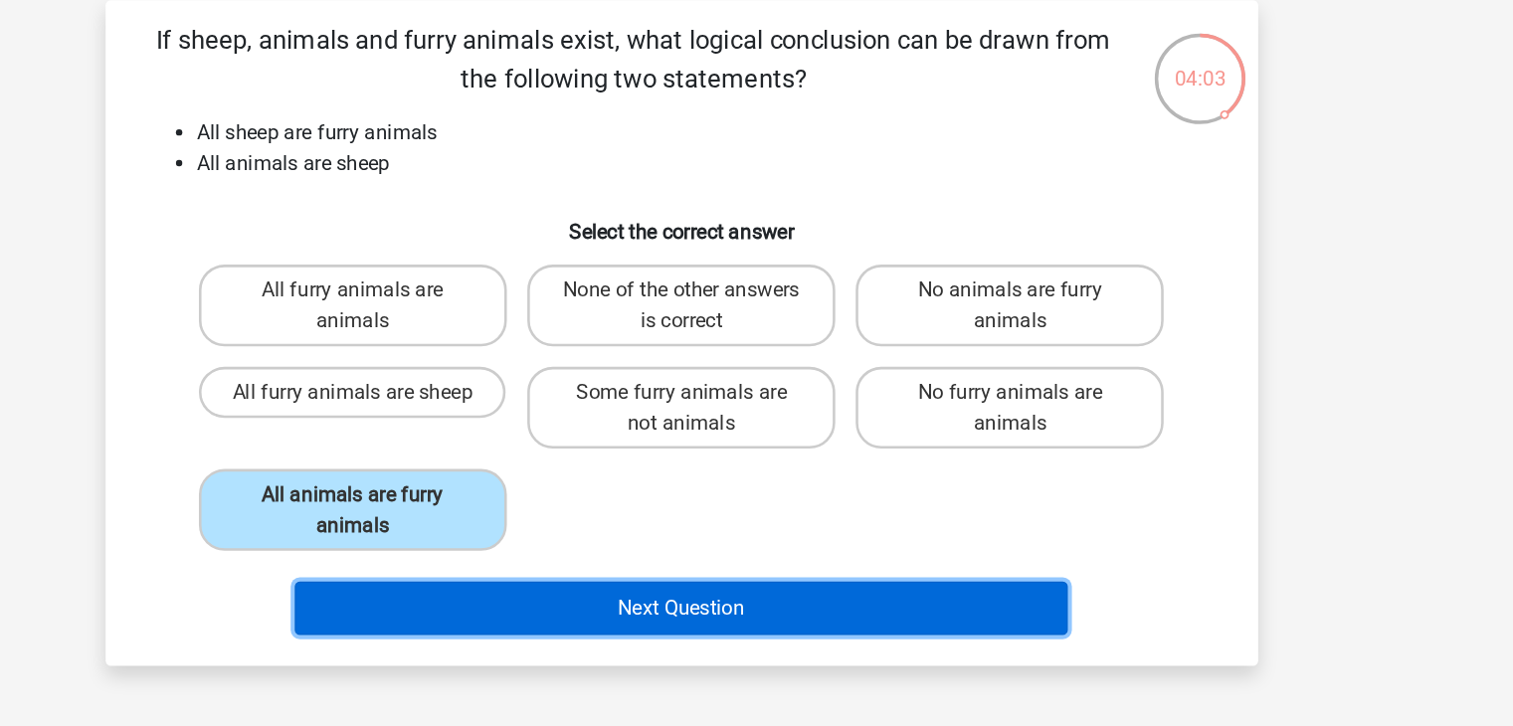
click at [645, 560] on button "Next Question" at bounding box center [757, 565] width 602 height 42
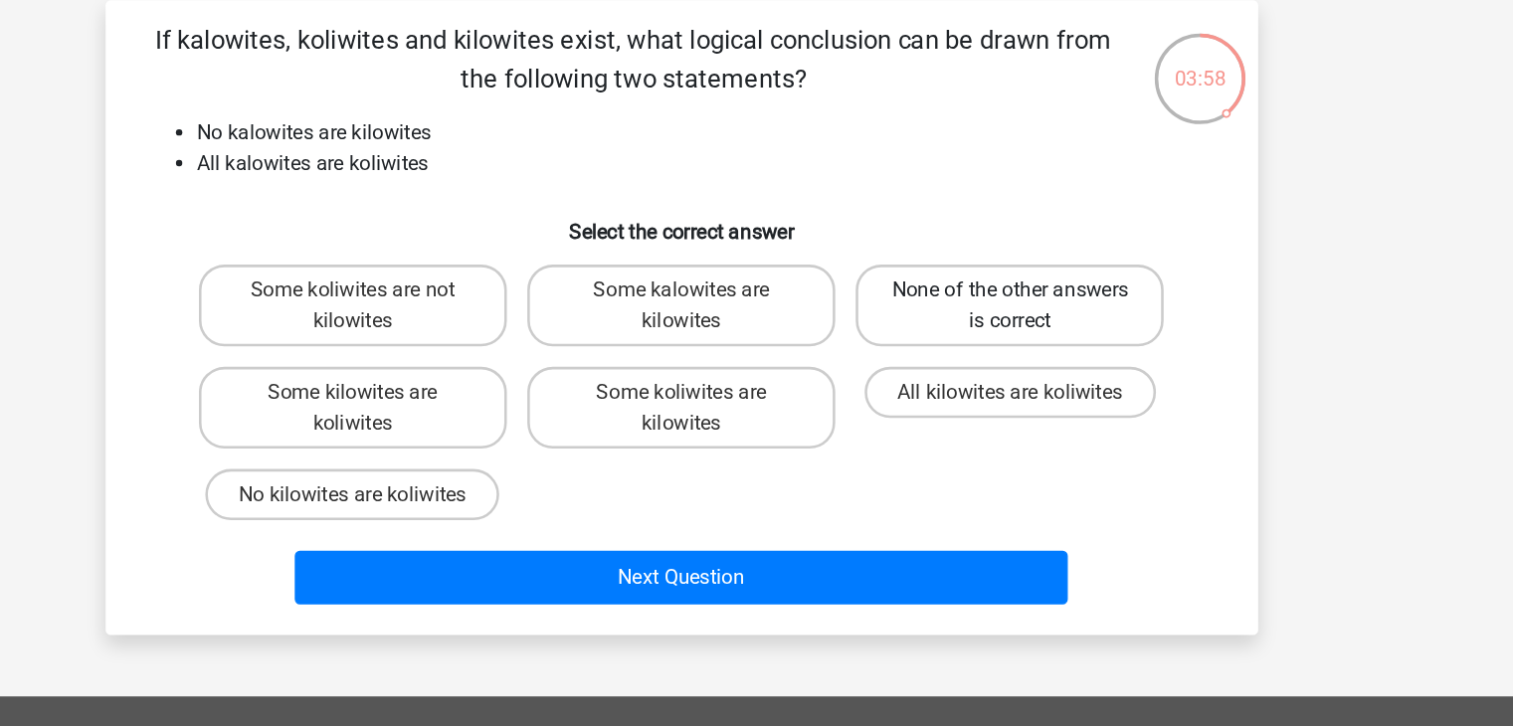
click at [925, 350] on label "None of the other answers is correct" at bounding box center [1013, 330] width 240 height 64
click at [1013, 330] on input "None of the other answers is correct" at bounding box center [1019, 323] width 13 height 13
radio input "true"
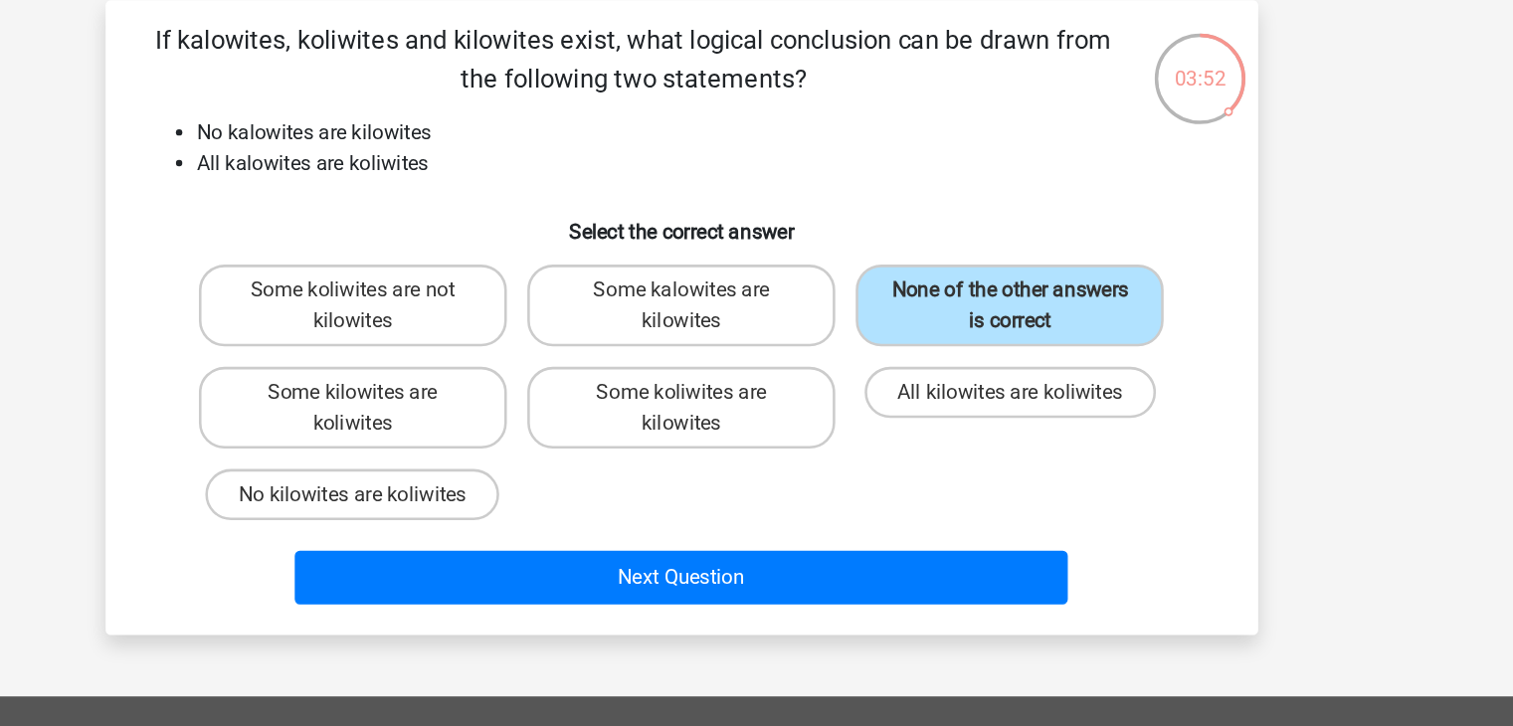
click at [844, 288] on div "If kalowites, koliwites and kilowites exist, what logical conclusion can be dra…" at bounding box center [757, 338] width 882 height 463
drag, startPoint x: 408, startPoint y: 197, endPoint x: 501, endPoint y: 196, distance: 93.5
click at [501, 196] on li "No kalowites are kilowites" at bounding box center [777, 195] width 794 height 24
drag, startPoint x: 501, startPoint y: 196, endPoint x: 609, endPoint y: 191, distance: 107.6
click at [609, 191] on li "No kalowites are kilowites" at bounding box center [777, 195] width 794 height 24
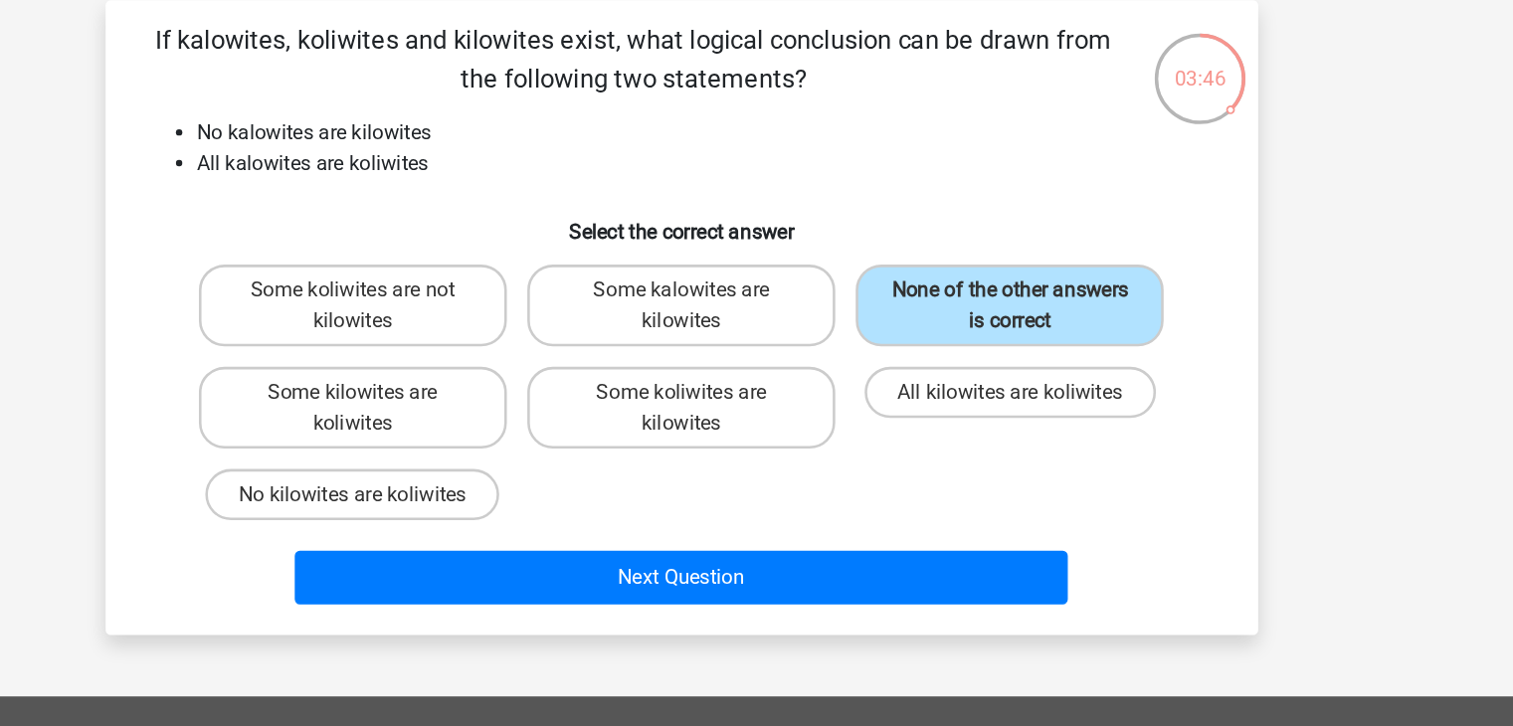
drag, startPoint x: 384, startPoint y: 221, endPoint x: 433, endPoint y: 217, distance: 48.9
click at [433, 217] on li "All kalowites are koliwites" at bounding box center [777, 219] width 794 height 24
drag, startPoint x: 433, startPoint y: 217, endPoint x: 477, endPoint y: 220, distance: 43.9
click at [477, 220] on li "All kalowites are koliwites" at bounding box center [777, 219] width 794 height 24
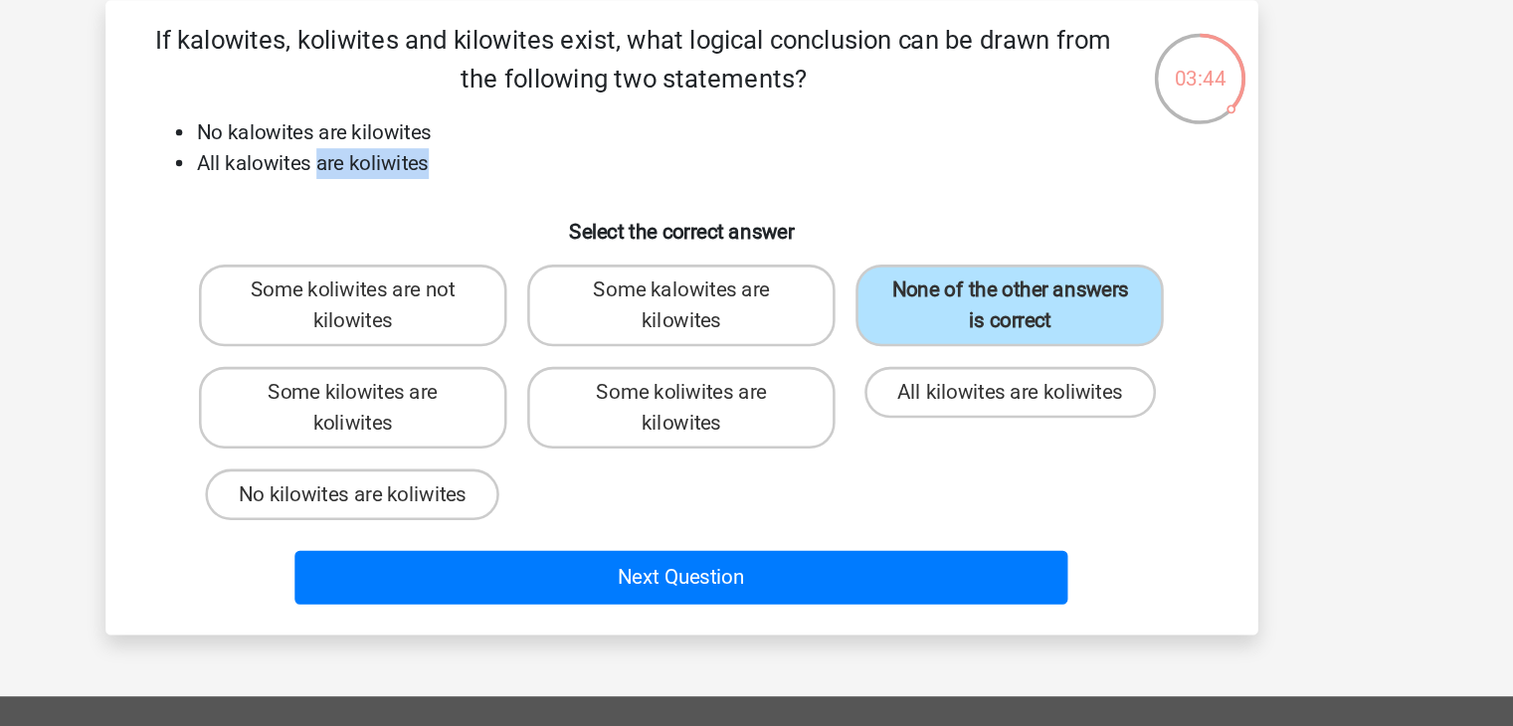
drag, startPoint x: 477, startPoint y: 220, endPoint x: 552, endPoint y: 218, distance: 75.6
click at [552, 218] on li "All kalowites are koliwites" at bounding box center [777, 219] width 794 height 24
drag, startPoint x: 494, startPoint y: 223, endPoint x: 570, endPoint y: 216, distance: 76.9
click at [570, 216] on li "All kalowites are koliwites" at bounding box center [777, 219] width 794 height 24
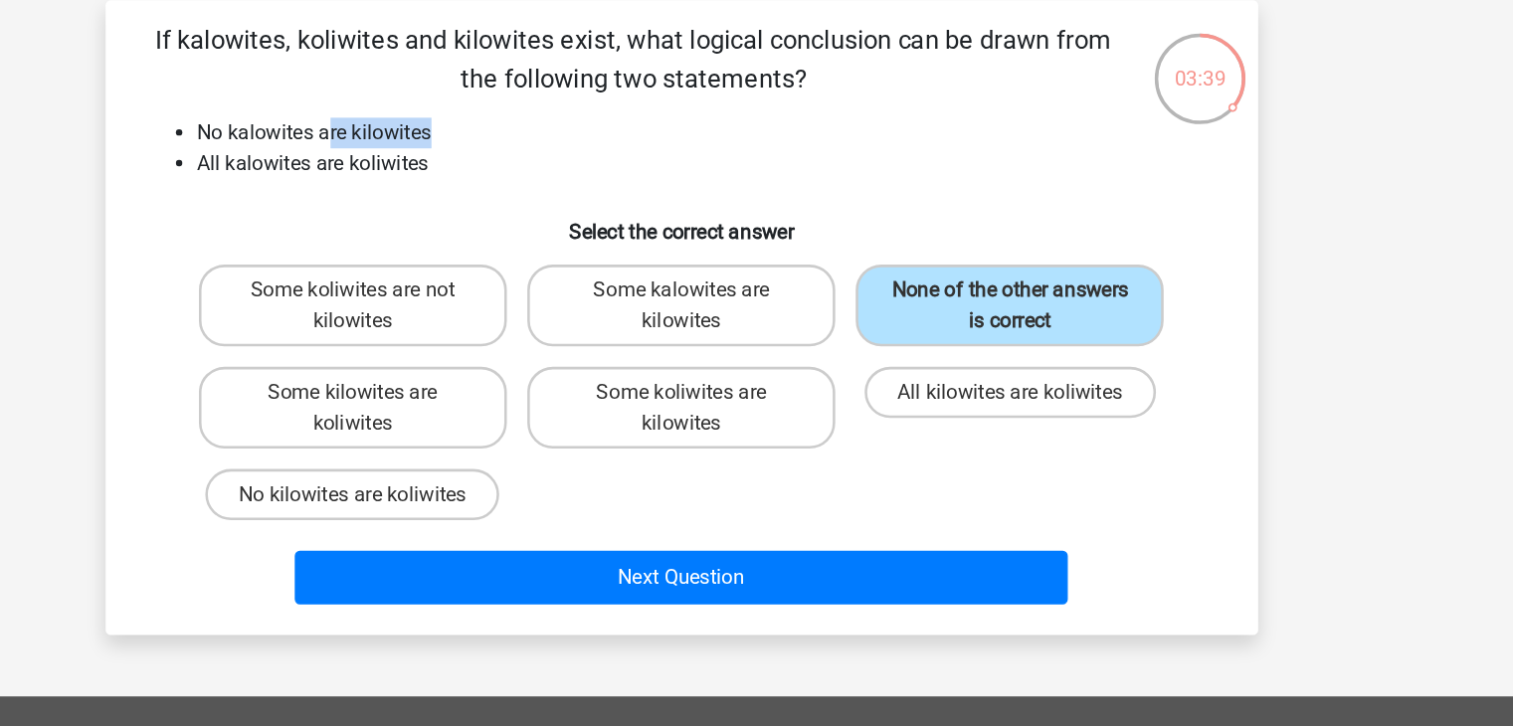
drag, startPoint x: 562, startPoint y: 198, endPoint x: 487, endPoint y: 188, distance: 76.3
click at [487, 188] on li "No kalowites are kilowites" at bounding box center [777, 195] width 794 height 24
drag, startPoint x: 494, startPoint y: 221, endPoint x: 549, endPoint y: 225, distance: 55.9
click at [549, 225] on li "All kalowites are koliwites" at bounding box center [777, 219] width 794 height 24
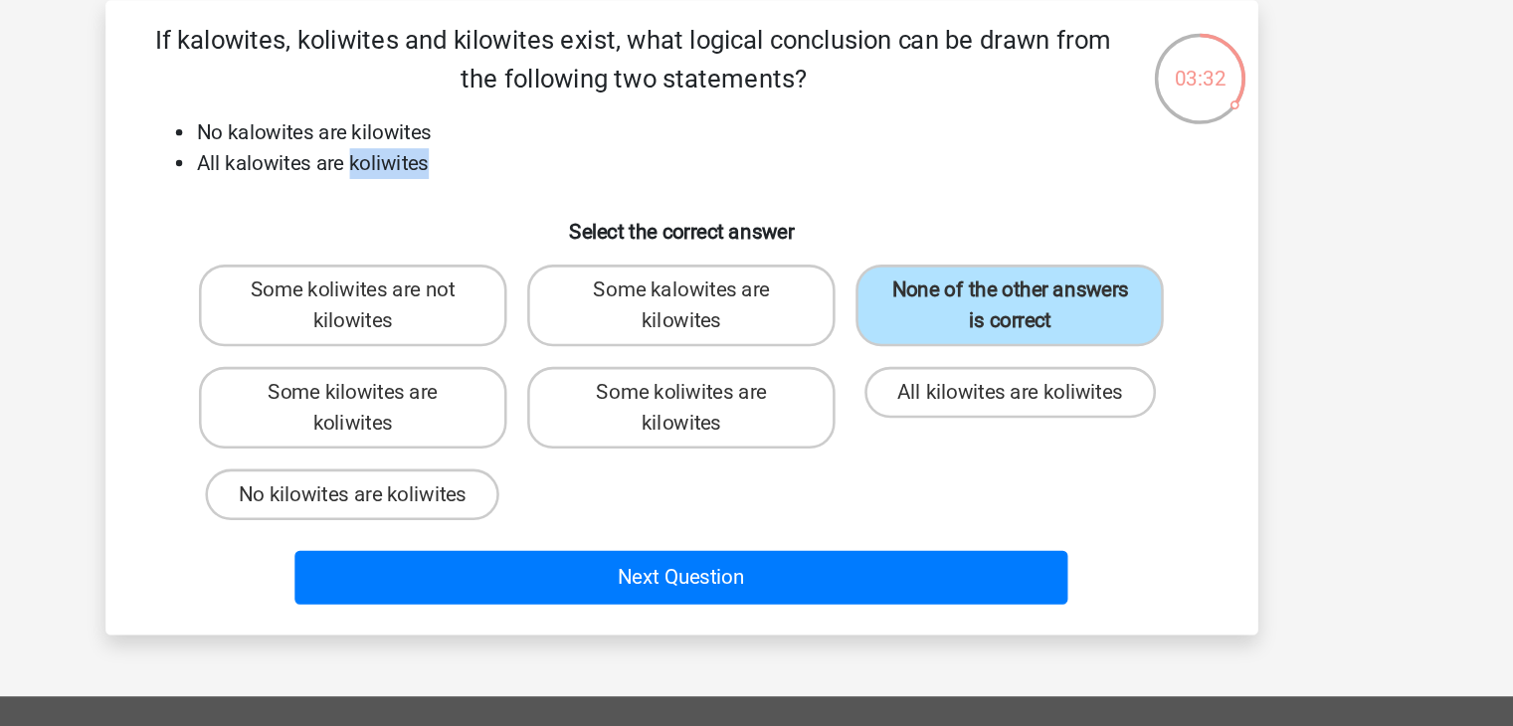
click at [549, 225] on li "All kalowites are koliwites" at bounding box center [777, 219] width 794 height 24
drag, startPoint x: 502, startPoint y: 194, endPoint x: 576, endPoint y: 193, distance: 73.6
click at [576, 193] on li "No kalowites are kilowites" at bounding box center [777, 195] width 794 height 24
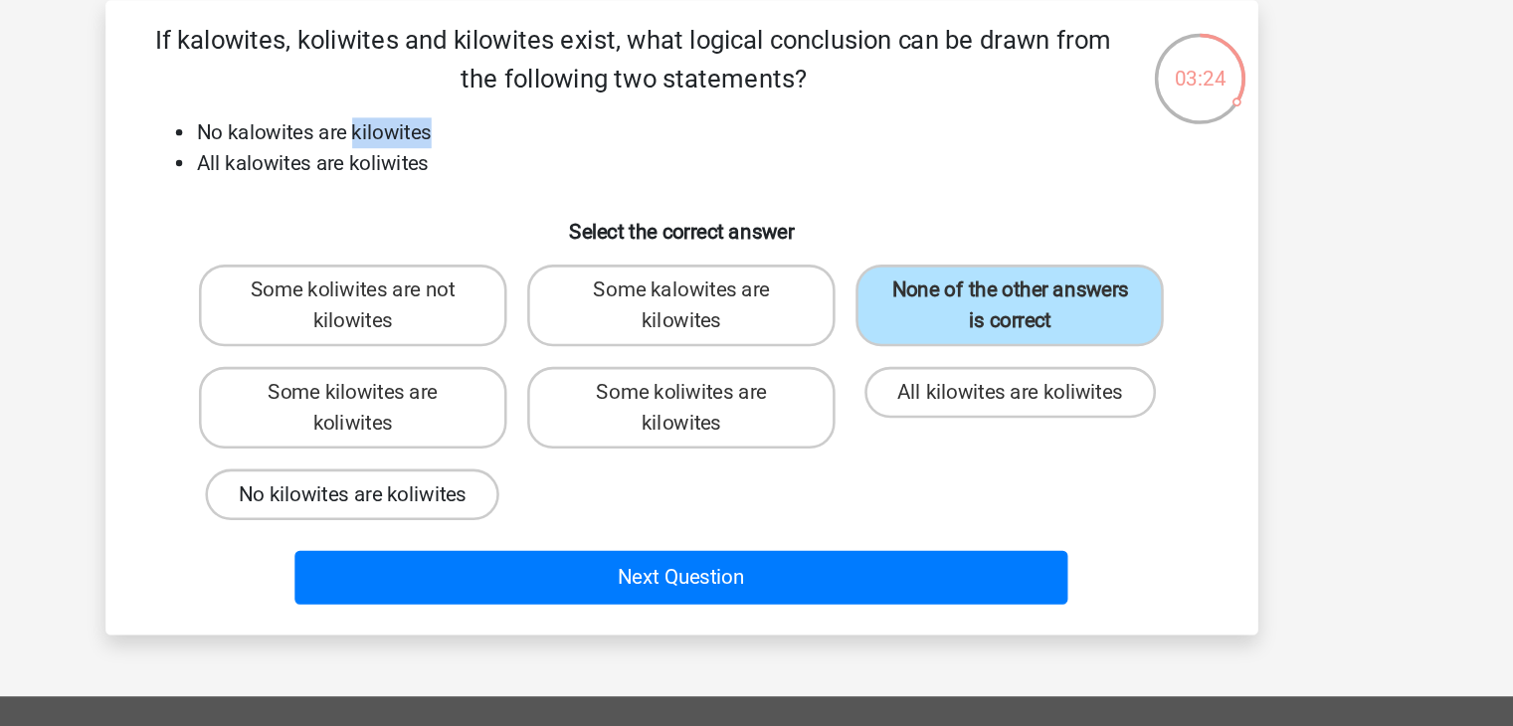
click at [555, 484] on label "No kilowites are koliwites" at bounding box center [500, 477] width 229 height 40
click at [513, 484] on input "No kilowites are koliwites" at bounding box center [506, 483] width 13 height 13
radio input "true"
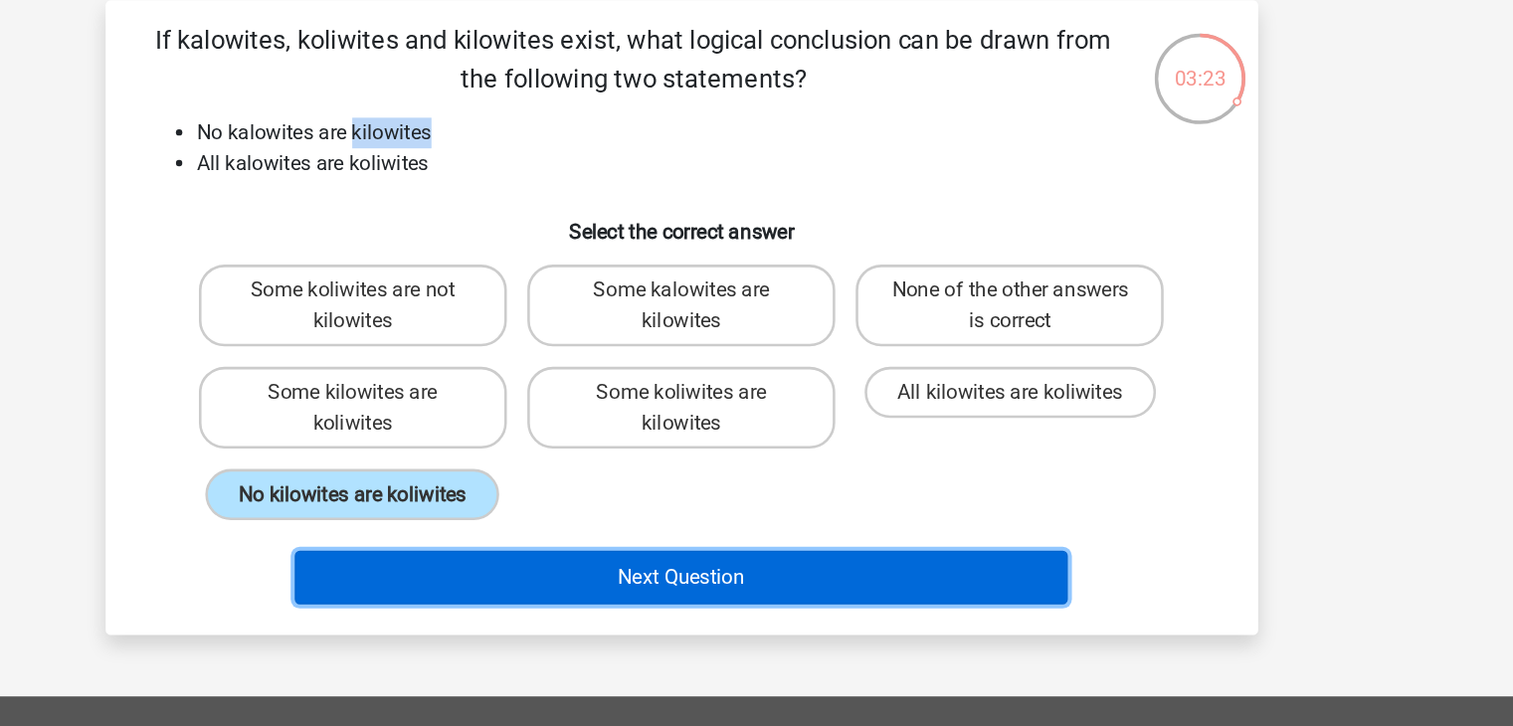
click at [632, 555] on button "Next Question" at bounding box center [757, 541] width 602 height 42
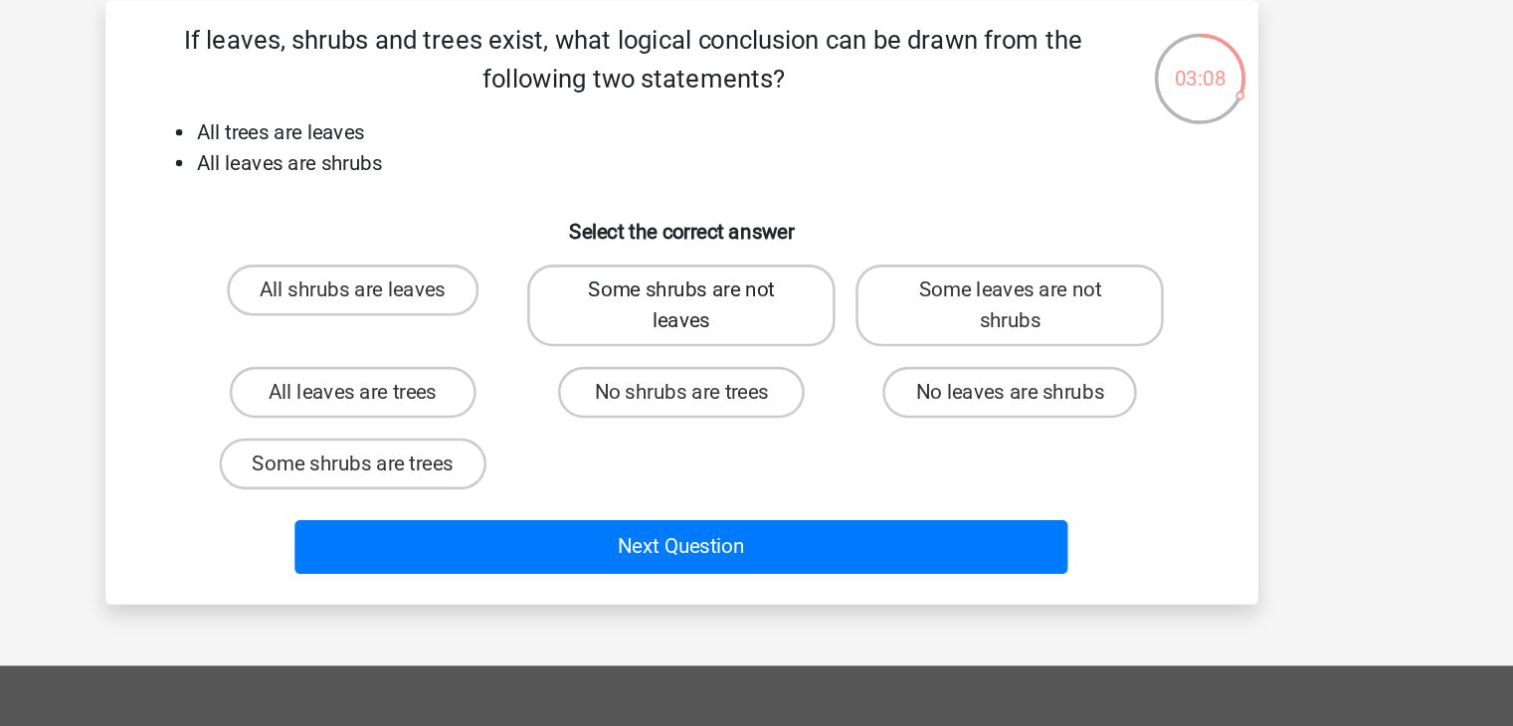
click at [726, 336] on label "Some shrubs are not leaves" at bounding box center [757, 330] width 240 height 64
click at [756, 330] on input "Some shrubs are not leaves" at bounding box center [762, 323] width 13 height 13
radio input "true"
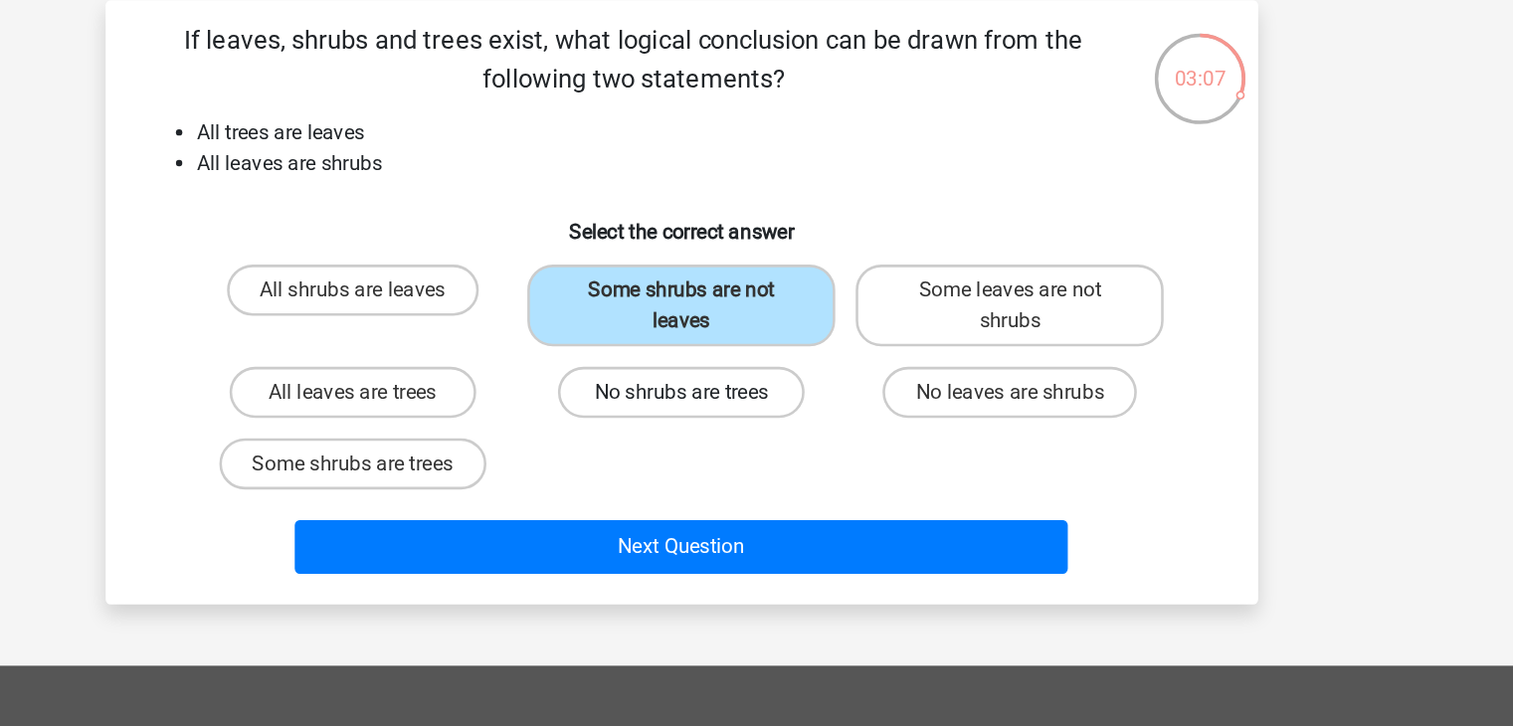
click at [733, 378] on label "No shrubs are trees" at bounding box center [757, 397] width 192 height 40
click at [756, 397] on input "No shrubs are trees" at bounding box center [762, 403] width 13 height 13
radio input "true"
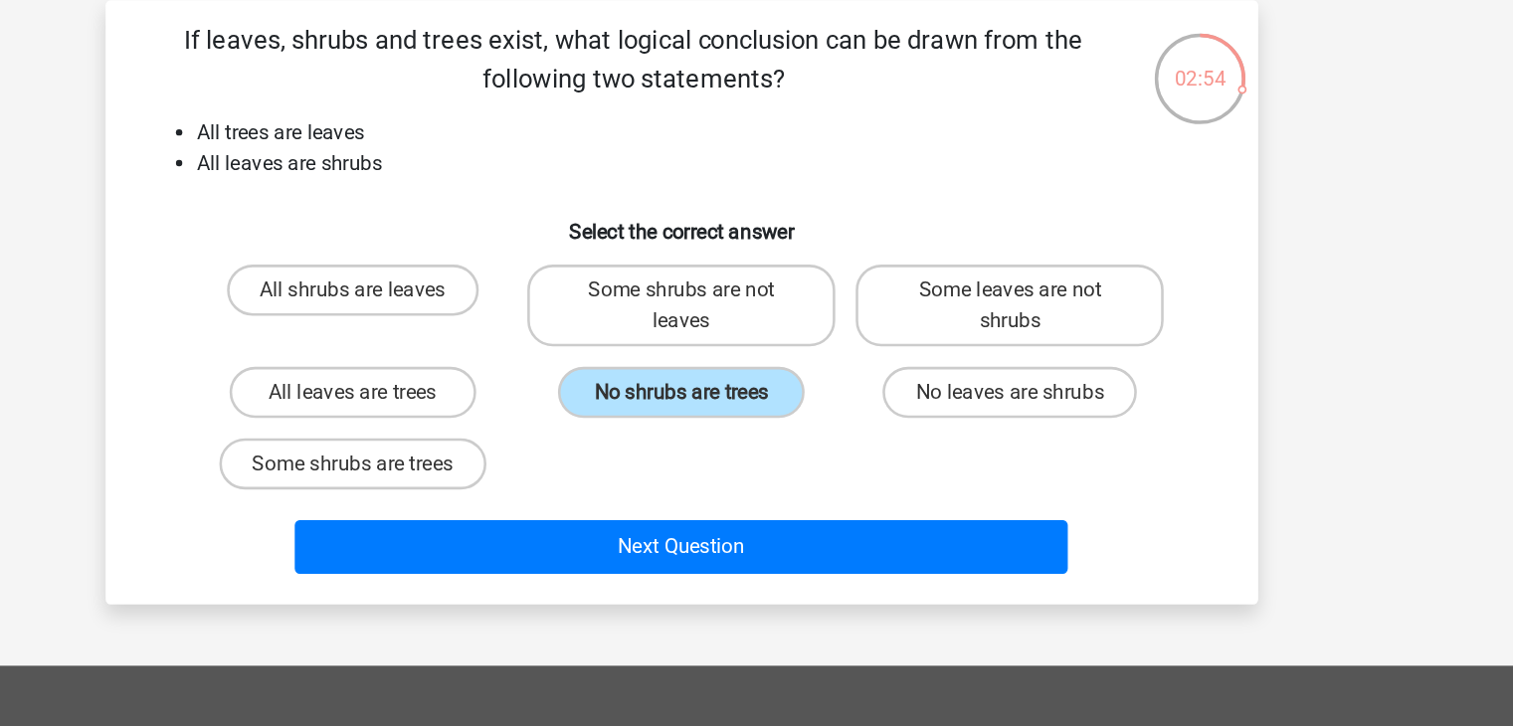
click at [504, 397] on input "All leaves are trees" at bounding box center [506, 403] width 13 height 13
radio input "true"
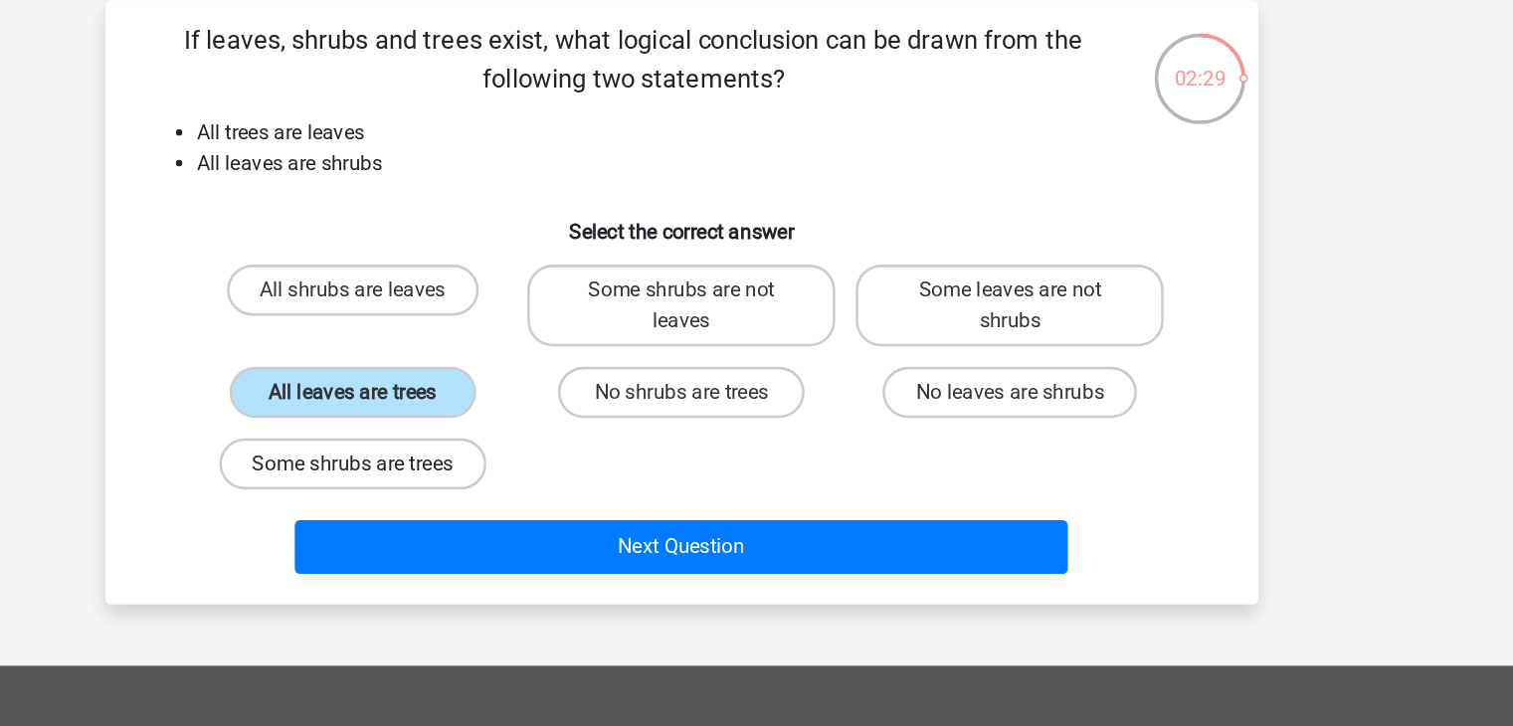
click at [591, 448] on label "Some shrubs are trees" at bounding box center [501, 453] width 208 height 40
click at [513, 453] on input "Some shrubs are trees" at bounding box center [506, 459] width 13 height 13
radio input "true"
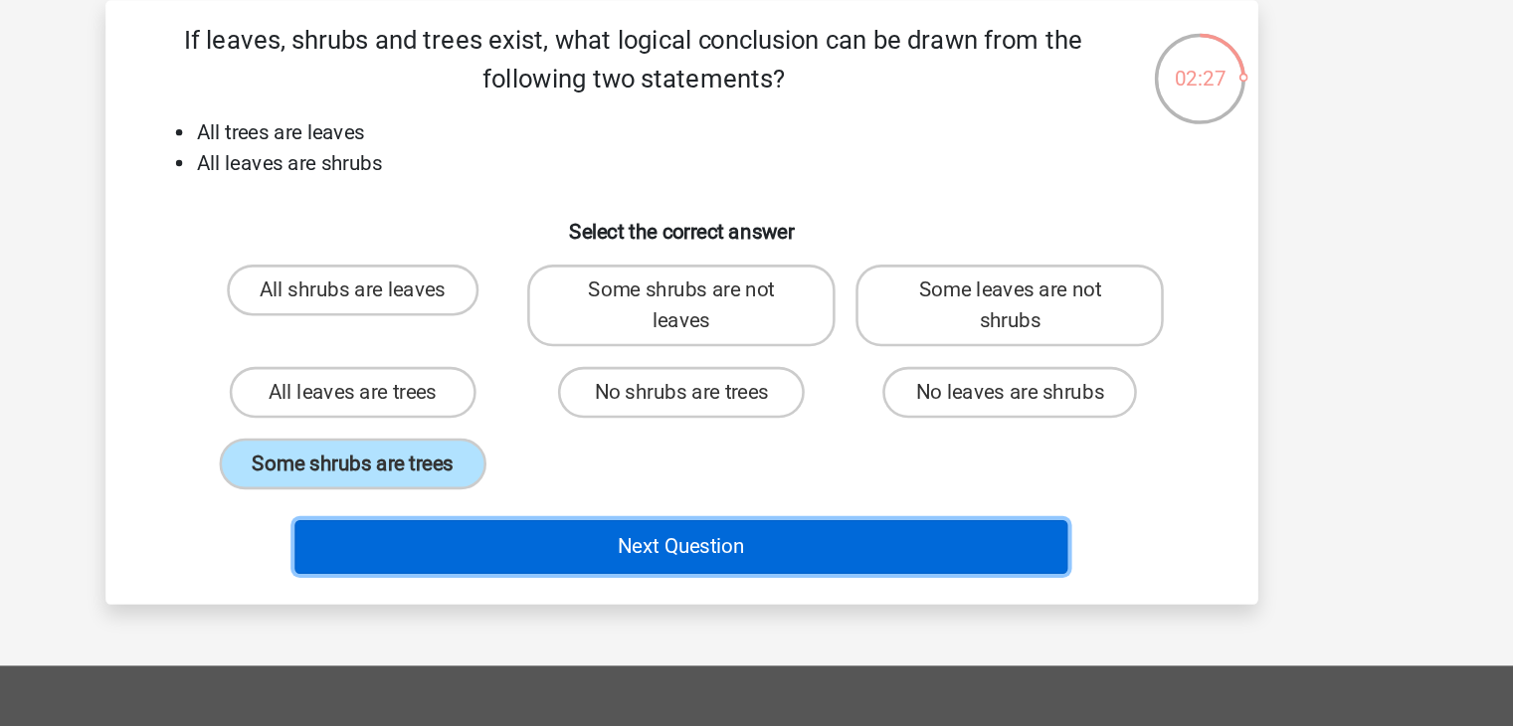
click at [596, 517] on button "Next Question" at bounding box center [757, 518] width 602 height 42
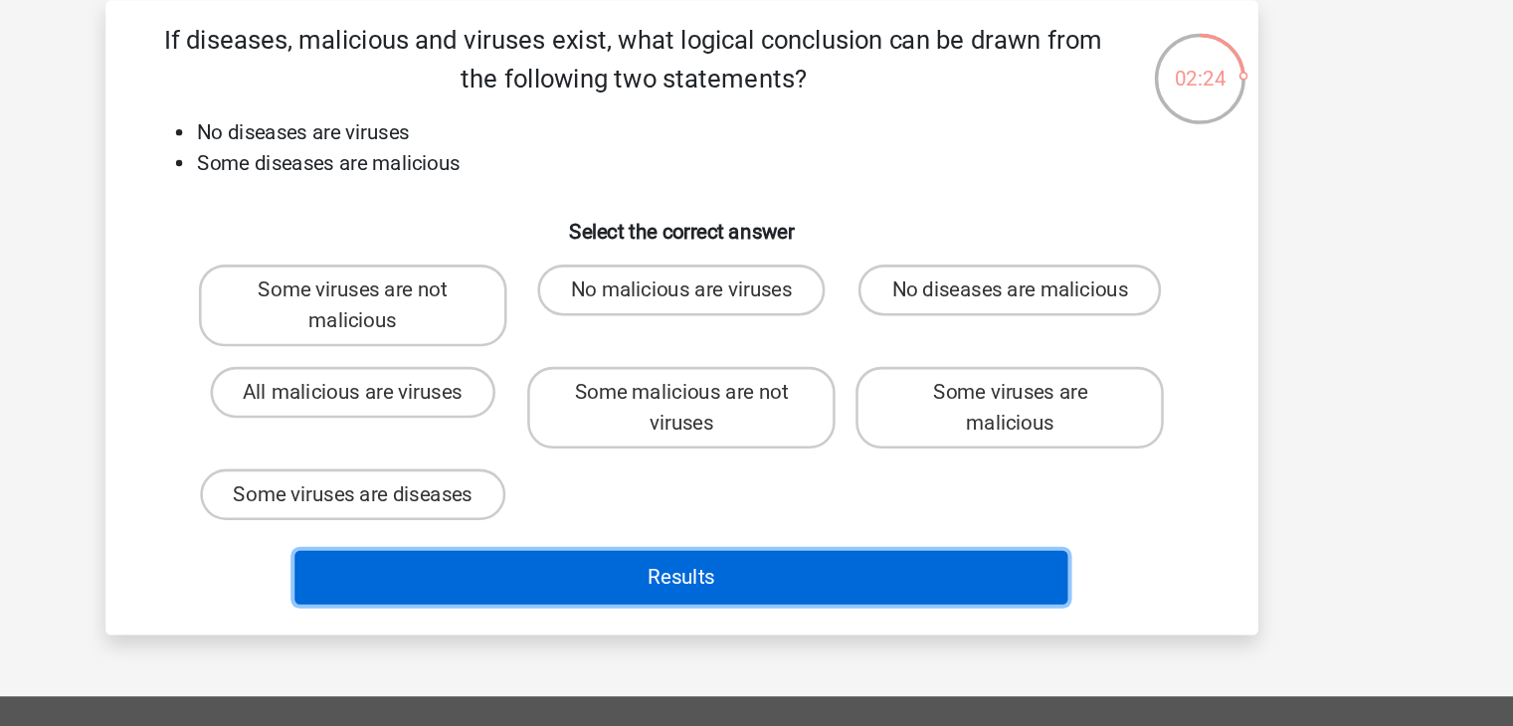
click at [715, 550] on button "Results" at bounding box center [757, 541] width 602 height 42
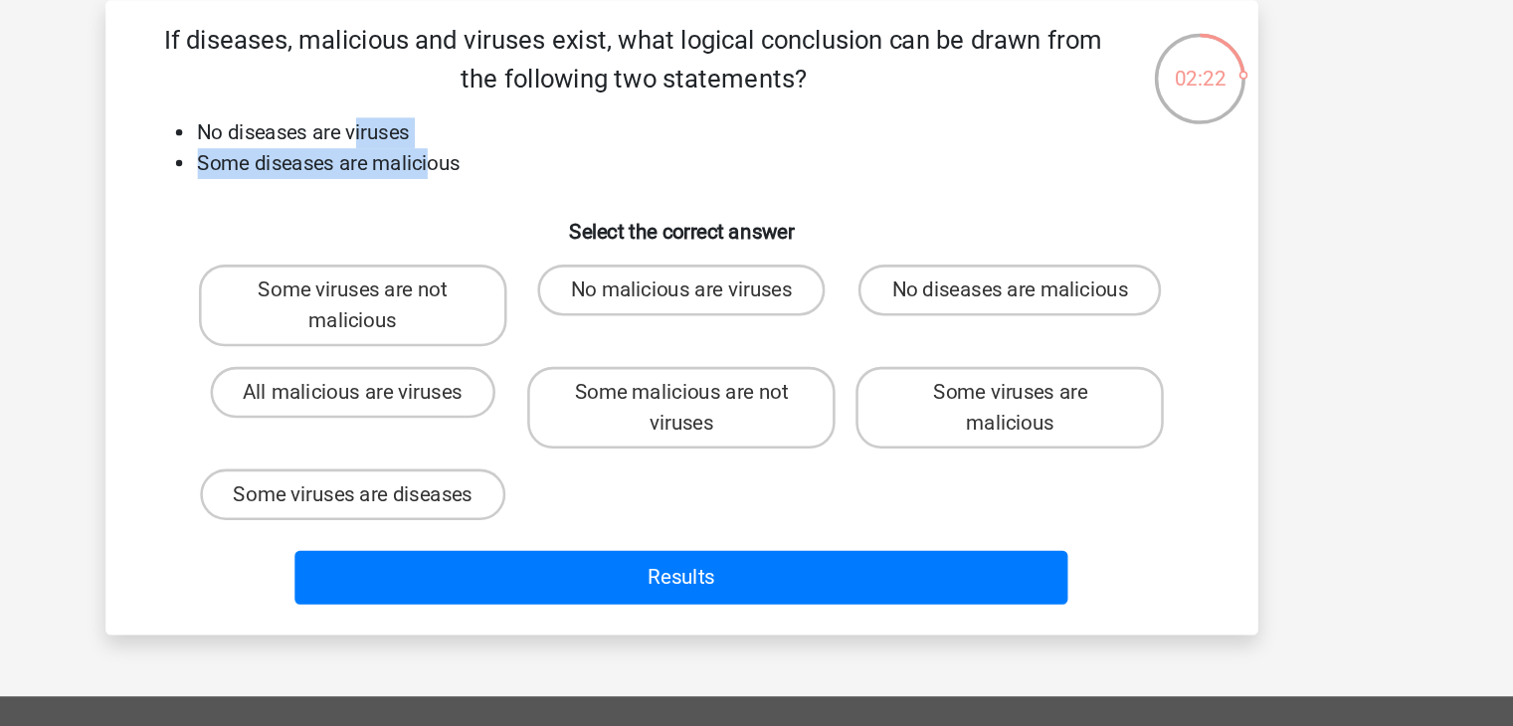
drag, startPoint x: 562, startPoint y: 223, endPoint x: 503, endPoint y: 200, distance: 63.0
click at [503, 200] on ul "No diseases are viruses Some diseases are malicious" at bounding box center [757, 207] width 834 height 48
click at [503, 200] on li "No diseases are viruses" at bounding box center [777, 195] width 794 height 24
drag, startPoint x: 401, startPoint y: 215, endPoint x: 570, endPoint y: 216, distance: 169.2
click at [570, 216] on li "Some diseases are malicious" at bounding box center [777, 219] width 794 height 24
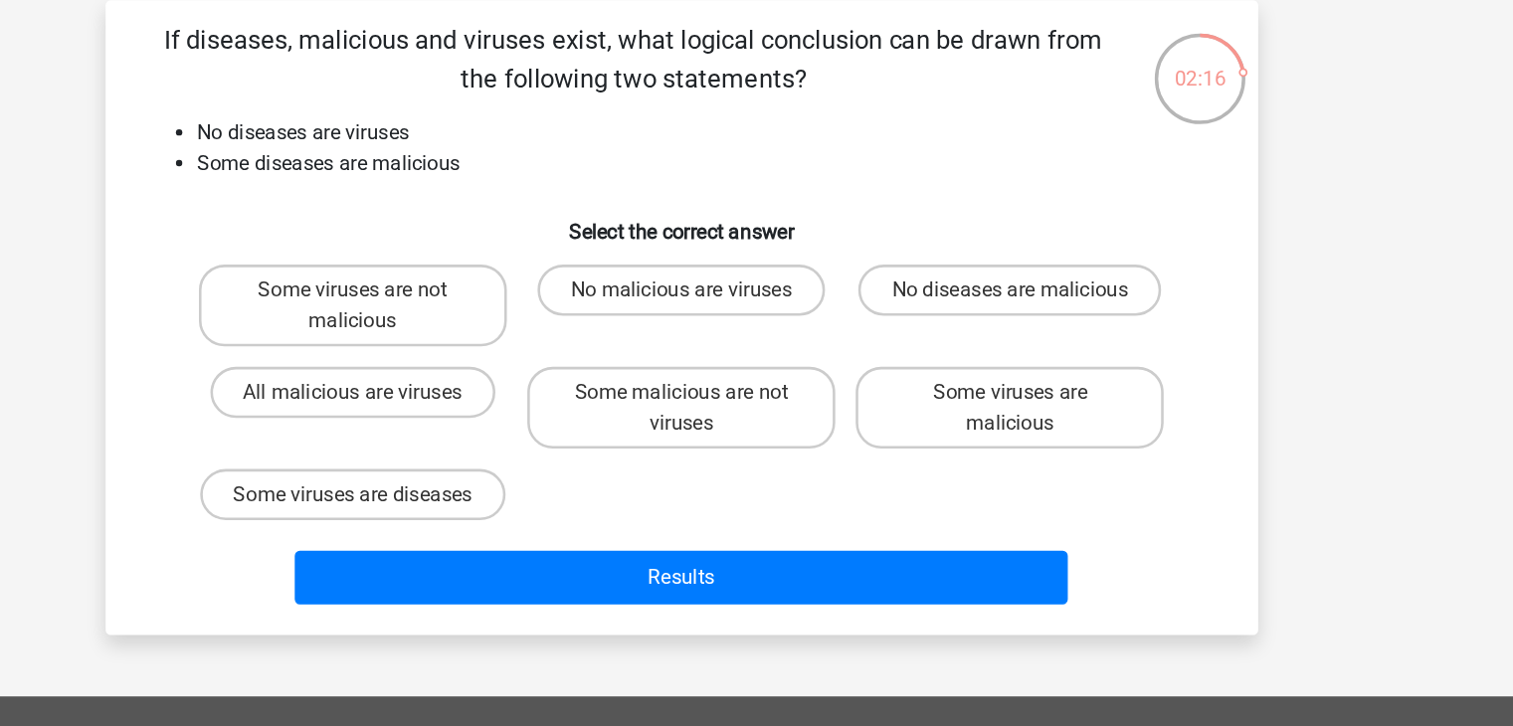
click at [516, 206] on li "No diseases are viruses" at bounding box center [777, 195] width 794 height 24
drag, startPoint x: 516, startPoint y: 206, endPoint x: 574, endPoint y: 217, distance: 58.7
click at [574, 217] on ul "No diseases are viruses Some diseases are malicious" at bounding box center [757, 207] width 834 height 48
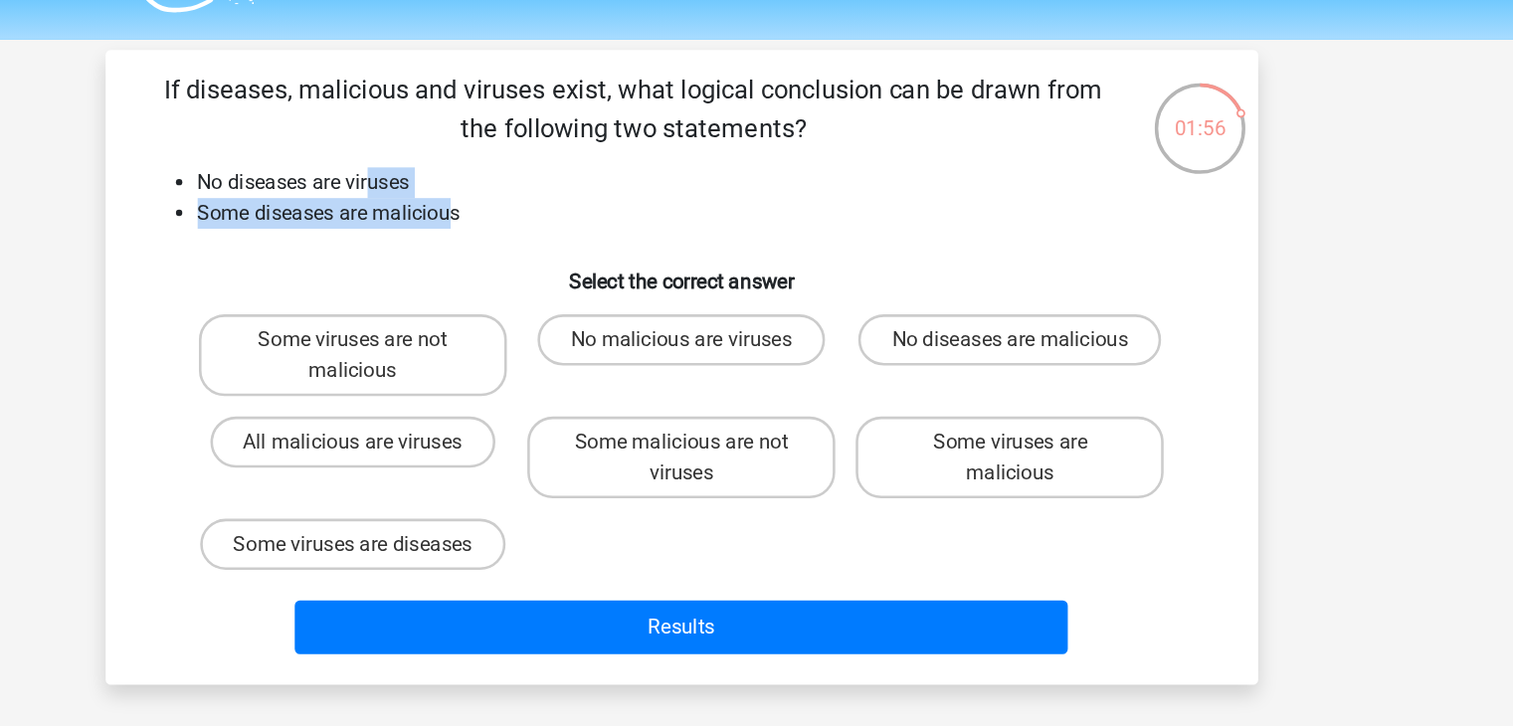
drag, startPoint x: 697, startPoint y: 117, endPoint x: 741, endPoint y: 152, distance: 55.9
click at [741, 152] on p "If diseases, malicious and viruses exist, what logical conclusion can be drawn …" at bounding box center [719, 137] width 759 height 60
drag, startPoint x: 741, startPoint y: 152, endPoint x: 741, endPoint y: 134, distance: 17.9
click at [741, 134] on p "If diseases, malicious and viruses exist, what logical conclusion can be drawn …" at bounding box center [719, 137] width 759 height 60
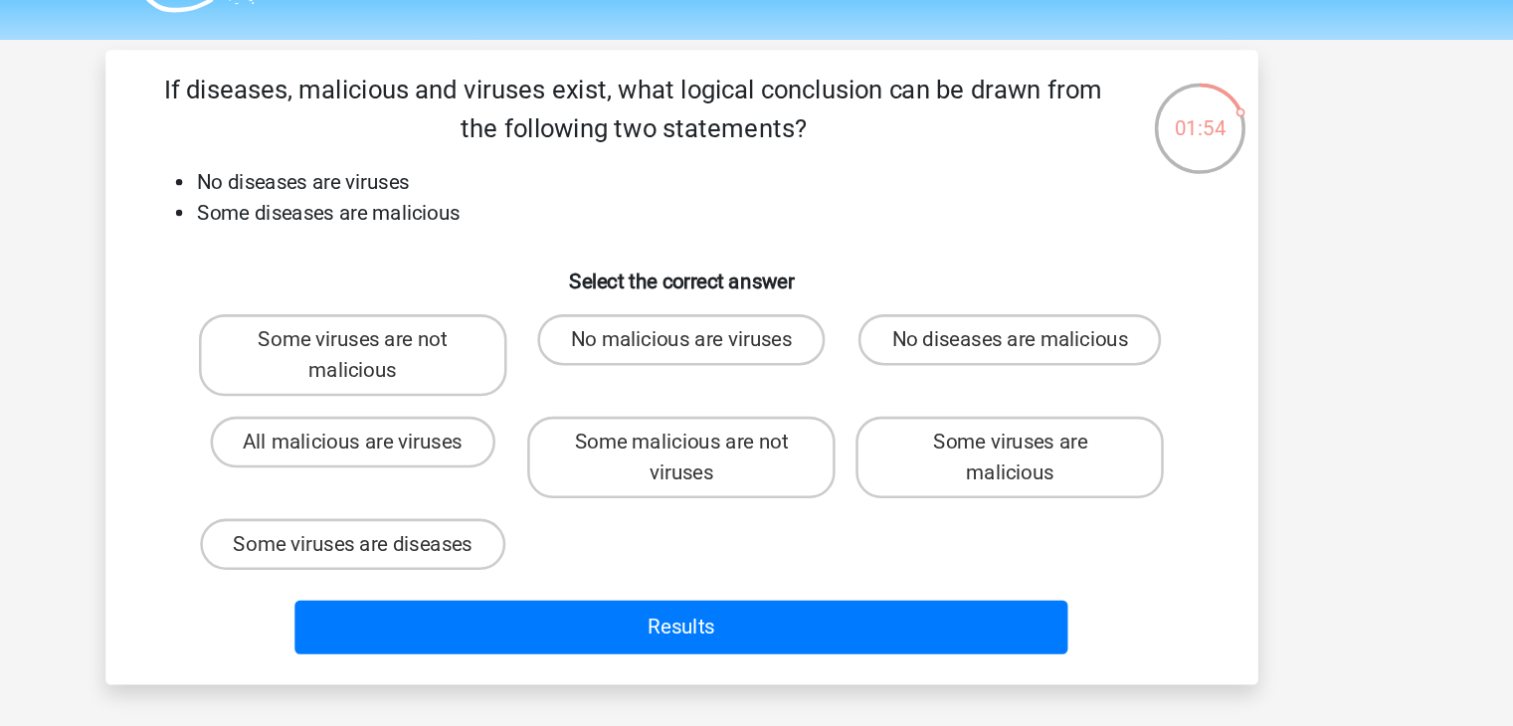
click at [741, 134] on p "If diseases, malicious and viruses exist, what logical conclusion can be drawn …" at bounding box center [719, 137] width 759 height 60
drag, startPoint x: 741, startPoint y: 134, endPoint x: 714, endPoint y: 155, distance: 34.0
click at [714, 155] on p "If diseases, malicious and viruses exist, what logical conclusion can be drawn …" at bounding box center [719, 137] width 759 height 60
drag, startPoint x: 714, startPoint y: 155, endPoint x: 711, endPoint y: 129, distance: 26.0
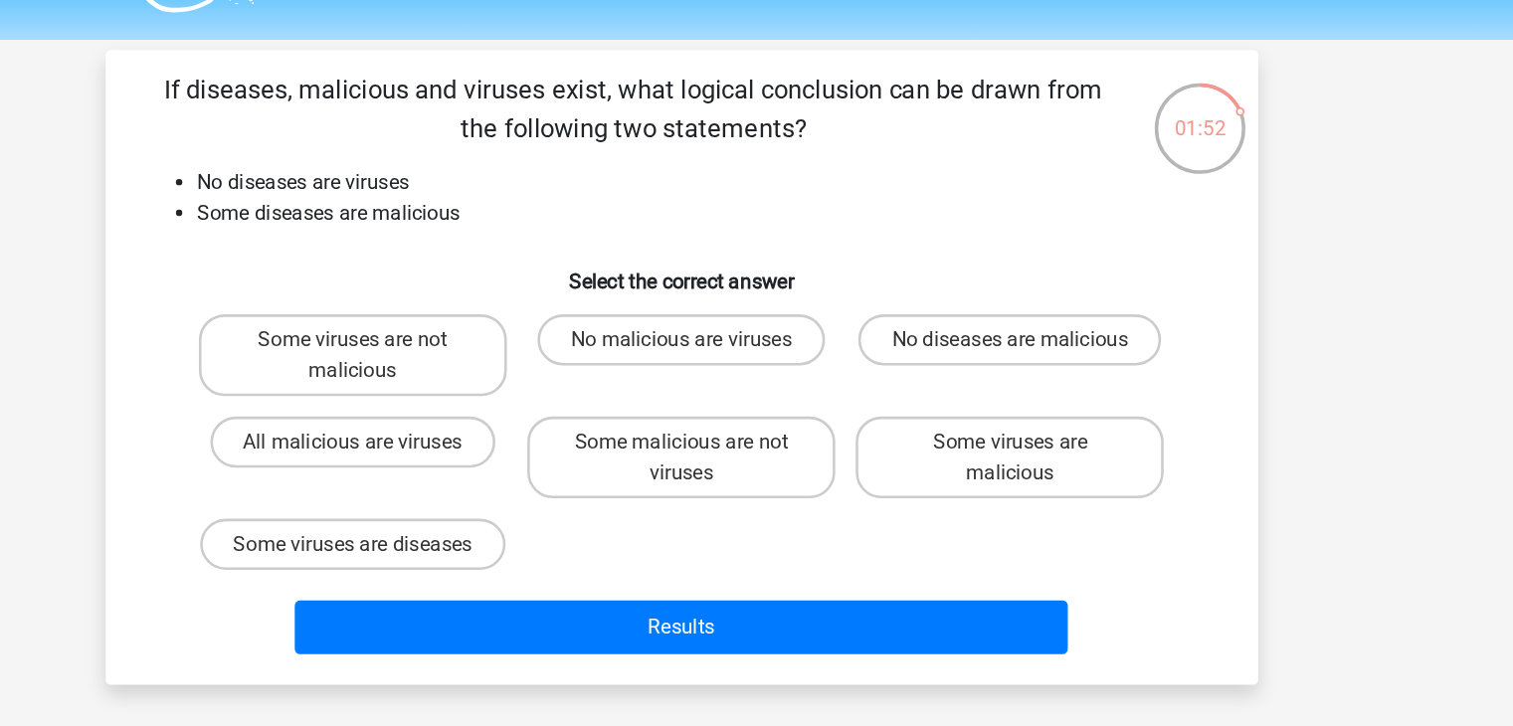
click at [711, 129] on p "If diseases, malicious and viruses exist, what logical conclusion can be drawn …" at bounding box center [719, 137] width 759 height 60
drag, startPoint x: 711, startPoint y: 129, endPoint x: 707, endPoint y: 141, distance: 12.6
click at [707, 141] on p "If diseases, malicious and viruses exist, what logical conclusion can be drawn …" at bounding box center [719, 137] width 759 height 60
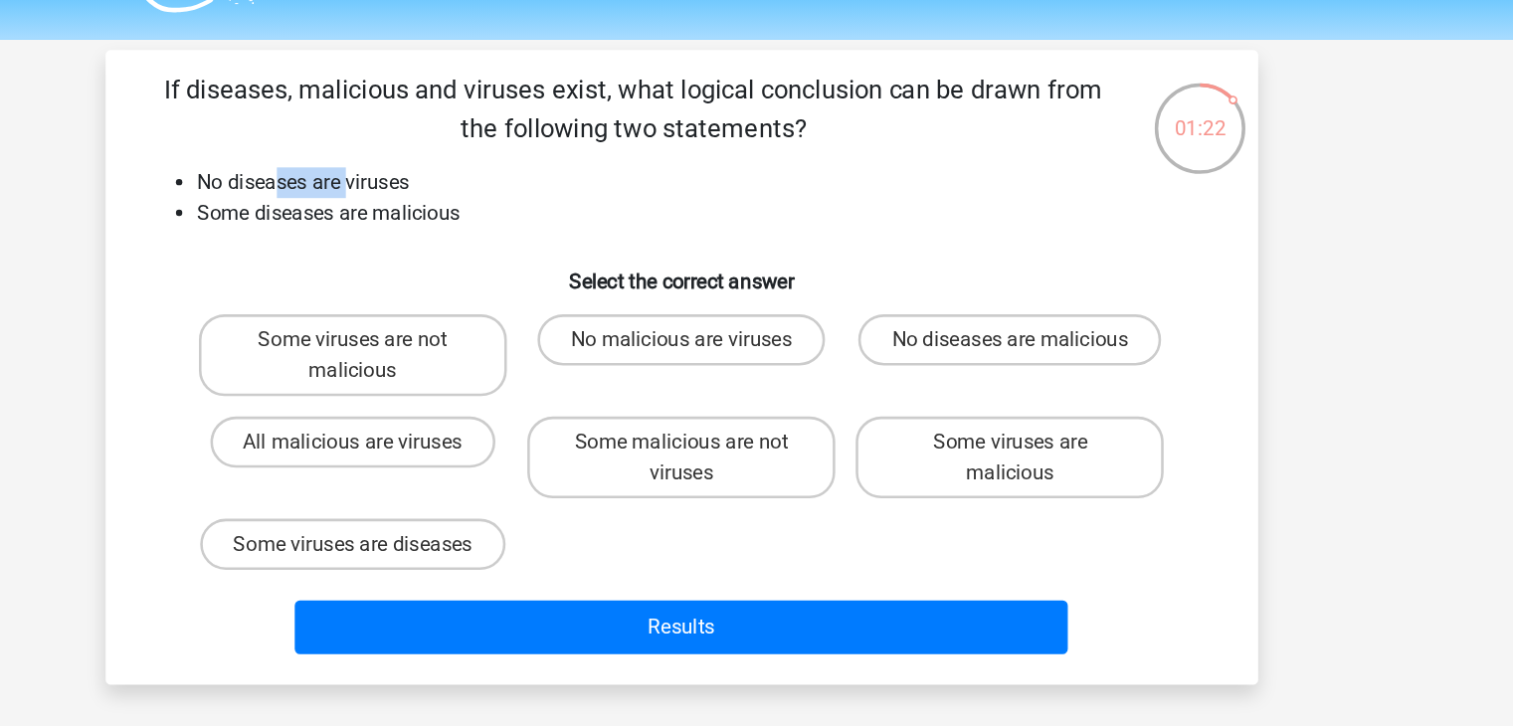
drag, startPoint x: 443, startPoint y: 190, endPoint x: 500, endPoint y: 193, distance: 57.8
click at [500, 193] on li "No diseases are viruses" at bounding box center [777, 195] width 794 height 24
drag, startPoint x: 500, startPoint y: 193, endPoint x: 558, endPoint y: 188, distance: 57.9
click at [558, 188] on li "No diseases are viruses" at bounding box center [777, 195] width 794 height 24
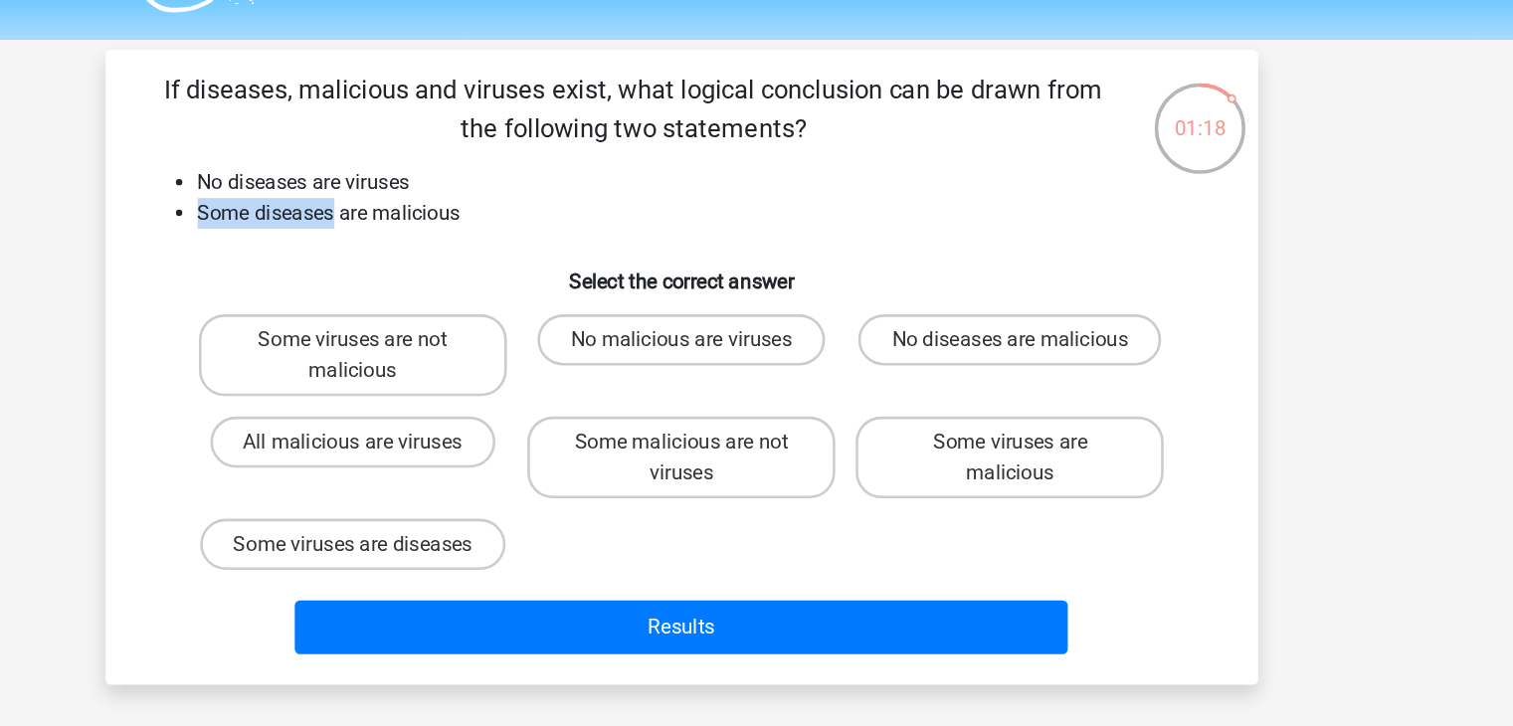
drag, startPoint x: 489, startPoint y: 220, endPoint x: 375, endPoint y: 226, distance: 113.6
click at [375, 226] on ul "No diseases are viruses Some diseases are malicious" at bounding box center [757, 207] width 834 height 48
drag, startPoint x: 502, startPoint y: 194, endPoint x: 563, endPoint y: 196, distance: 60.7
click at [563, 196] on li "No diseases are viruses" at bounding box center [777, 195] width 794 height 24
click at [945, 435] on label "Some viruses are malicious" at bounding box center [1013, 409] width 240 height 64
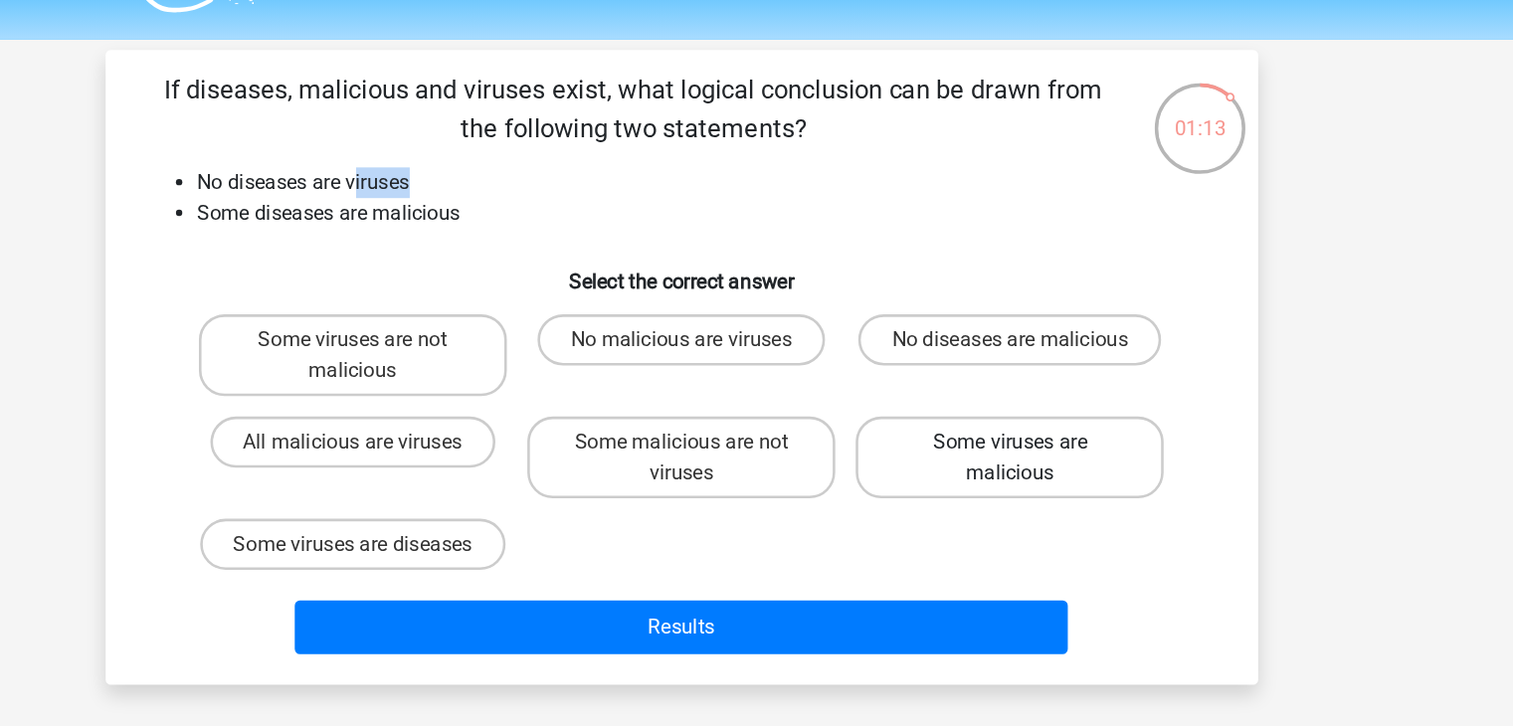
click at [1013, 410] on input "Some viruses are malicious" at bounding box center [1019, 403] width 13 height 13
radio input "true"
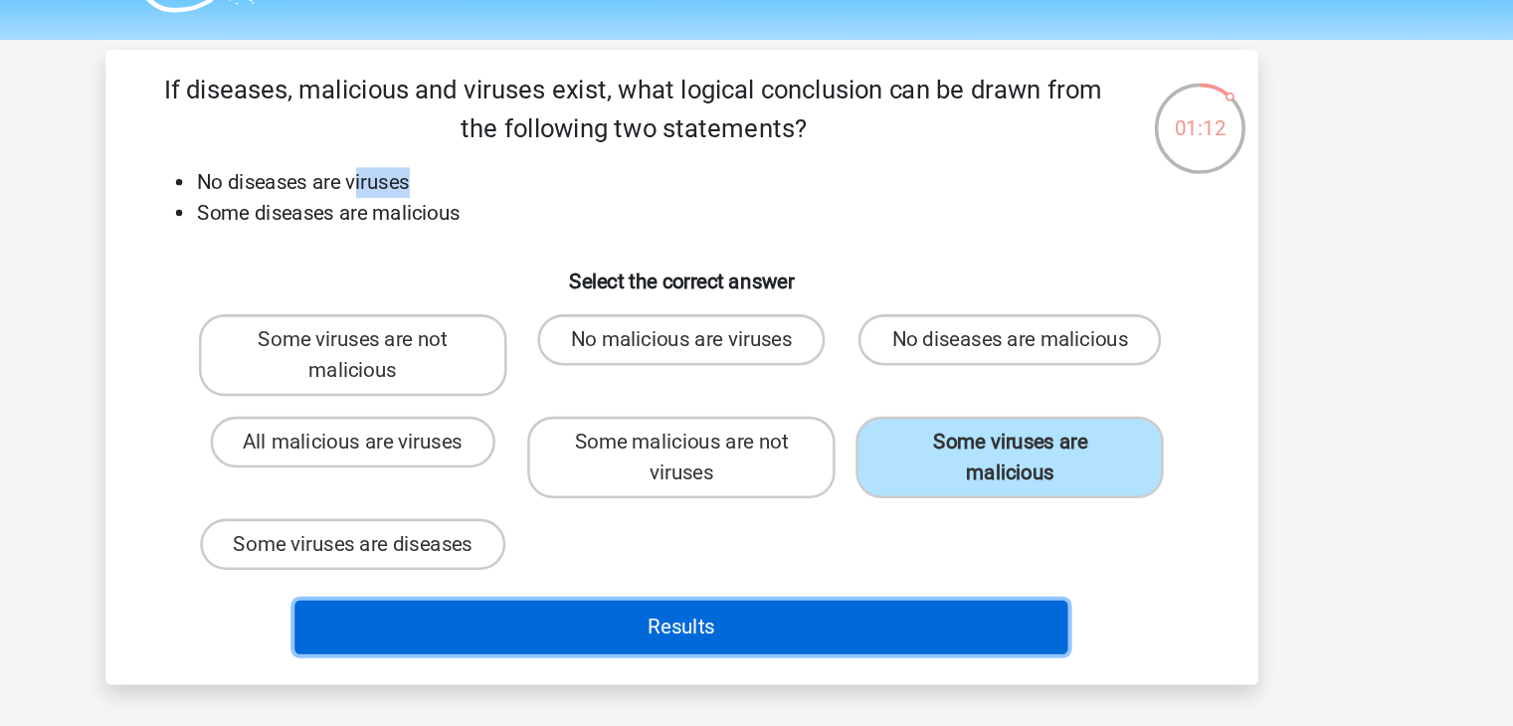
click at [846, 537] on button "Results" at bounding box center [757, 541] width 602 height 42
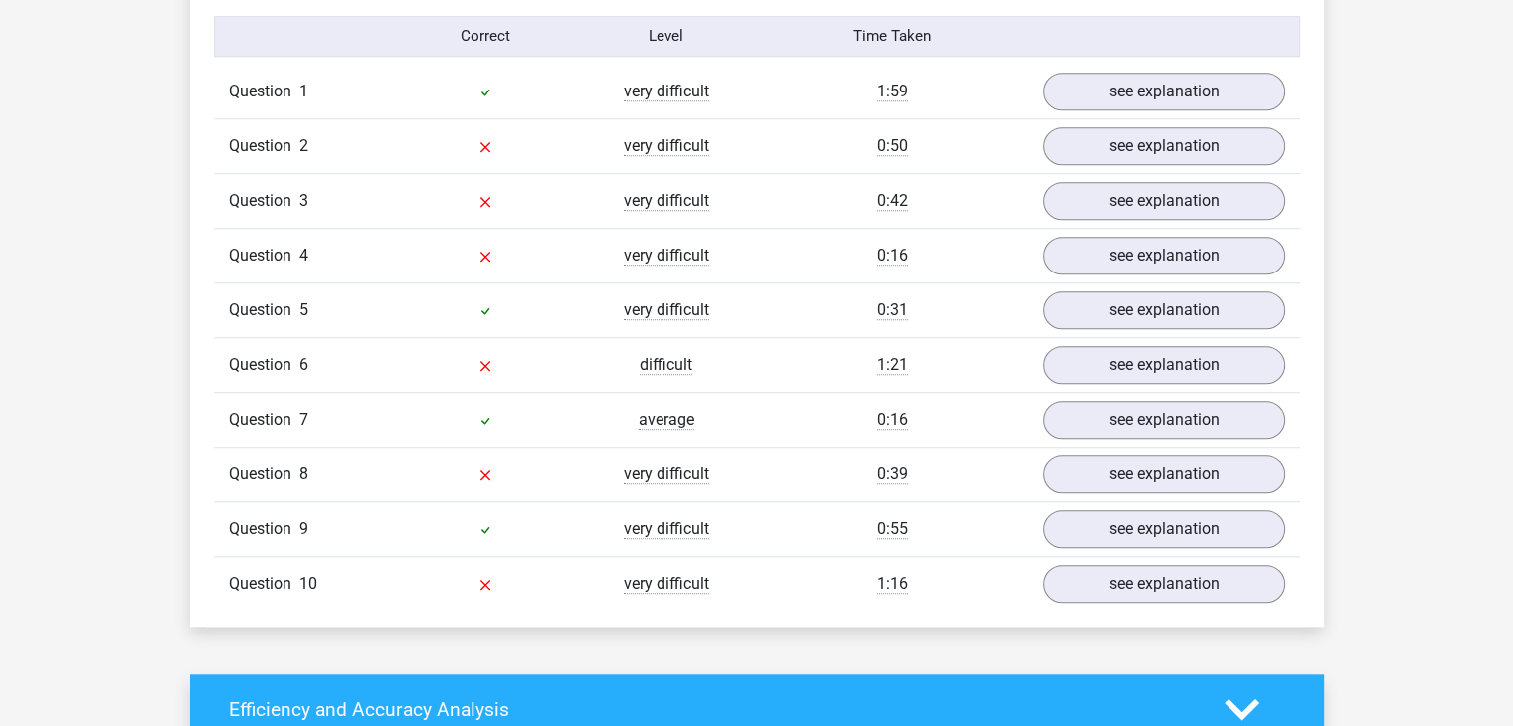
scroll to position [1611, 0]
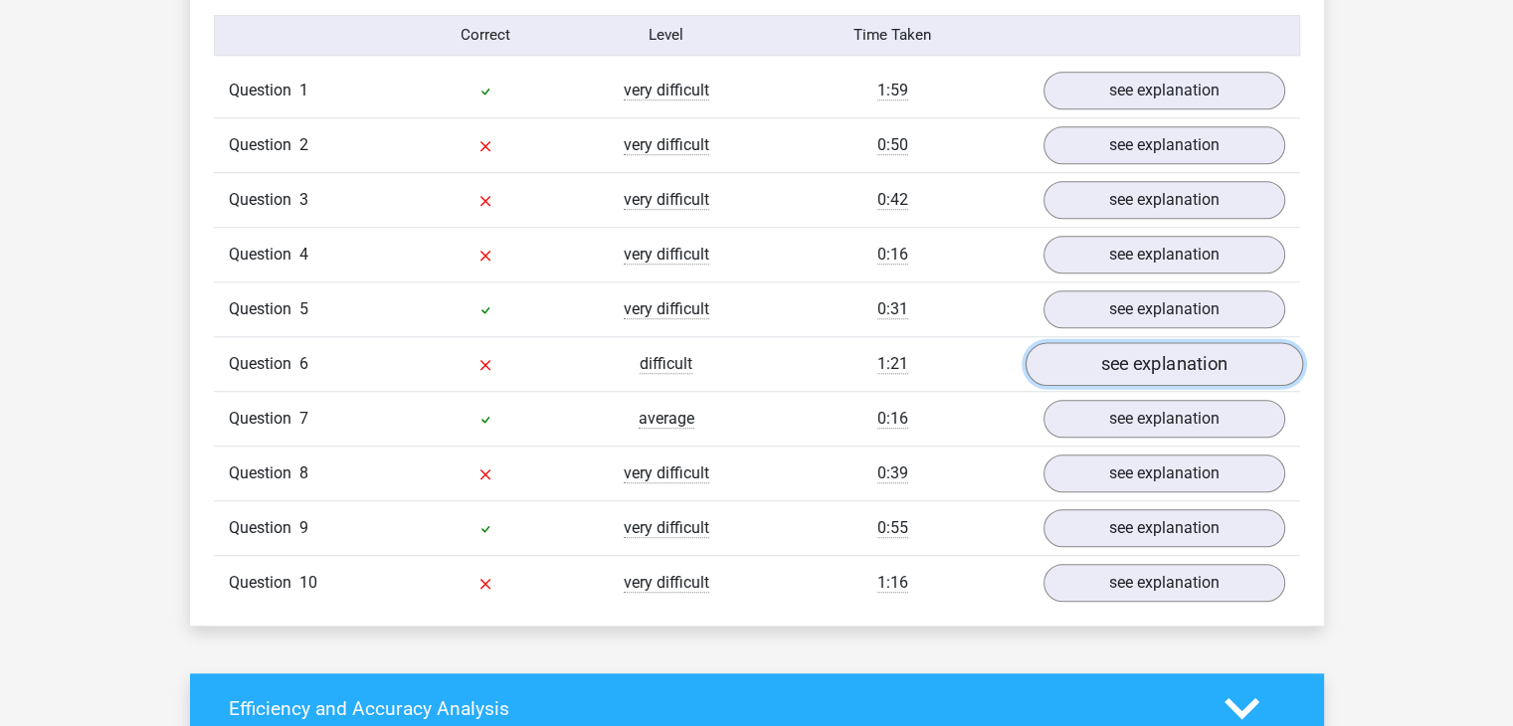
click at [1090, 357] on link "see explanation" at bounding box center [1164, 364] width 278 height 44
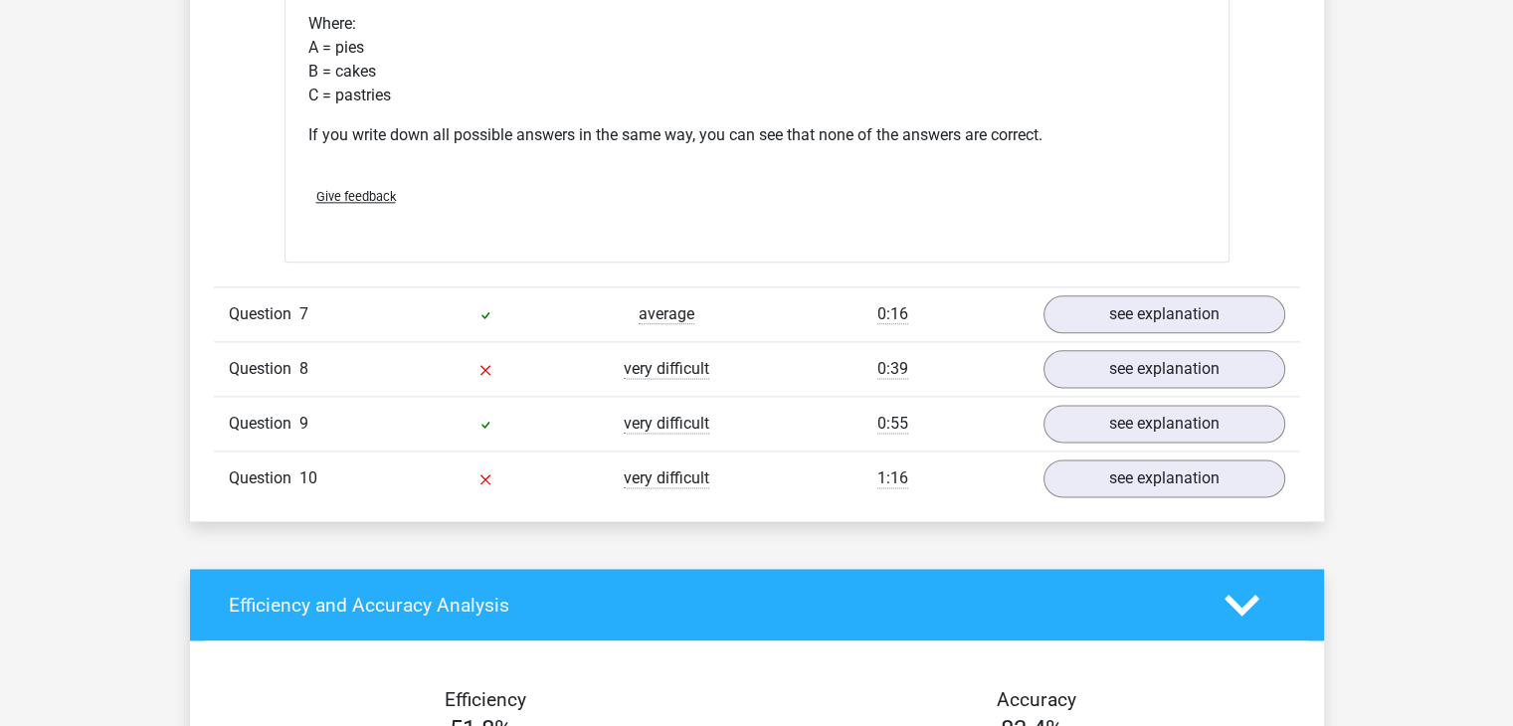
scroll to position [2467, 0]
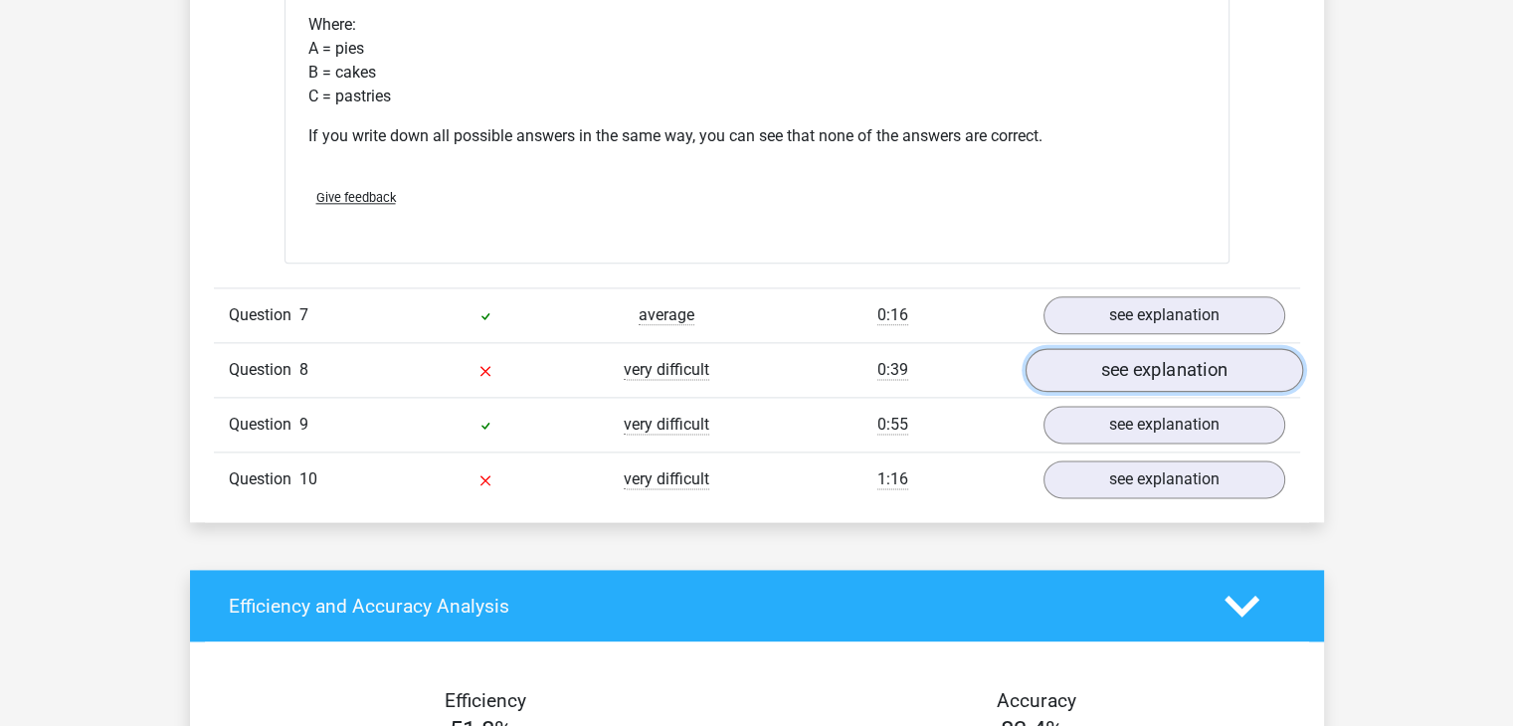
click at [1122, 366] on link "see explanation" at bounding box center [1164, 370] width 278 height 44
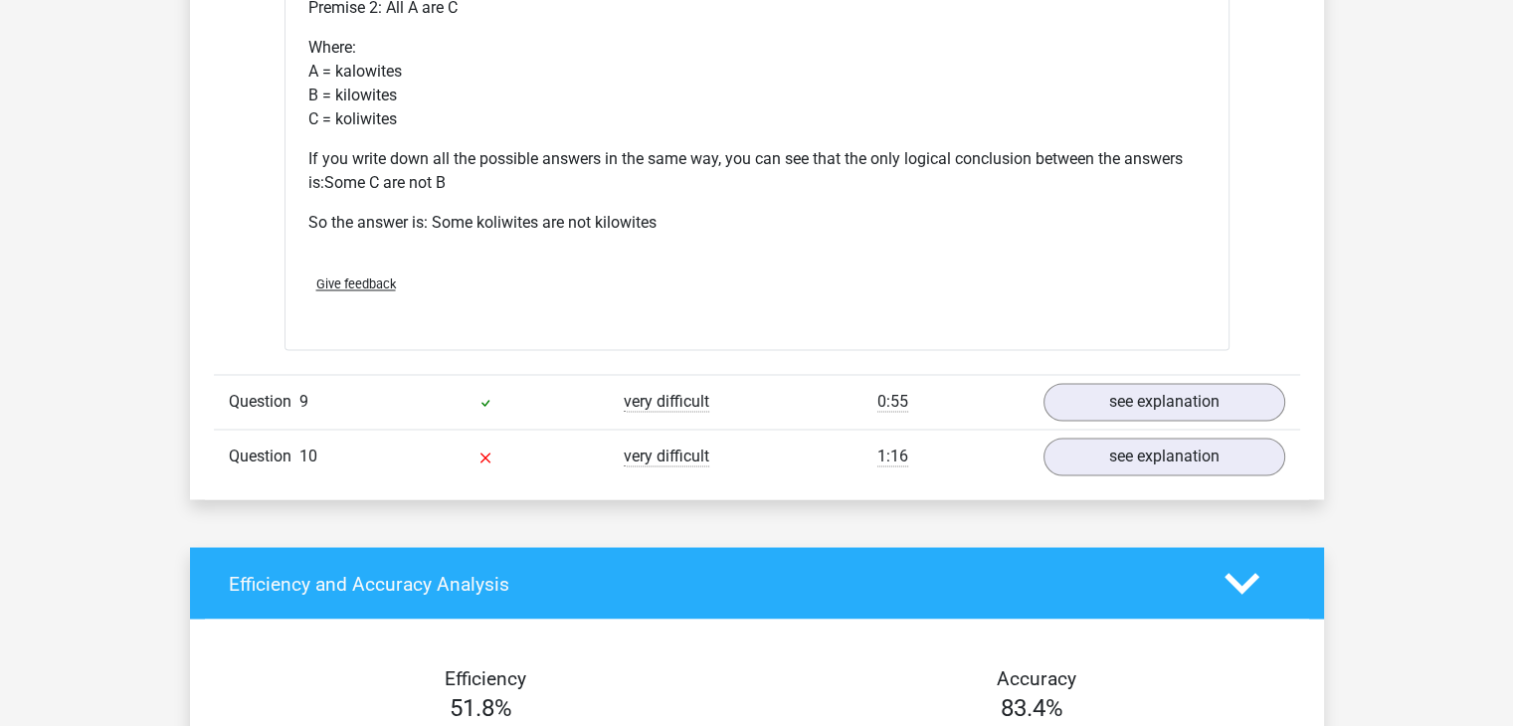
scroll to position [3306, 0]
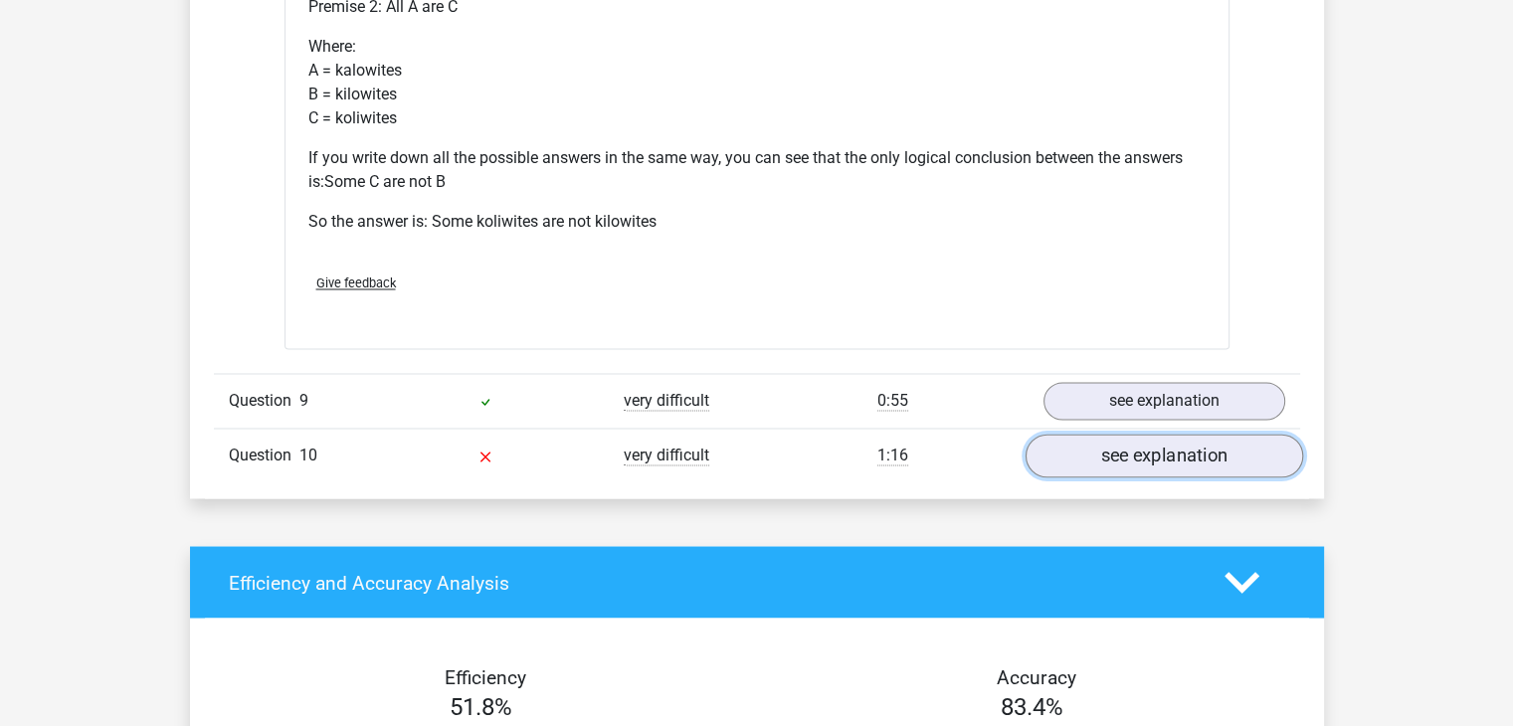
click at [1152, 451] on link "see explanation" at bounding box center [1164, 457] width 278 height 44
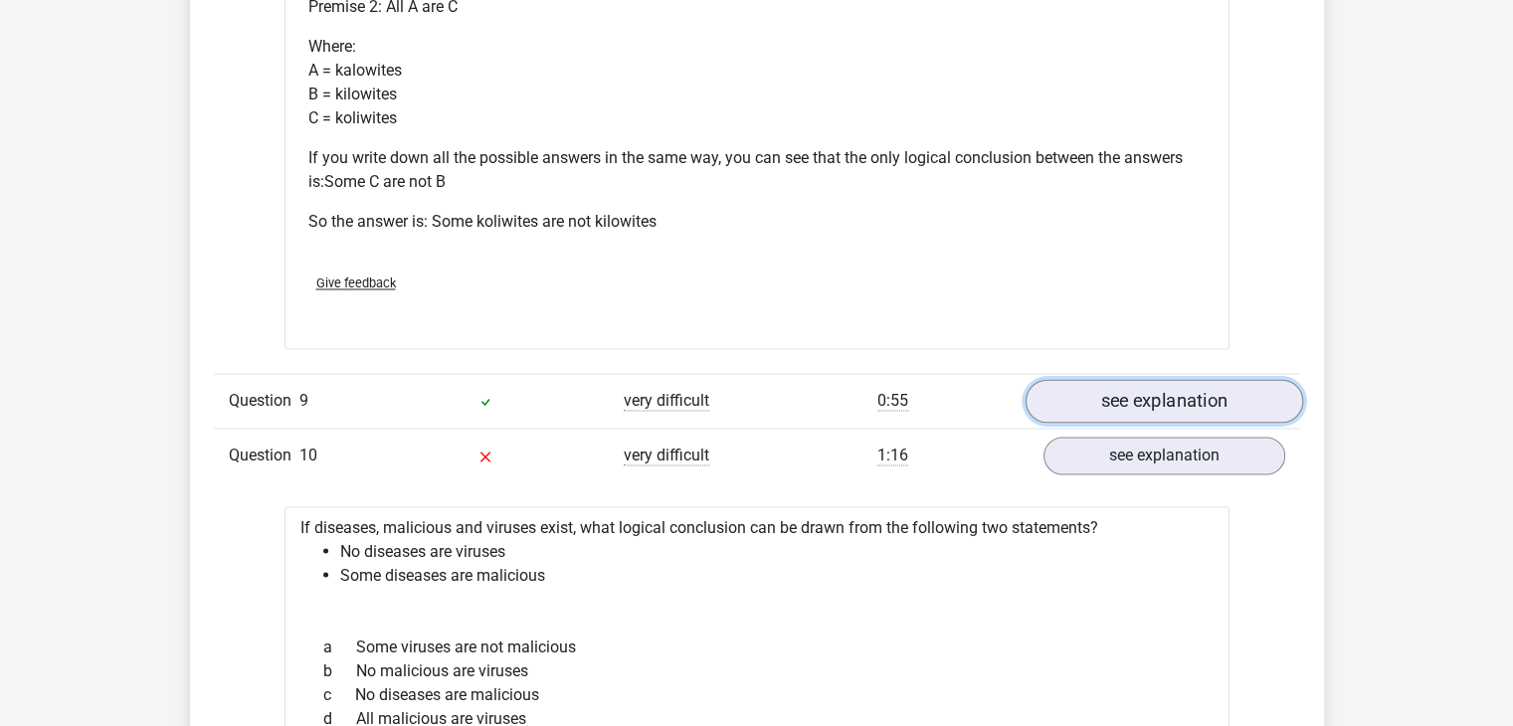
click at [1146, 403] on link "see explanation" at bounding box center [1164, 402] width 278 height 44
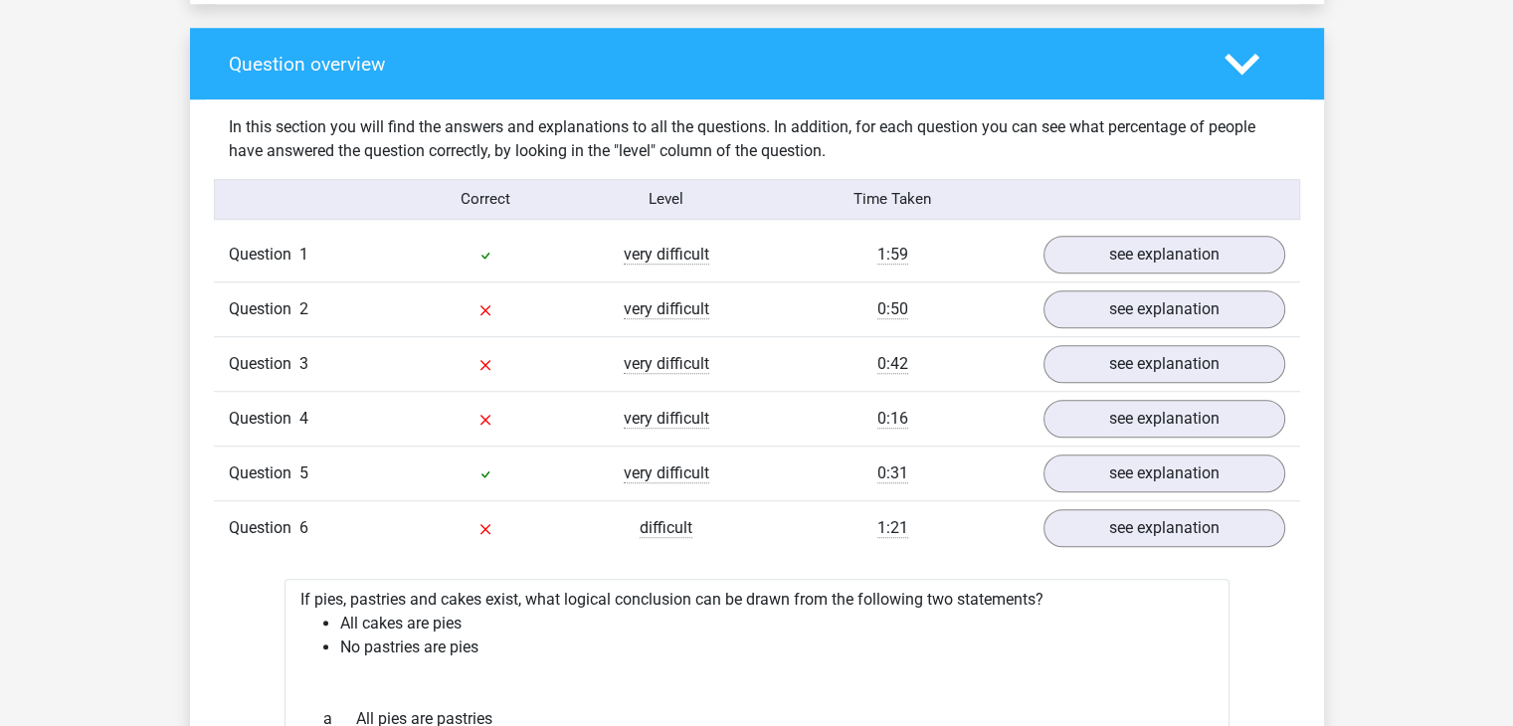
scroll to position [1449, 0]
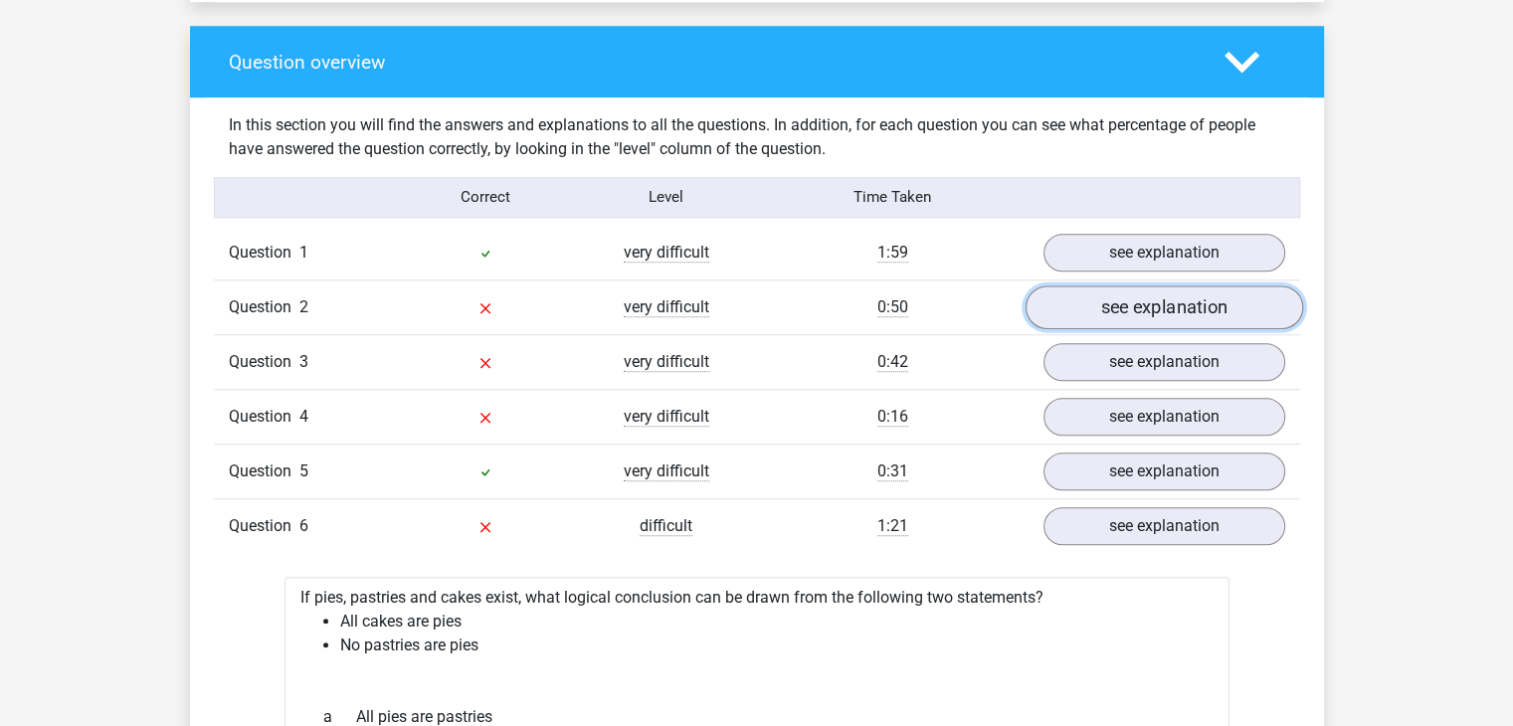
click at [1213, 314] on link "see explanation" at bounding box center [1164, 308] width 278 height 44
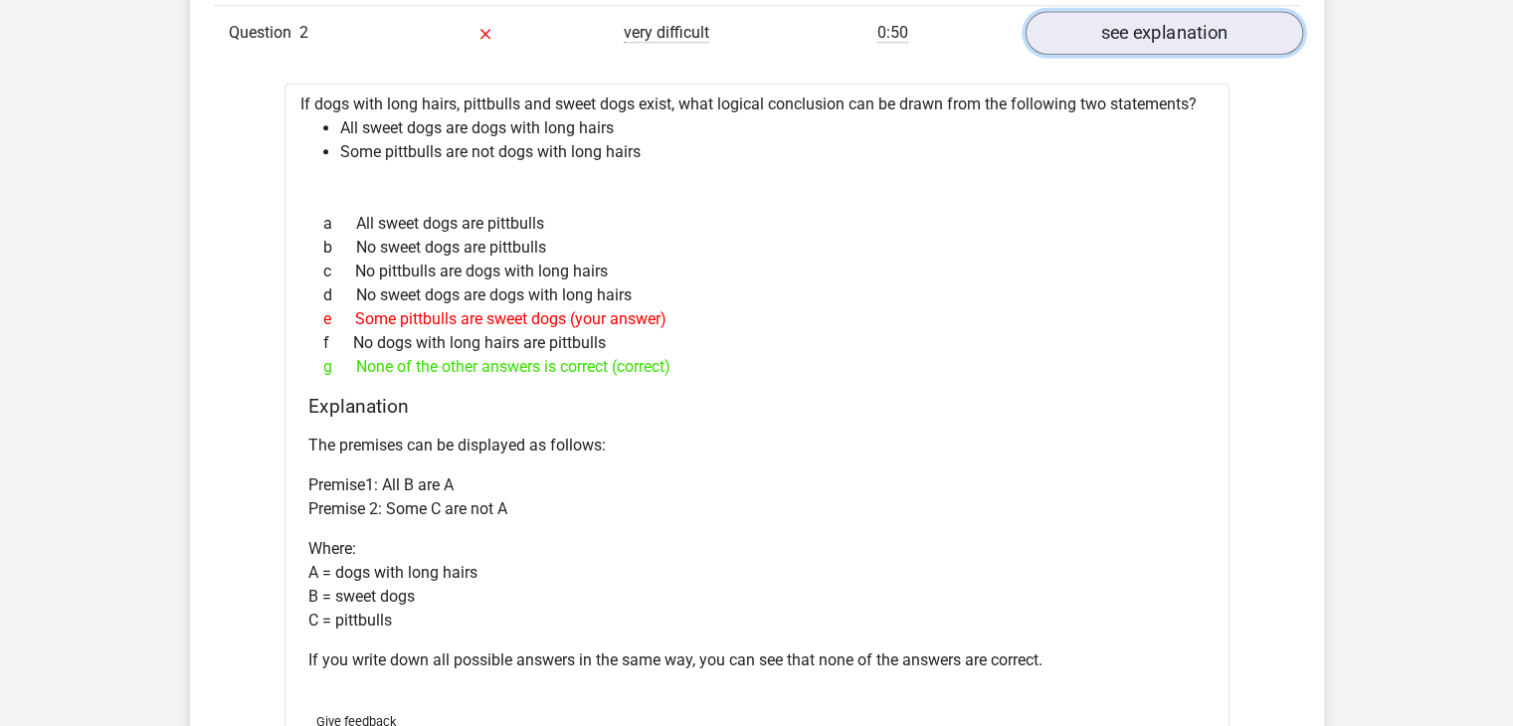
scroll to position [1725, 0]
click at [1213, 314] on div "If dogs with long hairs, pittbulls and sweet dogs exist, what logical conclusio…" at bounding box center [757, 434] width 945 height 704
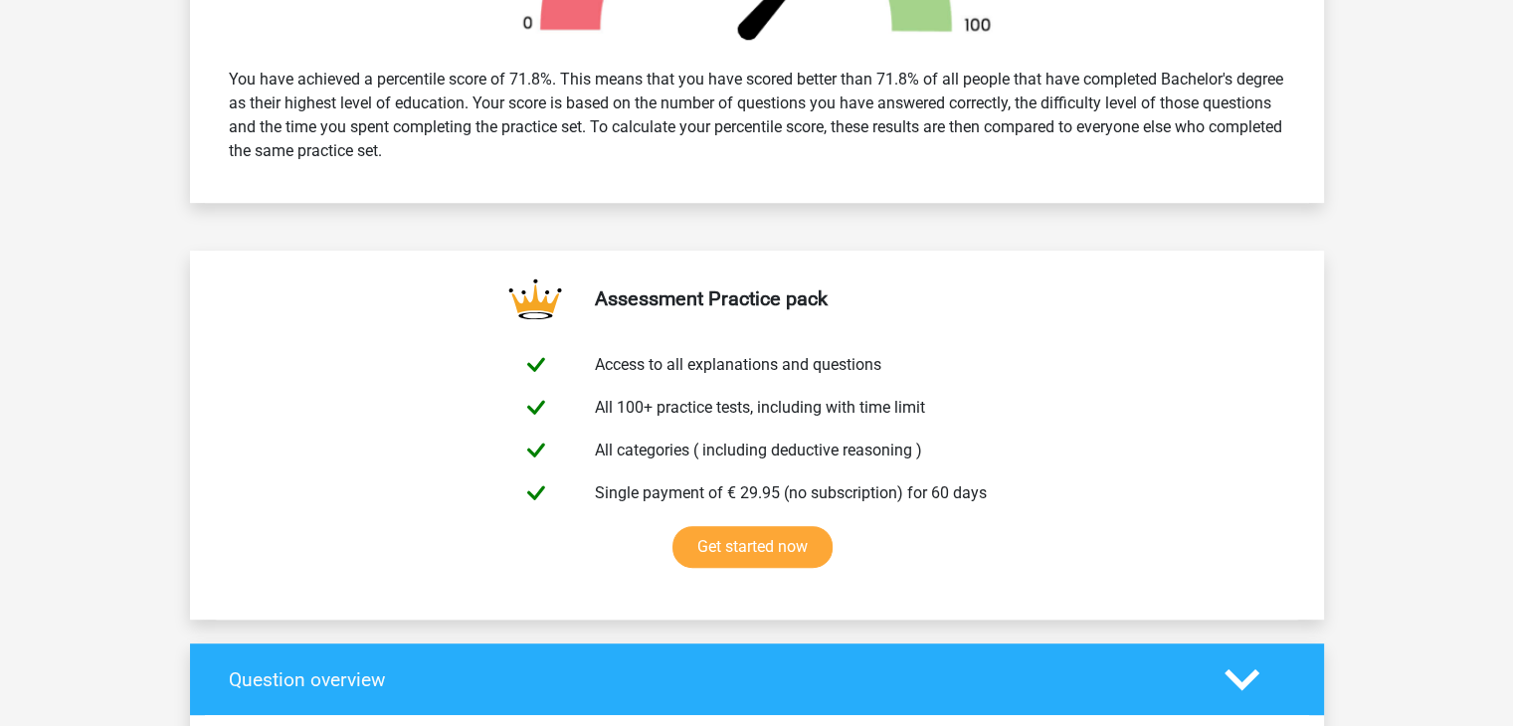
scroll to position [750, 0]
